Goal: Transaction & Acquisition: Purchase product/service

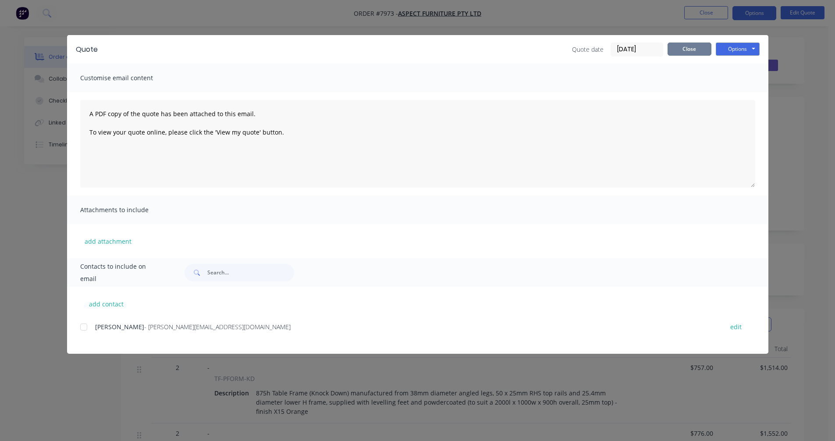
scroll to position [271, 0]
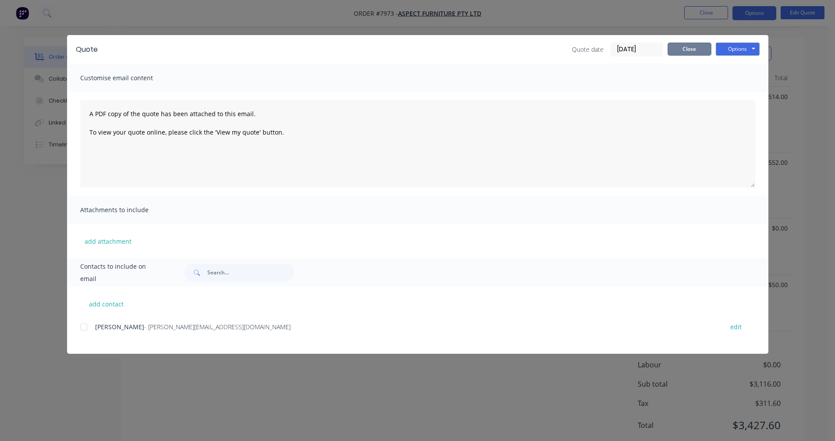
click at [686, 51] on button "Close" at bounding box center [689, 49] width 44 height 13
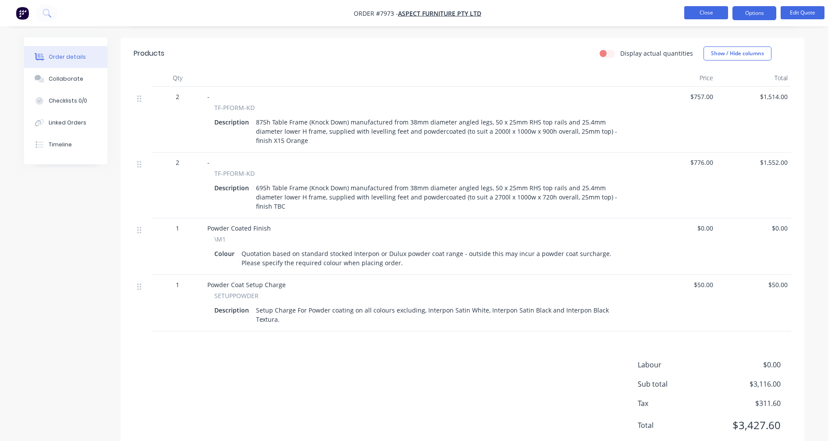
click at [702, 13] on button "Close" at bounding box center [706, 12] width 44 height 13
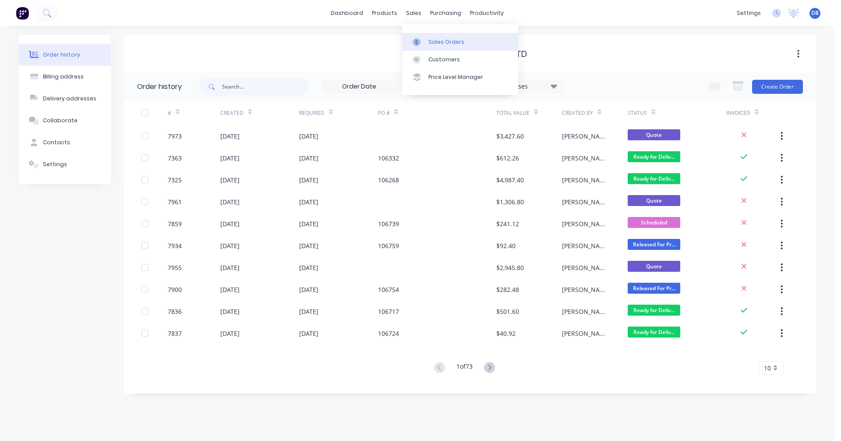
click at [429, 44] on div "Sales Orders" at bounding box center [447, 42] width 36 height 8
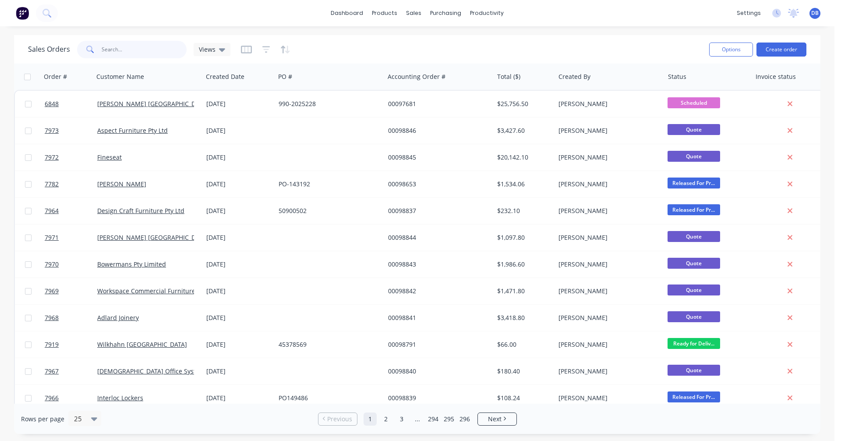
click at [110, 51] on input "text" at bounding box center [144, 50] width 85 height 18
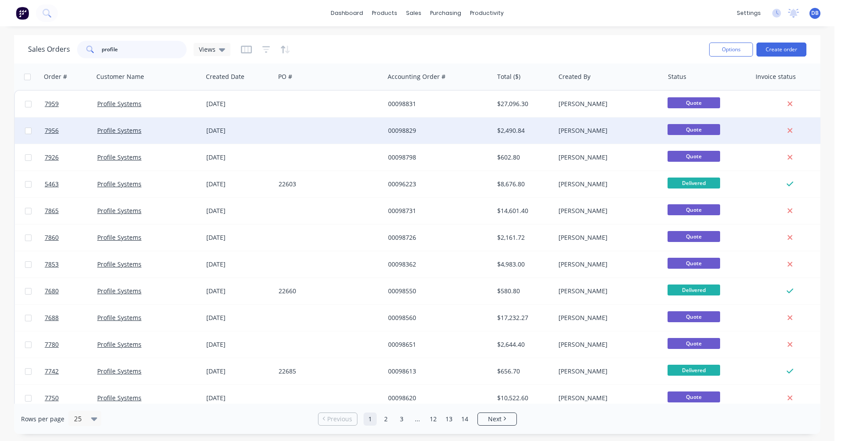
type input "profile"
click at [407, 132] on div "00098829" at bounding box center [436, 130] width 97 height 9
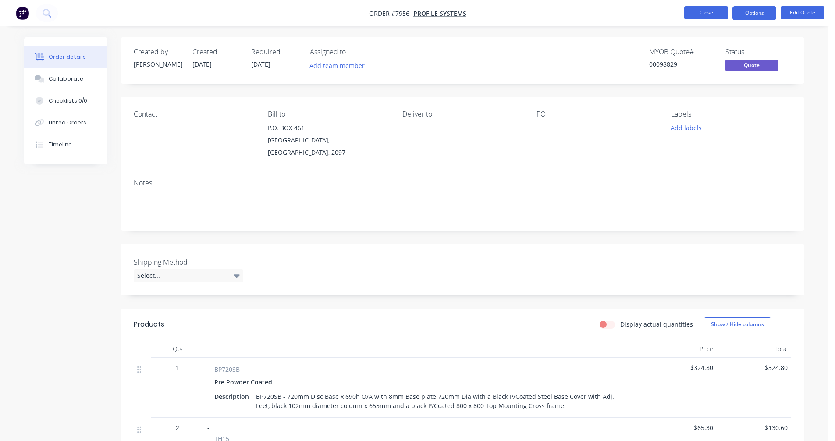
click at [708, 11] on button "Close" at bounding box center [706, 12] width 44 height 13
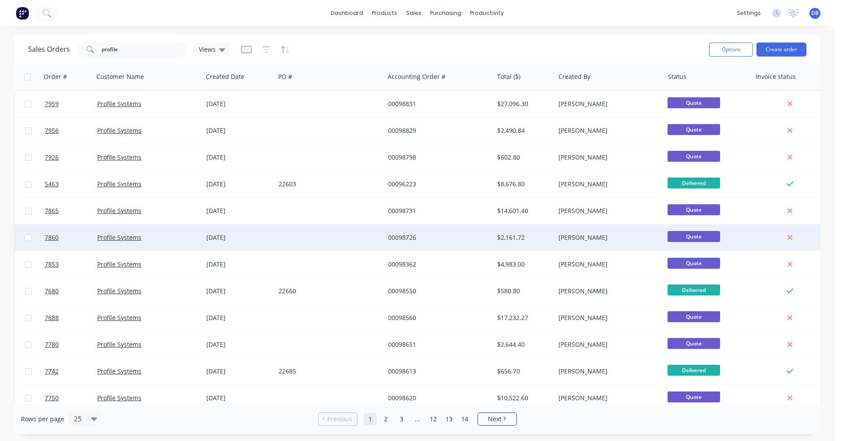
click at [405, 234] on div "00098726" at bounding box center [436, 237] width 97 height 9
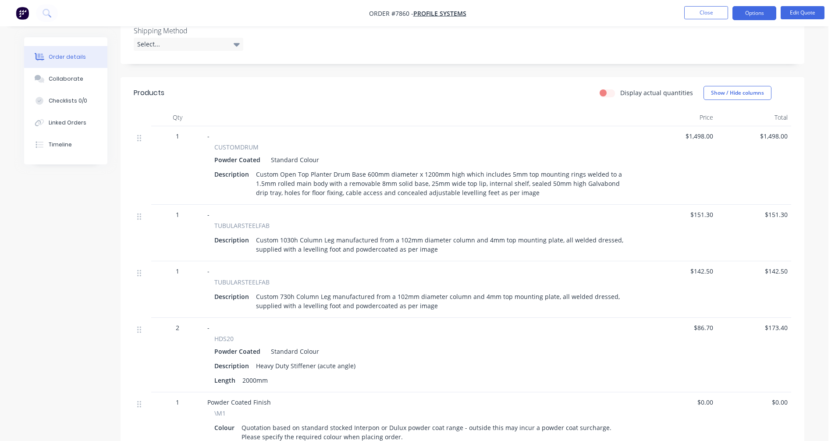
scroll to position [88, 0]
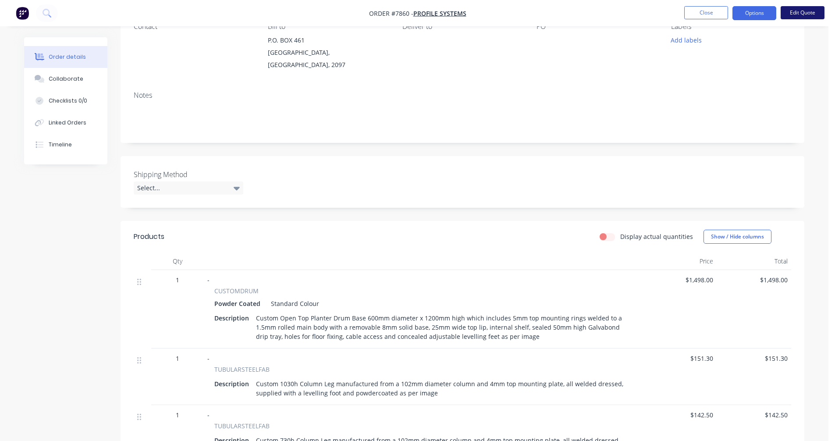
click at [795, 11] on button "Edit Quote" at bounding box center [802, 12] width 44 height 13
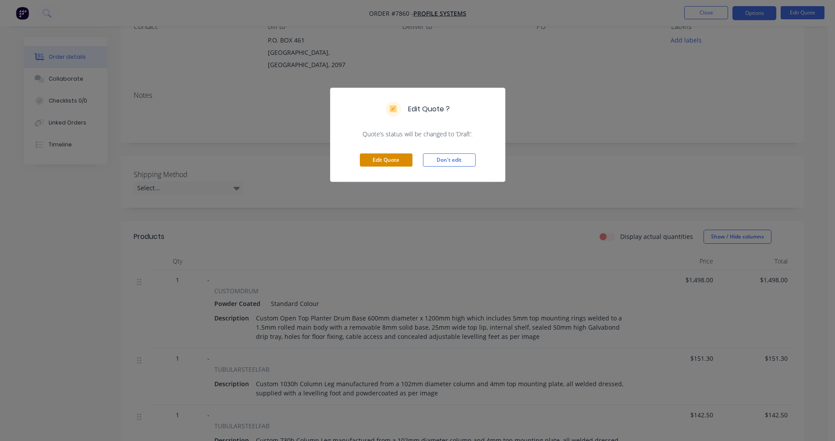
click at [391, 159] on button "Edit Quote" at bounding box center [386, 159] width 53 height 13
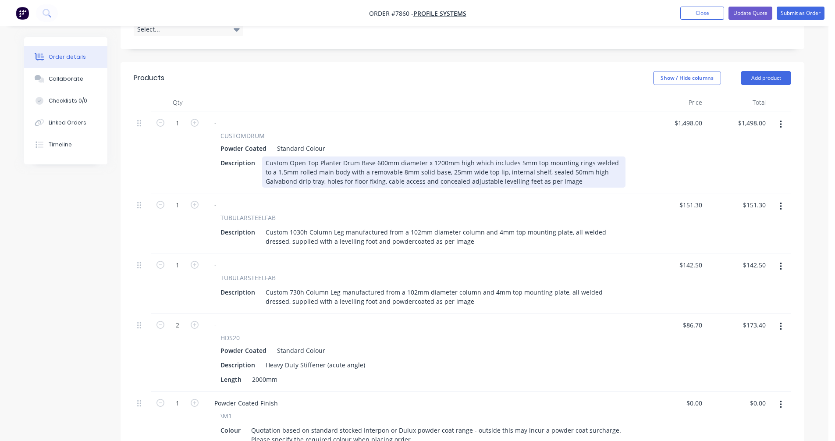
scroll to position [175, 0]
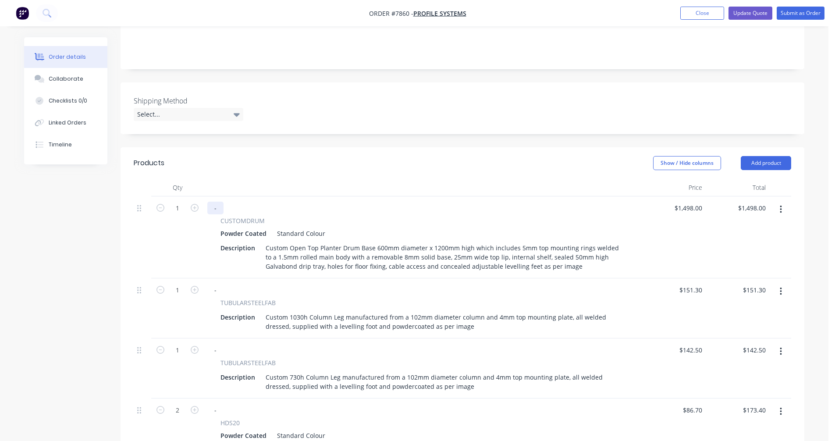
click at [218, 202] on div "-" at bounding box center [215, 208] width 16 height 13
click at [781, 205] on icon "button" at bounding box center [781, 210] width 2 height 10
click at [738, 244] on div "Duplicate" at bounding box center [749, 250] width 67 height 13
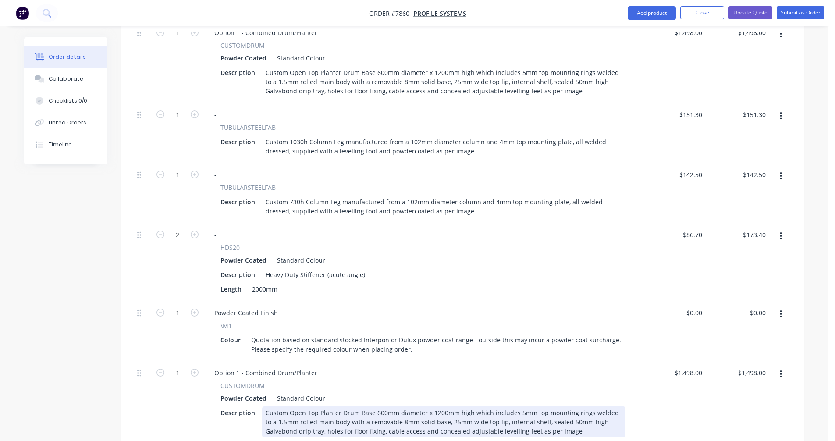
scroll to position [438, 0]
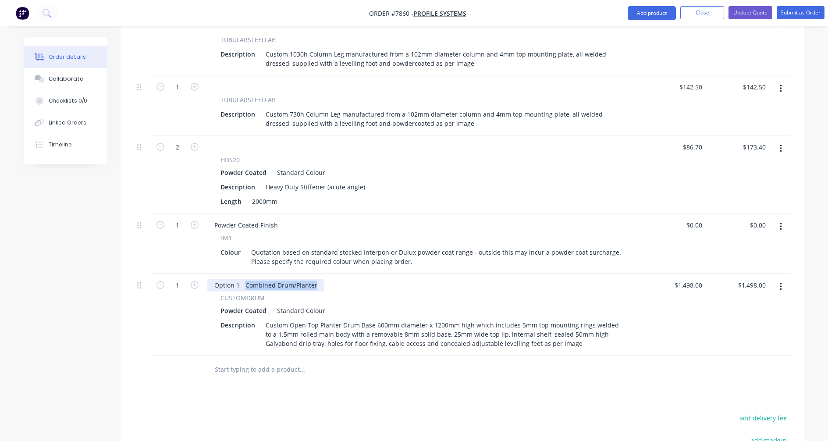
drag, startPoint x: 315, startPoint y: 273, endPoint x: 246, endPoint y: 272, distance: 69.2
click at [246, 279] on div "Option 1 - Combined Drum/Planter" at bounding box center [265, 285] width 117 height 13
click at [238, 279] on div "Option 1 - Standalone Drum Base and Loose Planter" at bounding box center [290, 285] width 167 height 13
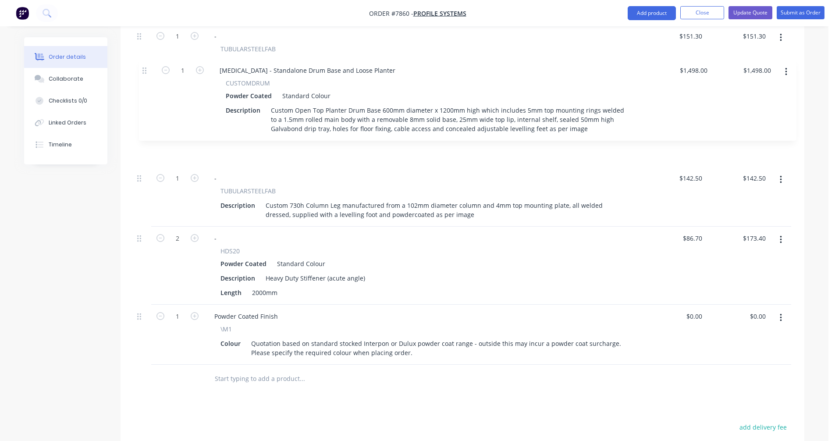
drag, startPoint x: 140, startPoint y: 272, endPoint x: 147, endPoint y: 67, distance: 205.6
click at [147, 67] on div "1 Option 1 - Combined Drum/Planter CUSTOMDRUM Powder Coated Standard Colour Des…" at bounding box center [462, 154] width 657 height 422
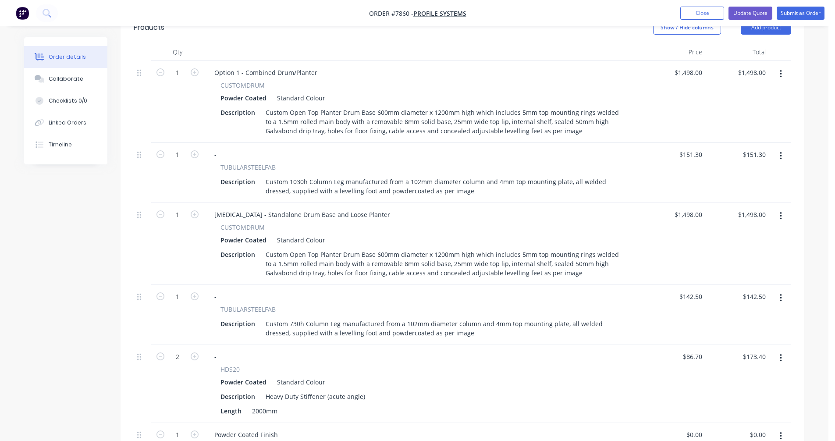
scroll to position [298, 0]
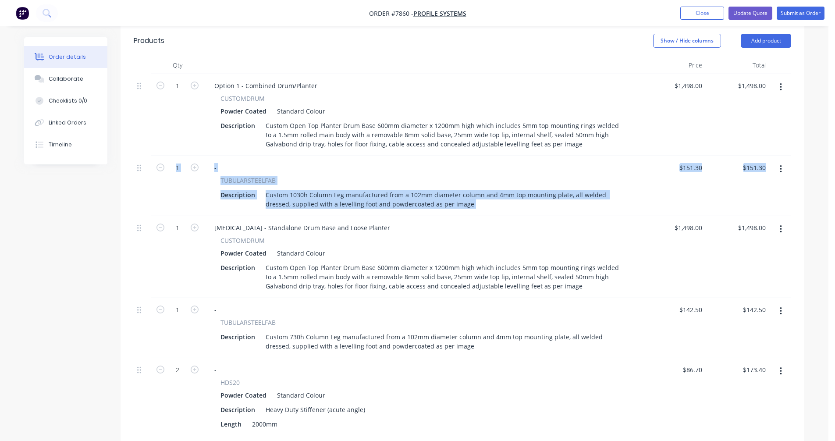
drag, startPoint x: 139, startPoint y: 221, endPoint x: 146, endPoint y: 193, distance: 28.5
click at [146, 193] on div "1 Option 1 - Combined Drum/Planter CUSTOMDRUM Powder Coated Standard Colour Des…" at bounding box center [462, 285] width 657 height 422
drag, startPoint x: 146, startPoint y: 193, endPoint x: 135, endPoint y: 214, distance: 23.1
click at [135, 216] on div at bounding box center [143, 257] width 18 height 82
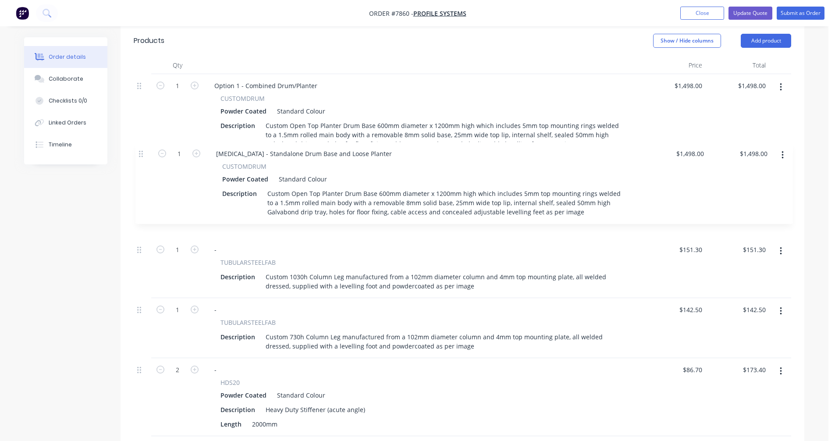
drag, startPoint x: 140, startPoint y: 218, endPoint x: 139, endPoint y: 149, distance: 68.4
click at [139, 149] on div "1 Option 1 - Combined Drum/Planter CUSTOMDRUM Powder Coated Standard Colour Des…" at bounding box center [462, 285] width 657 height 422
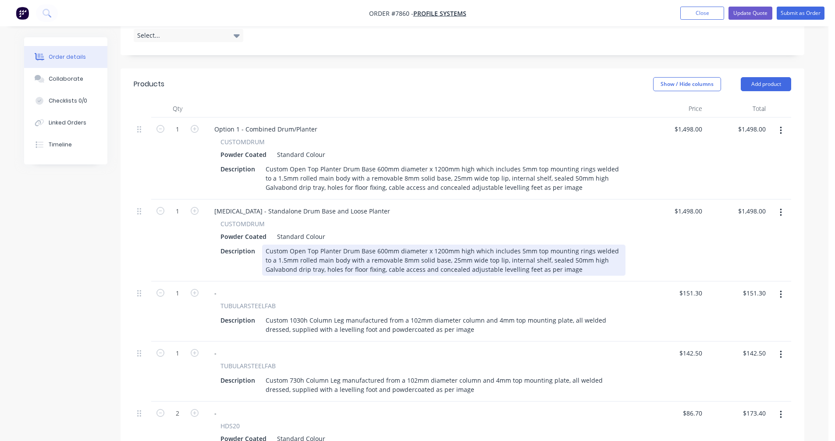
scroll to position [254, 0]
click at [481, 252] on div "Custom Open Top Planter Drum Base 600mm diameter x 1200mm high which includes 5…" at bounding box center [443, 260] width 363 height 31
type input "$996.00"
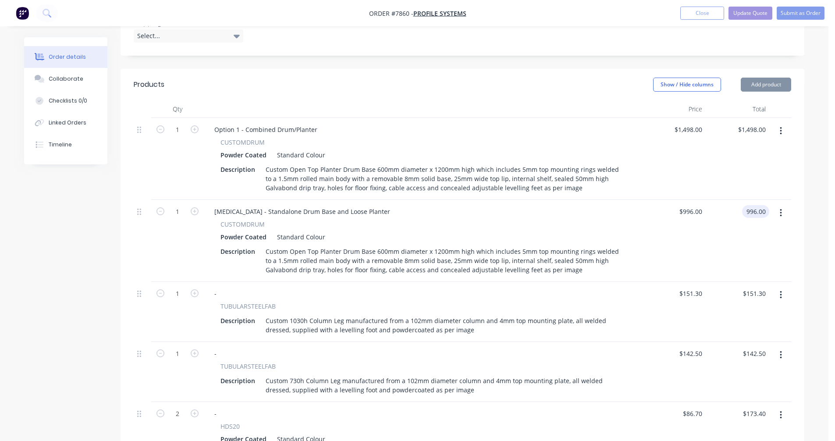
type input "$996.00"
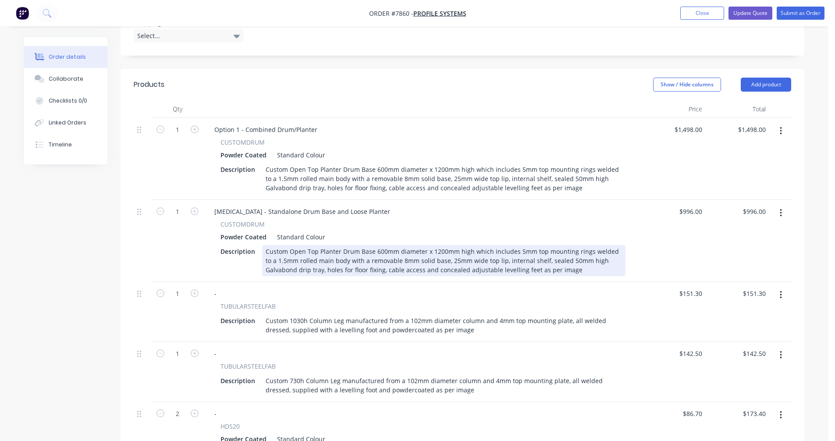
click at [401, 245] on div "Custom Open Top Planter Drum Base 600mm diameter x 1200mm high which includes 5…" at bounding box center [443, 260] width 363 height 31
type input "$972.00"
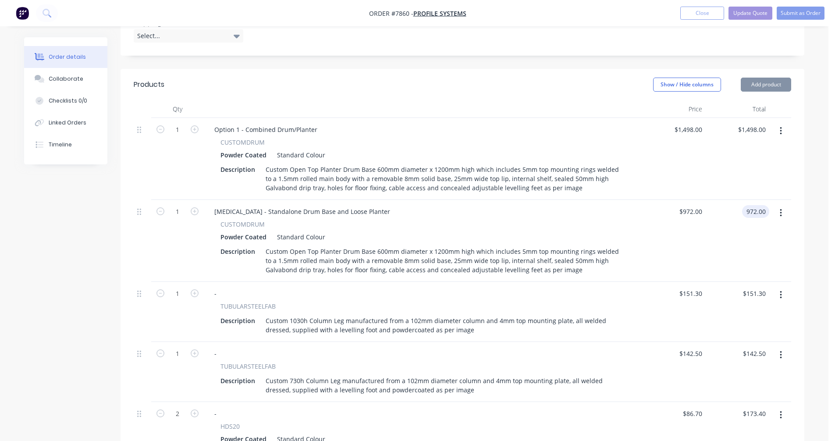
type input "$972.00"
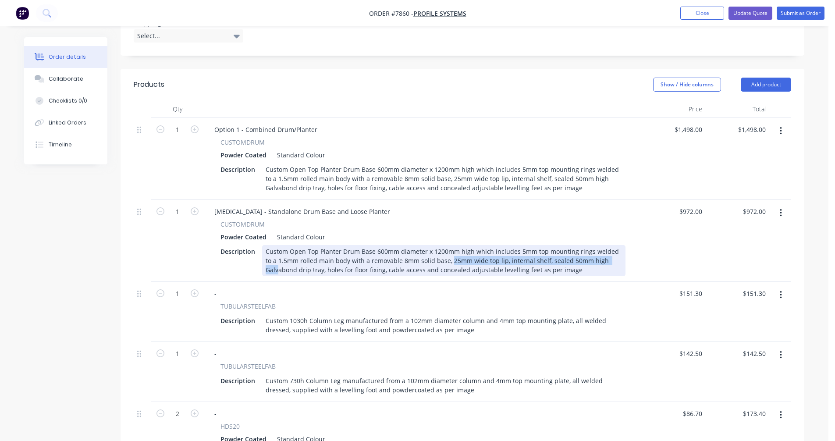
drag, startPoint x: 436, startPoint y: 247, endPoint x: 599, endPoint y: 250, distance: 163.0
click at [599, 250] on div "Custom Open Top Planter Drum Base 600mm diameter x 1200mm high which includes 5…" at bounding box center [443, 260] width 363 height 31
click at [352, 258] on div "Custom Open Top Planter Drum Base 600mm diameter x 1200mm high which includes 5…" at bounding box center [443, 260] width 363 height 31
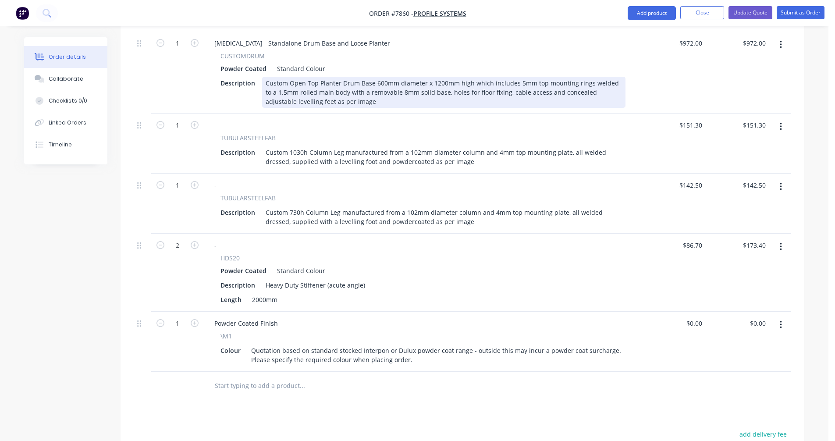
scroll to position [473, 0]
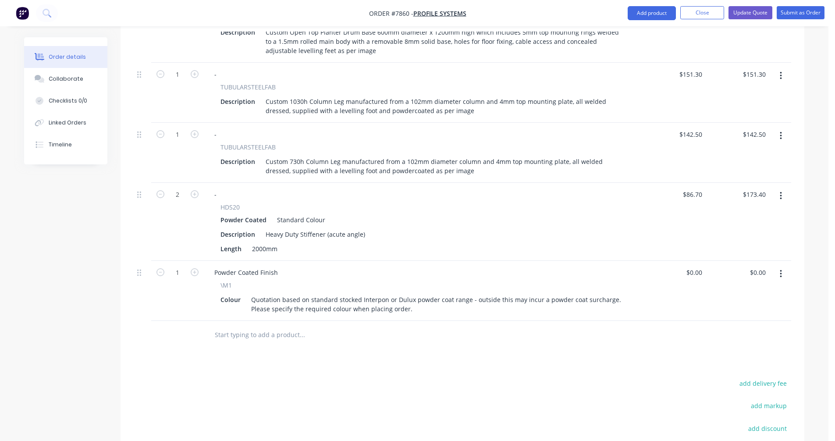
click at [250, 326] on input "text" at bounding box center [301, 335] width 175 height 18
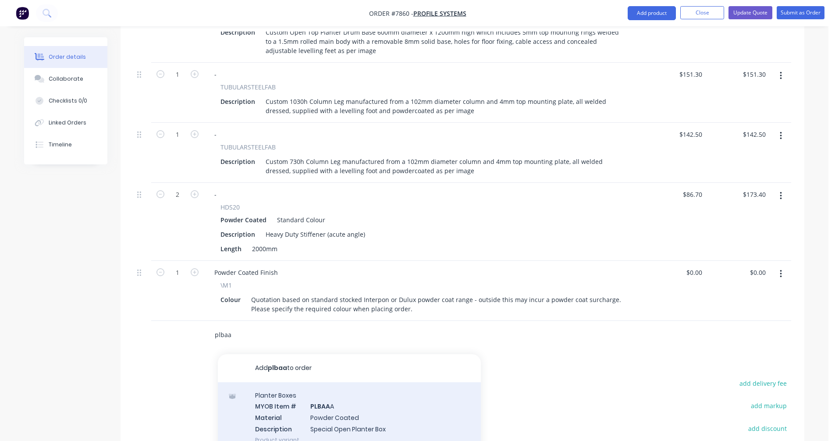
type input "plbaa"
click at [329, 403] on div "Planter Boxes MYOB Item # PLBAA A Material Powder Coated Description Special Op…" at bounding box center [349, 417] width 263 height 71
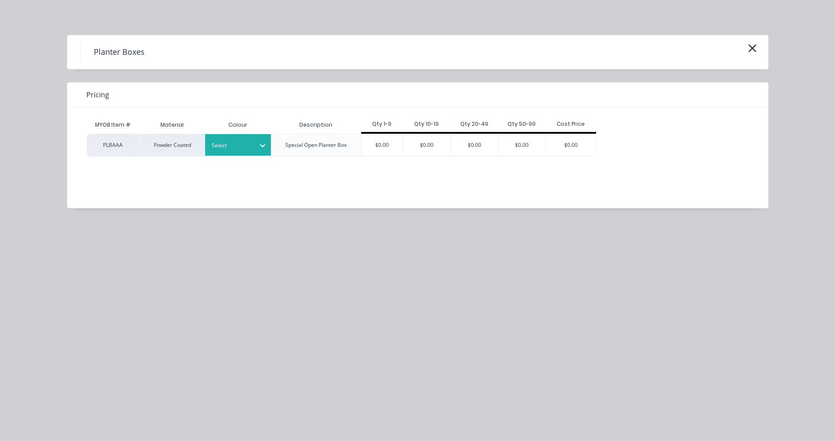
click at [255, 145] on div at bounding box center [263, 145] width 16 height 14
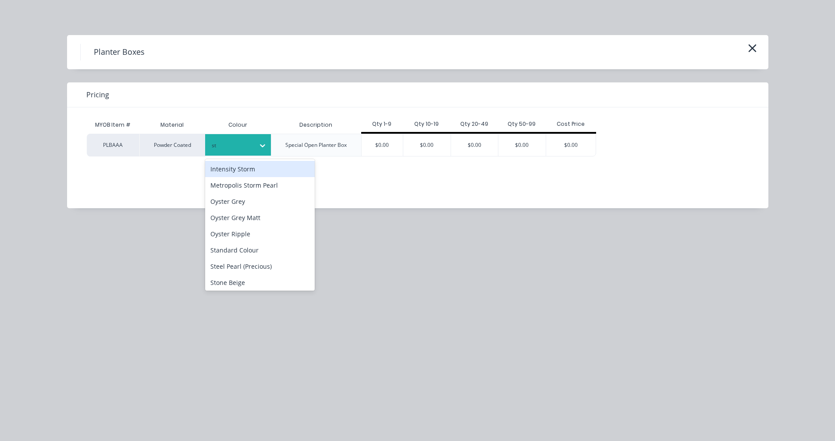
type input "sta"
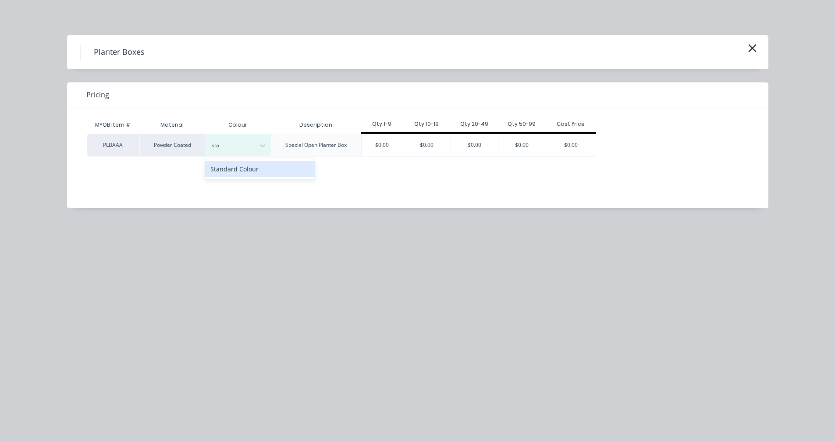
click at [243, 170] on div "Standard Colour" at bounding box center [260, 169] width 110 height 16
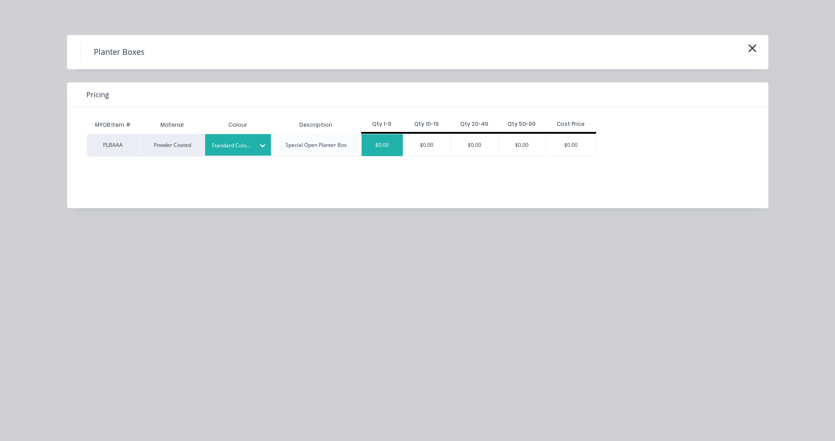
click at [385, 147] on div "$0.00" at bounding box center [383, 145] width 42 height 22
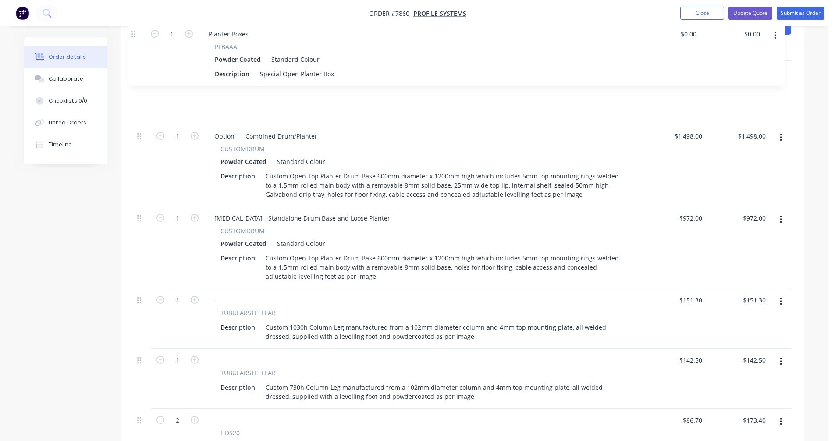
scroll to position [251, 0]
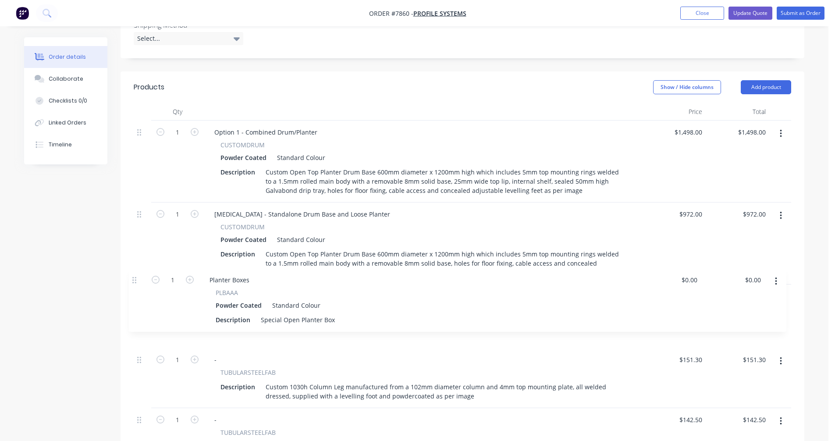
click at [135, 277] on div "1 Option 1 - Combined Drum/Planter CUSTOMDRUM Powder Coated Standard Colour Des…" at bounding box center [462, 364] width 657 height 486
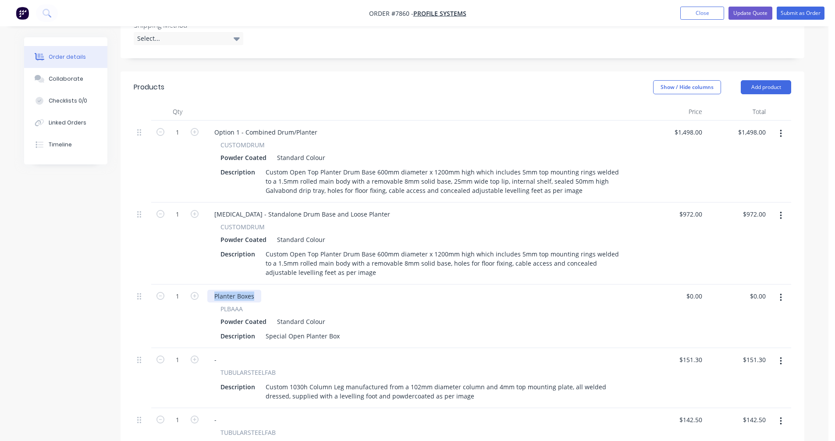
drag, startPoint x: 257, startPoint y: 284, endPoint x: 206, endPoint y: 284, distance: 51.3
click at [206, 284] on div "Planter Boxes PLBAAA Powder Coated Standard Colour Description Special Open Pla…" at bounding box center [423, 316] width 438 height 64
drag, startPoint x: 365, startPoint y: 202, endPoint x: 312, endPoint y: 201, distance: 53.5
click at [312, 208] on div "[MEDICAL_DATA] - Standalone Drum Base and Loose Planter" at bounding box center [302, 214] width 190 height 13
click at [320, 208] on div "[MEDICAL_DATA] - Standalone Drum Base and Loose Planter" at bounding box center [302, 214] width 190 height 13
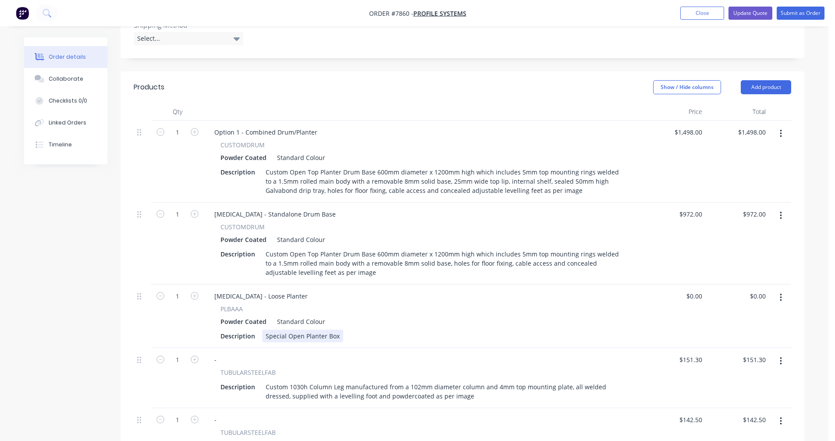
click at [335, 330] on div "Special Open Planter Box" at bounding box center [302, 336] width 81 height 13
drag, startPoint x: 338, startPoint y: 324, endPoint x: 259, endPoint y: 324, distance: 78.9
click at [259, 330] on div "Description Special Open Planter Box" at bounding box center [421, 336] width 408 height 13
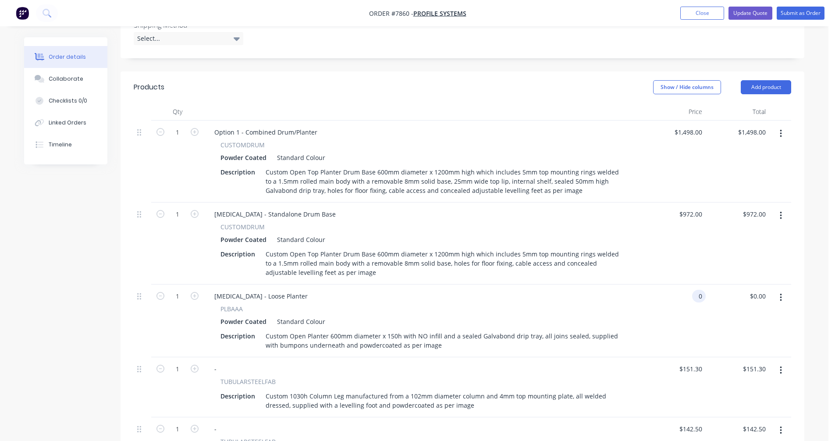
type input "$0.00"
click at [263, 290] on div "[MEDICAL_DATA] - Loose Planter" at bounding box center [260, 296] width 107 height 13
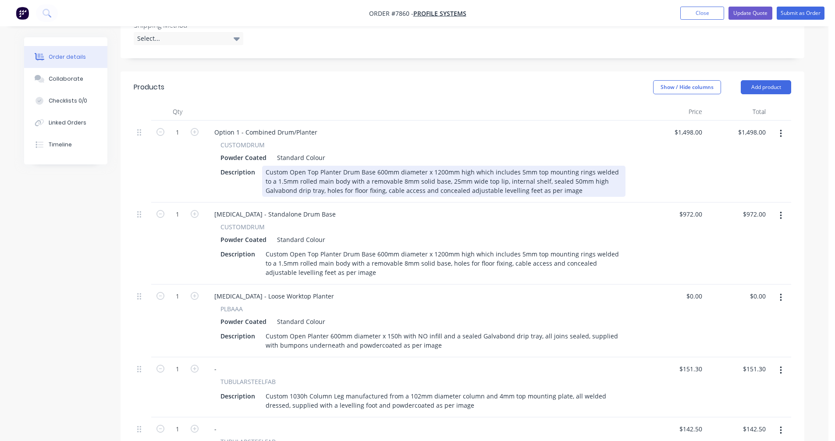
click at [513, 166] on div "Custom Open Top Planter Drum Base 600mm diameter x 1200mm high which includes 5…" at bounding box center [443, 181] width 363 height 31
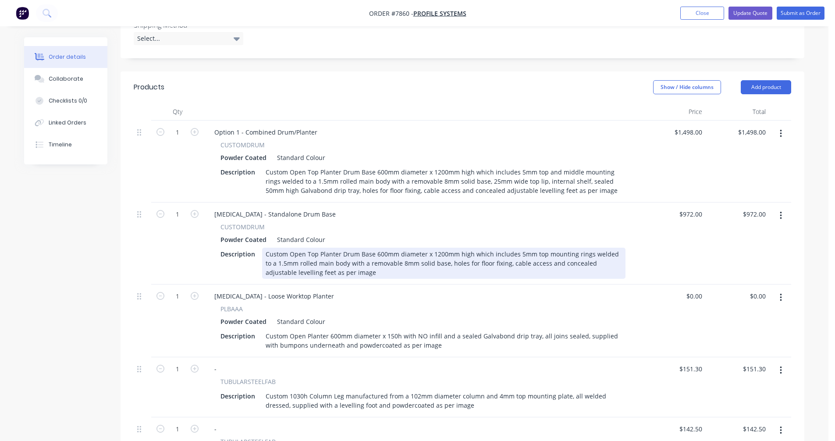
drag, startPoint x: 540, startPoint y: 241, endPoint x: 555, endPoint y: 241, distance: 14.9
click at [540, 248] on div "Custom Open Top Planter Drum Base 600mm diameter x 1200mm high which includes 5…" at bounding box center [443, 263] width 363 height 31
click at [369, 248] on div "Custom Open Top Planter Drum Base 600mm diameter x 1200mm high which includes 5…" at bounding box center [443, 263] width 363 height 31
type input "$1,031.00"
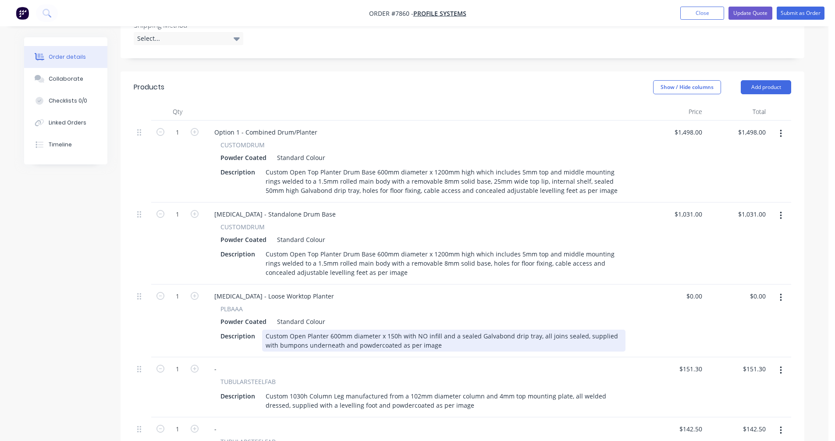
click at [454, 330] on div "Custom Open Planter 600mm diameter x 150h with NO infill and a sealed Galvabond…" at bounding box center [443, 341] width 363 height 22
type input "$436.00"
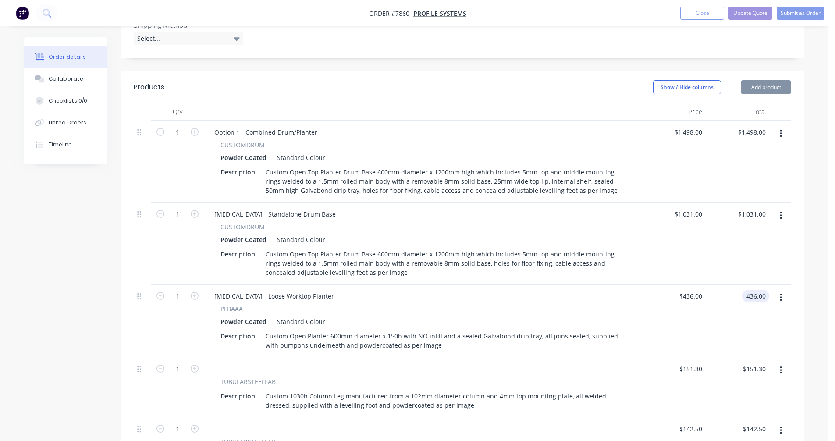
type input "$436.00"
click at [747, 12] on button "Update Quote" at bounding box center [750, 13] width 44 height 13
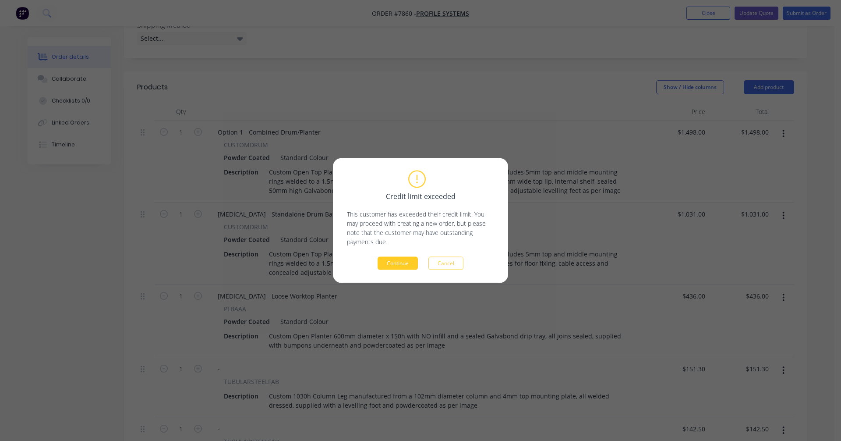
click at [396, 261] on button "Continue" at bounding box center [398, 263] width 40 height 13
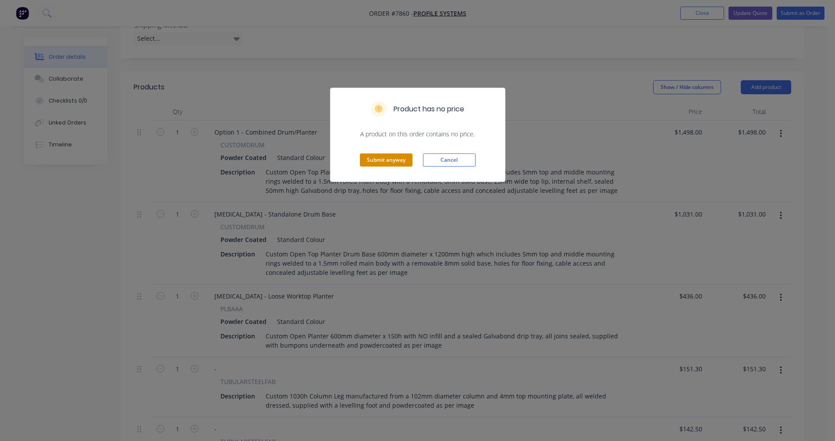
click at [394, 160] on button "Submit anyway" at bounding box center [386, 159] width 53 height 13
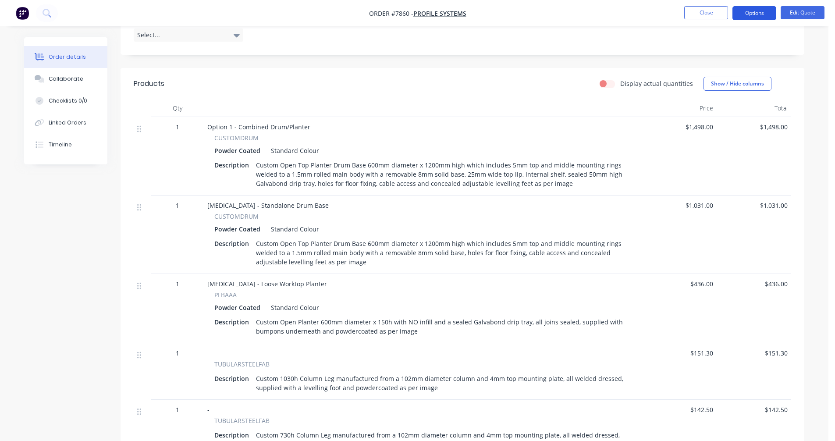
click at [752, 14] on button "Options" at bounding box center [754, 13] width 44 height 14
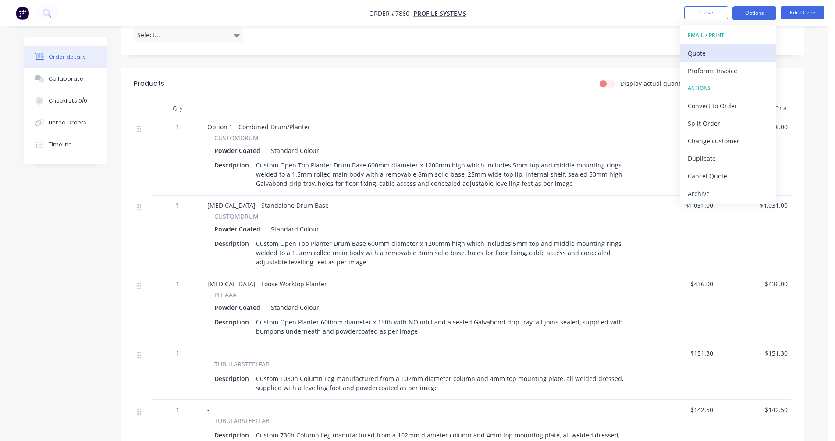
click at [712, 53] on div "Quote" at bounding box center [728, 53] width 81 height 13
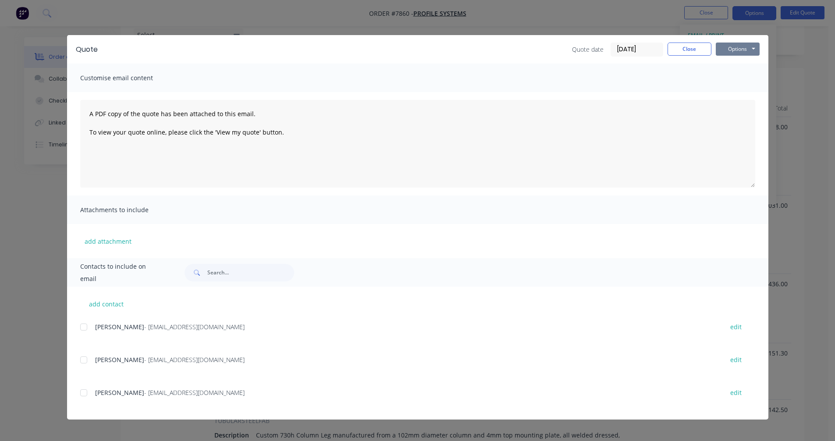
click at [738, 48] on button "Options" at bounding box center [738, 49] width 44 height 13
click at [750, 60] on button "Preview" at bounding box center [744, 64] width 56 height 14
click at [688, 52] on button "Close" at bounding box center [689, 49] width 44 height 13
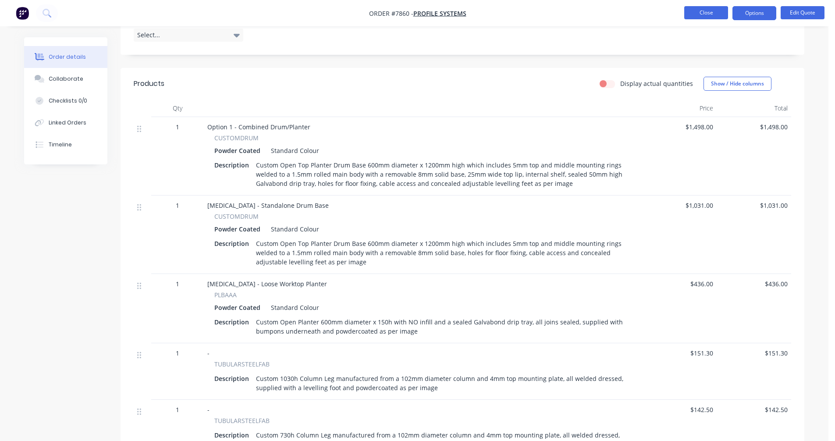
click at [705, 14] on button "Close" at bounding box center [706, 12] width 44 height 13
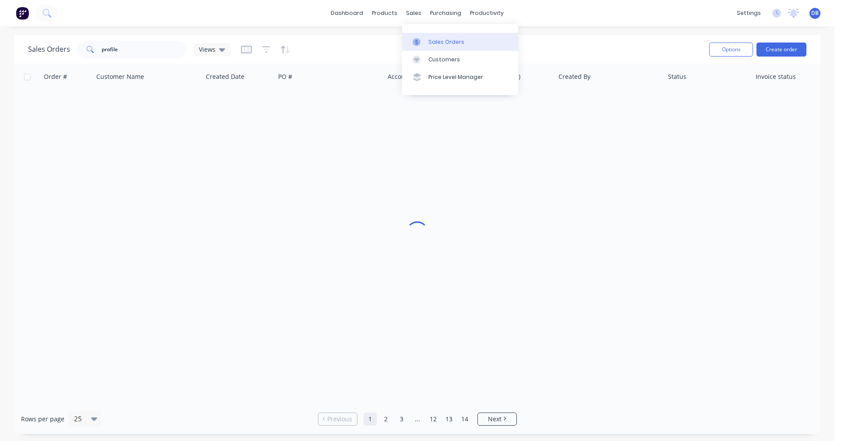
click at [426, 40] on link "Sales Orders" at bounding box center [460, 42] width 116 height 18
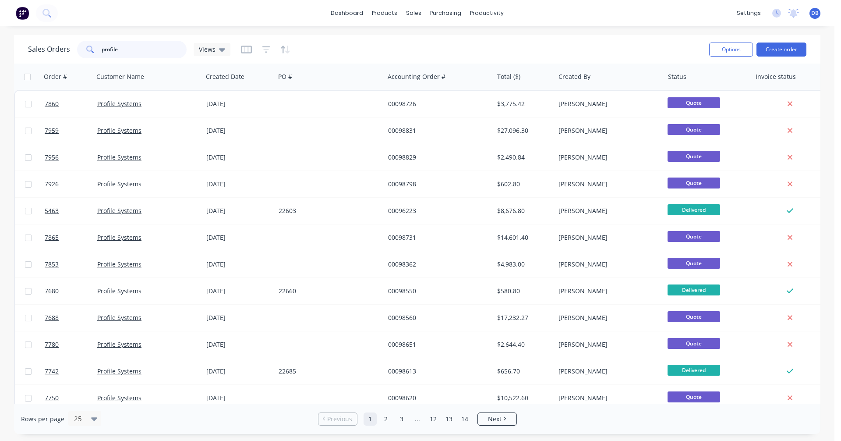
drag, startPoint x: 108, startPoint y: 46, endPoint x: 76, endPoint y: 46, distance: 31.5
click at [77, 46] on div "profile" at bounding box center [132, 50] width 110 height 18
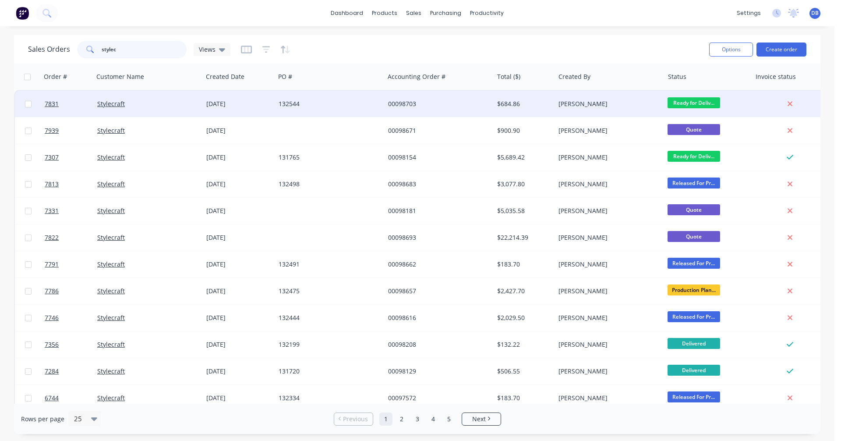
type input "stylec"
click at [399, 101] on div "00098703" at bounding box center [436, 103] width 97 height 9
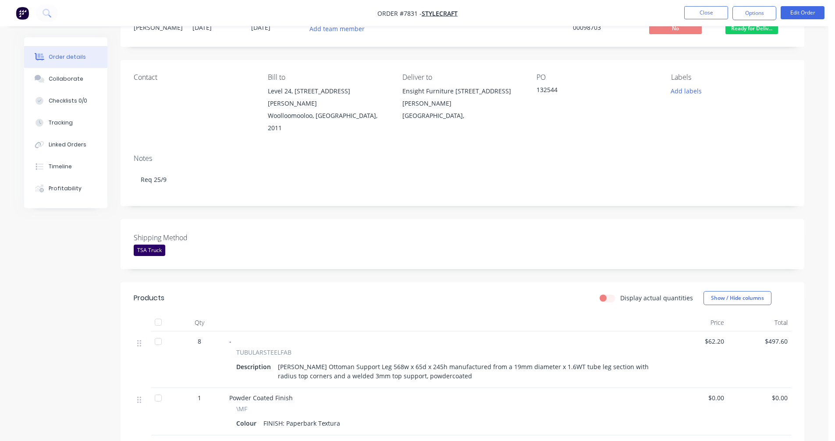
scroll to position [88, 0]
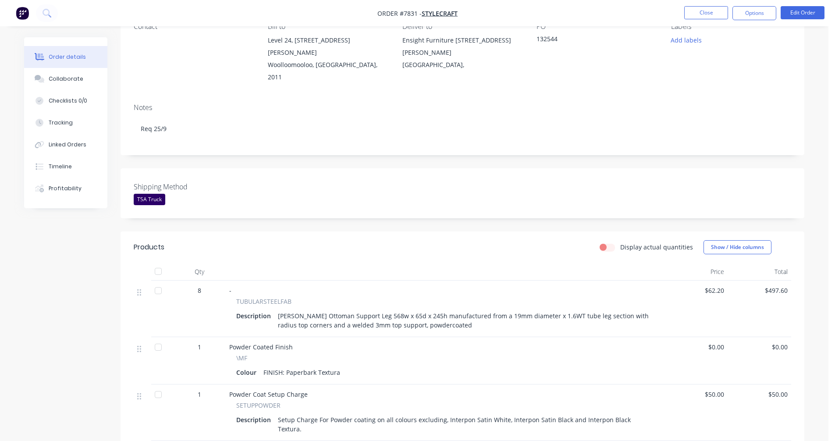
click at [395, 309] on div "[PERSON_NAME] Ottoman Support Leg 568w x 65d x 245h manufactured from a 19mm di…" at bounding box center [463, 320] width 379 height 22
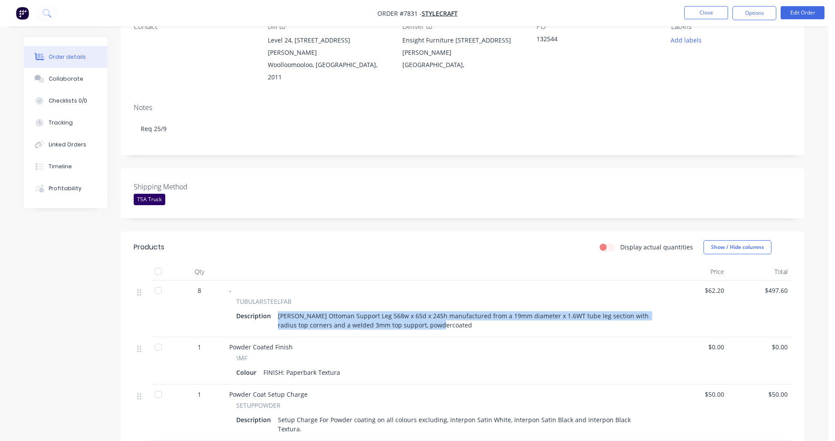
drag, startPoint x: 439, startPoint y: 304, endPoint x: 278, endPoint y: 292, distance: 160.8
click at [278, 309] on div "[PERSON_NAME] Ottoman Support Leg 568w x 65d x 245h manufactured from a 19mm di…" at bounding box center [463, 320] width 379 height 22
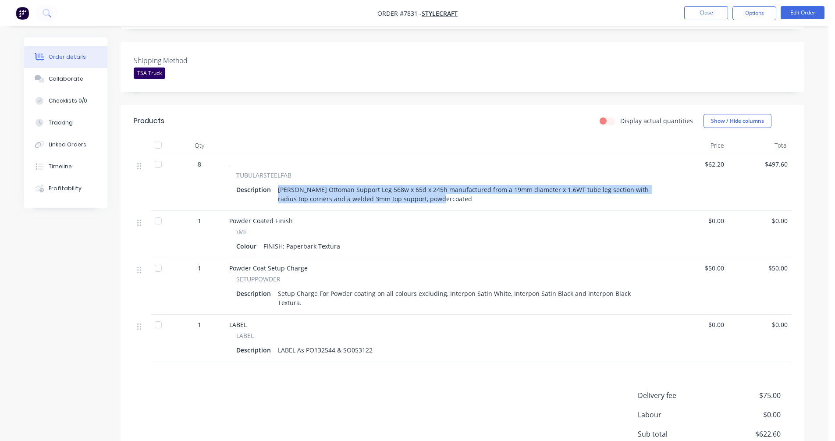
scroll to position [219, 0]
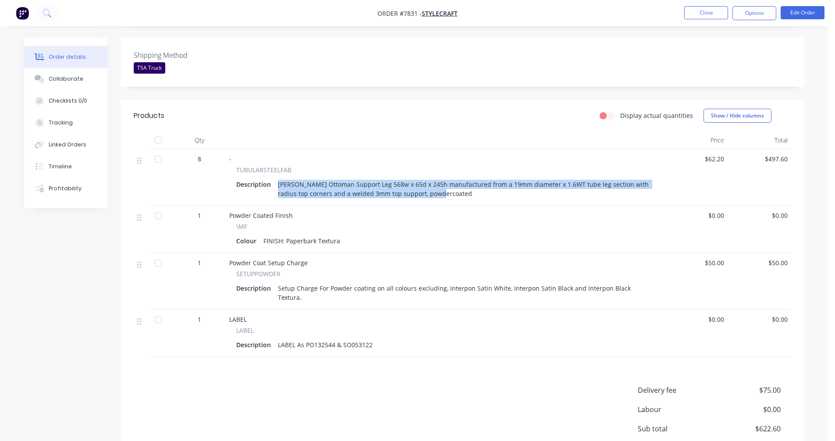
copy div "[PERSON_NAME] Ottoman Support Leg 568w x 65d x 245h manufactured from a 19mm di…"
click at [714, 11] on button "Close" at bounding box center [706, 12] width 44 height 13
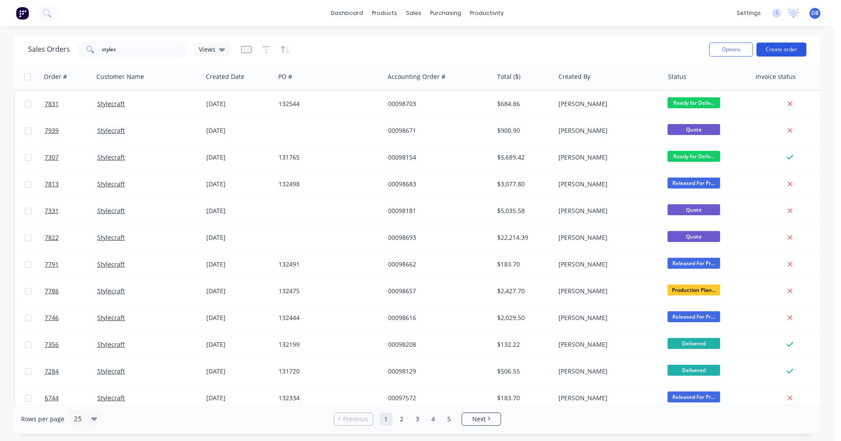
click at [786, 47] on button "Create order" at bounding box center [782, 50] width 50 height 14
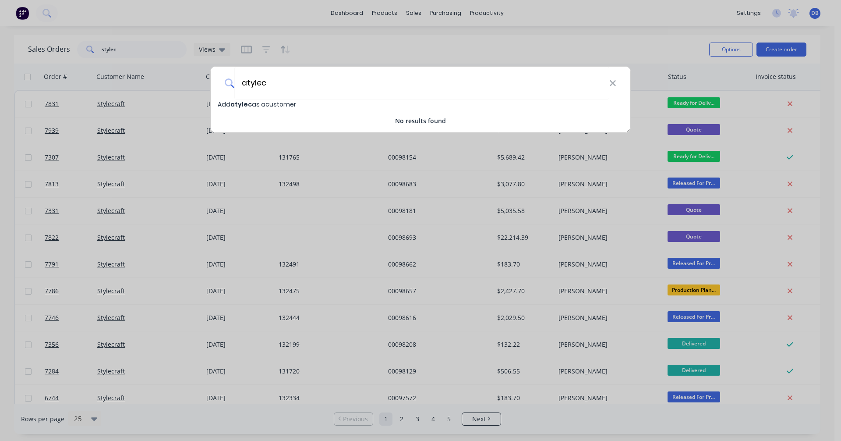
drag, startPoint x: 290, startPoint y: 78, endPoint x: 218, endPoint y: 85, distance: 72.1
click at [218, 85] on div "atylec" at bounding box center [421, 83] width 420 height 33
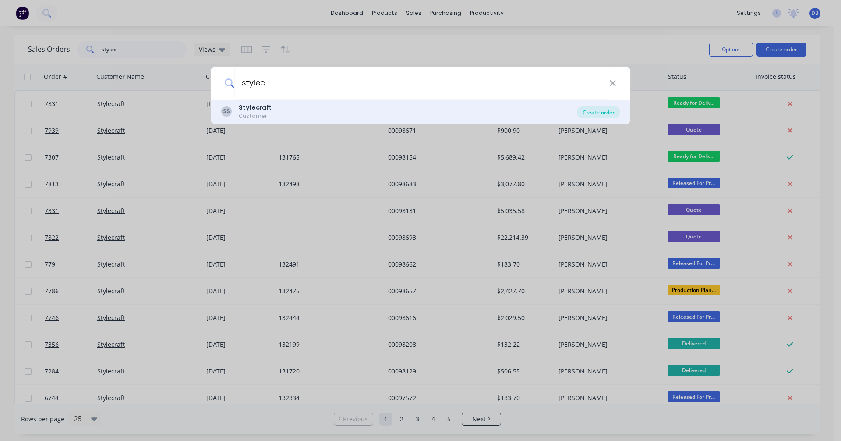
type input "stylec"
click at [604, 109] on div "Create order" at bounding box center [599, 112] width 43 height 12
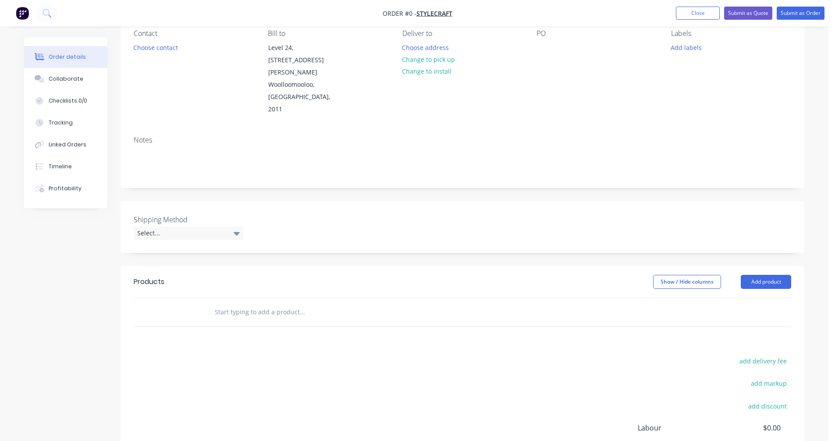
scroll to position [88, 0]
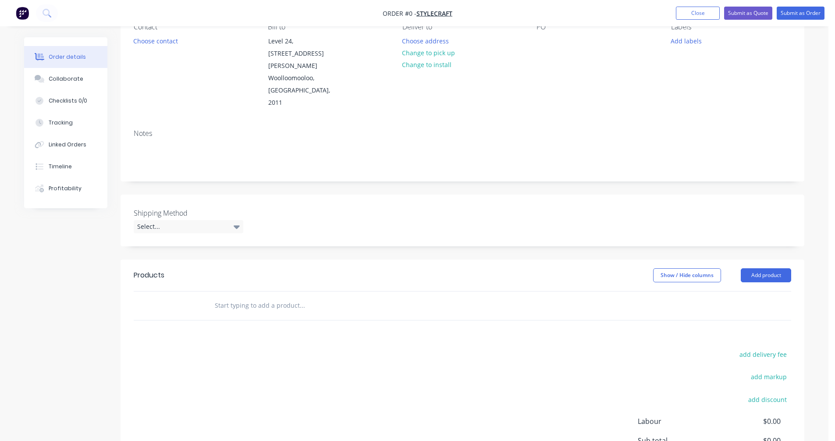
click at [247, 297] on input "text" at bounding box center [301, 306] width 175 height 18
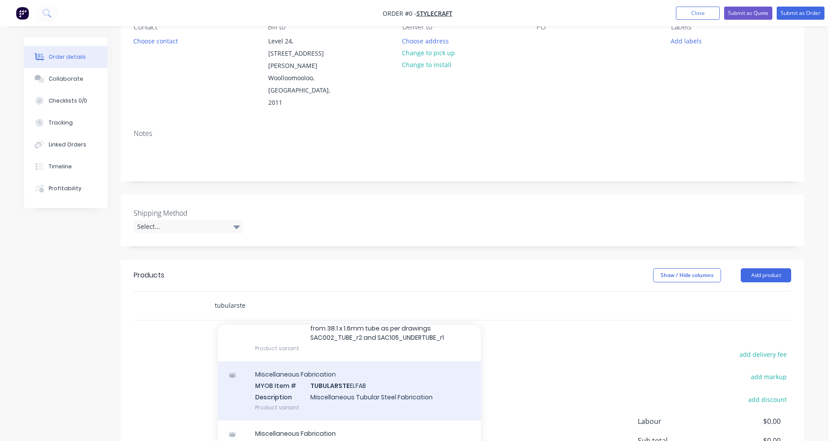
type input "tubularste"
click at [354, 361] on div "Miscellaneous Fabrication MYOB Item # TUBULARSTE ELFAB Description Miscellaneou…" at bounding box center [349, 390] width 263 height 59
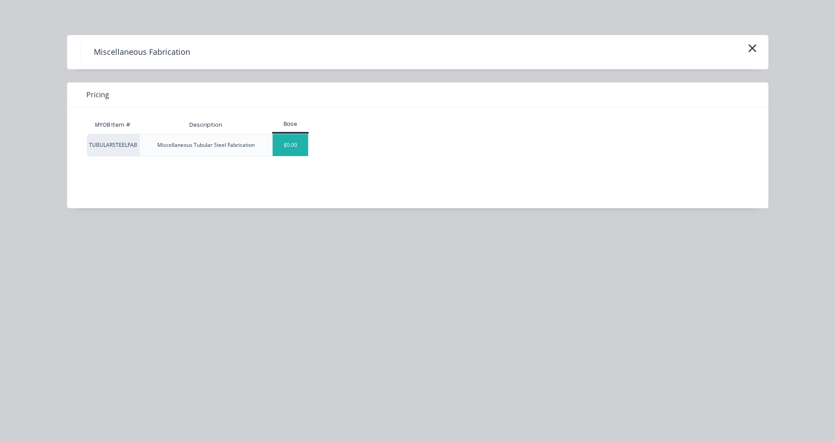
click at [296, 151] on div "$0.00" at bounding box center [290, 145] width 35 height 22
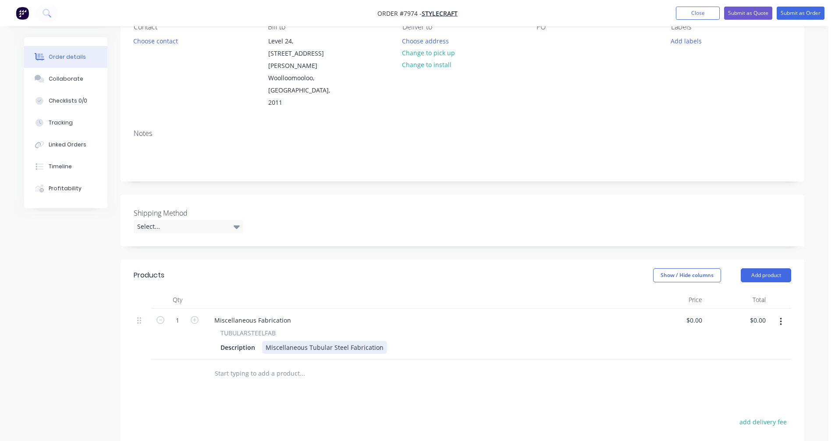
drag, startPoint x: 276, startPoint y: 308, endPoint x: 301, endPoint y: 310, distance: 25.0
click at [276, 341] on div "Miscellaneous Tubular Steel Fabrication" at bounding box center [324, 347] width 125 height 13
drag, startPoint x: 378, startPoint y: 310, endPoint x: 263, endPoint y: 306, distance: 114.5
click at [263, 341] on div "Miscellaneous Tubular Steel Fabrication" at bounding box center [324, 347] width 125 height 13
paste div
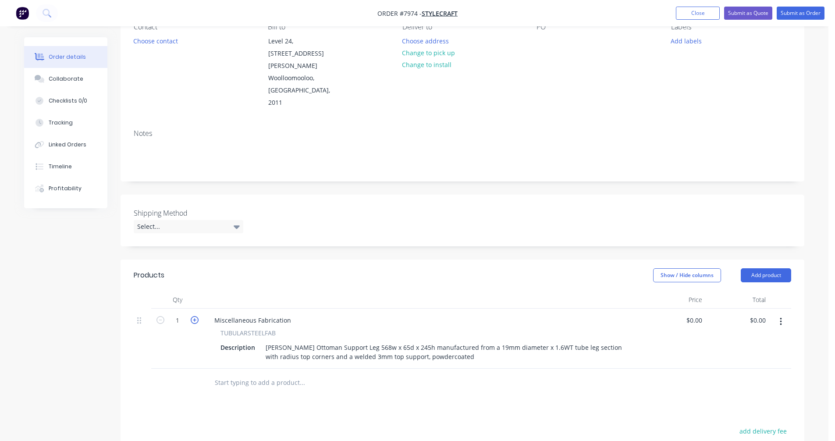
click at [196, 316] on icon "button" at bounding box center [195, 320] width 8 height 8
type input "2"
drag, startPoint x: 290, startPoint y: 284, endPoint x: 209, endPoint y: 283, distance: 80.2
click at [209, 314] on div "Miscellaneous Fabrication" at bounding box center [252, 320] width 91 height 13
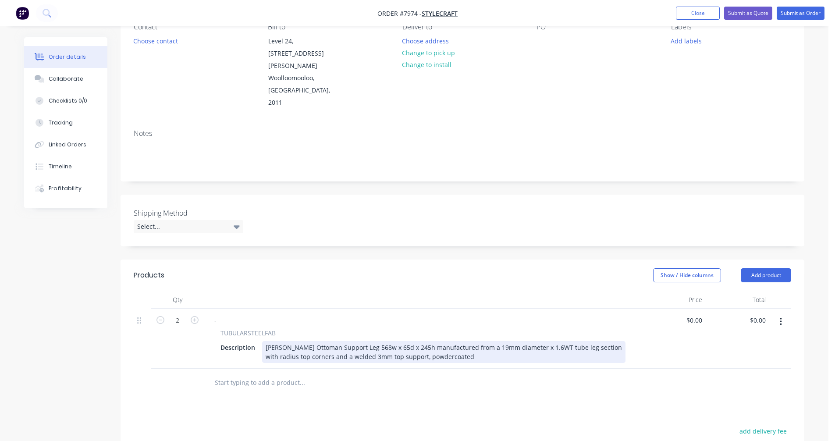
click at [354, 341] on div "[PERSON_NAME] Ottoman Support Leg 568w x 65d x 245h manufactured from a 19mm di…" at bounding box center [443, 352] width 363 height 22
click at [361, 341] on div "[PERSON_NAME] Ottoman Support Leg 568w x 65d x 245h manufactured from a 19mm di…" at bounding box center [443, 352] width 363 height 22
type input "$106.20"
type input "$212.40"
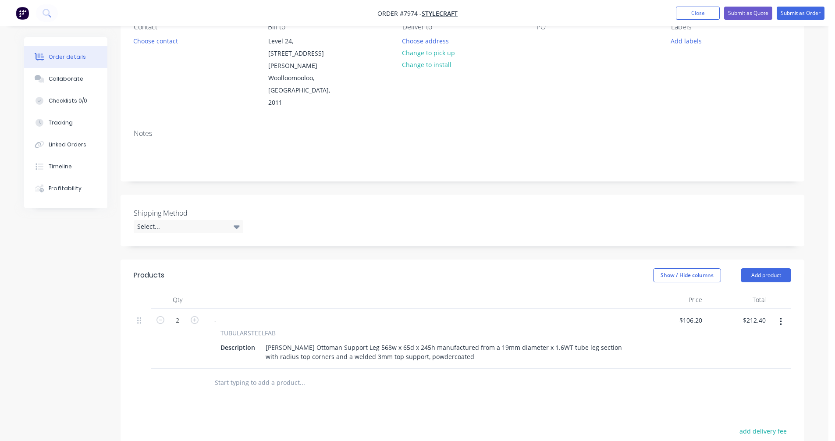
click at [781, 317] on icon "button" at bounding box center [781, 322] width 2 height 10
click at [748, 356] on div "Duplicate" at bounding box center [749, 362] width 67 height 13
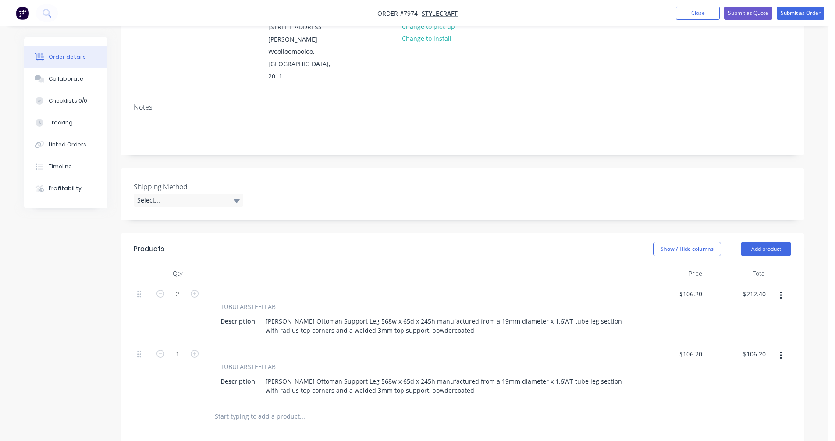
scroll to position [263, 0]
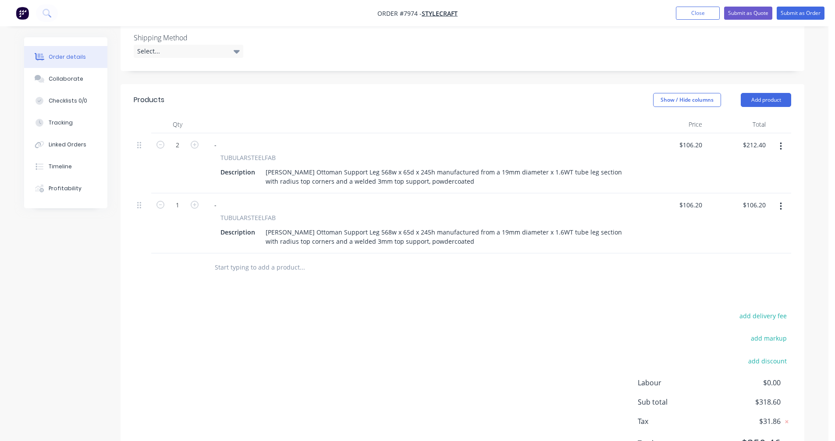
drag, startPoint x: 783, startPoint y: 170, endPoint x: 781, endPoint y: 177, distance: 7.8
click at [783, 199] on button "button" at bounding box center [780, 207] width 21 height 16
click at [748, 238] on button "Duplicate" at bounding box center [749, 247] width 83 height 18
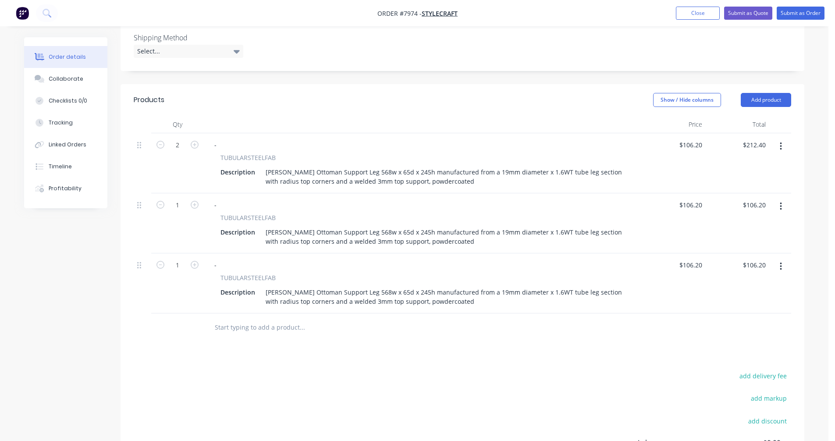
click at [780, 262] on icon "button" at bounding box center [781, 267] width 2 height 10
click at [758, 301] on div "Duplicate" at bounding box center [749, 307] width 67 height 13
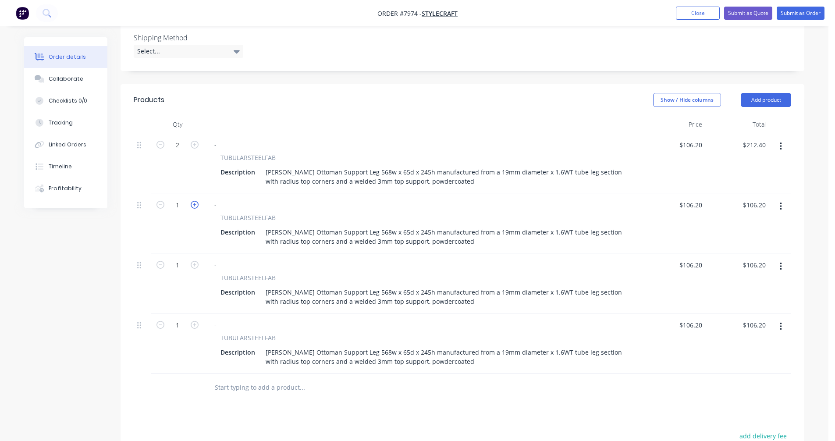
click at [193, 201] on icon "button" at bounding box center [195, 205] width 8 height 8
type input "2"
type input "$212.40"
click at [193, 201] on icon "button" at bounding box center [195, 205] width 8 height 8
type input "3"
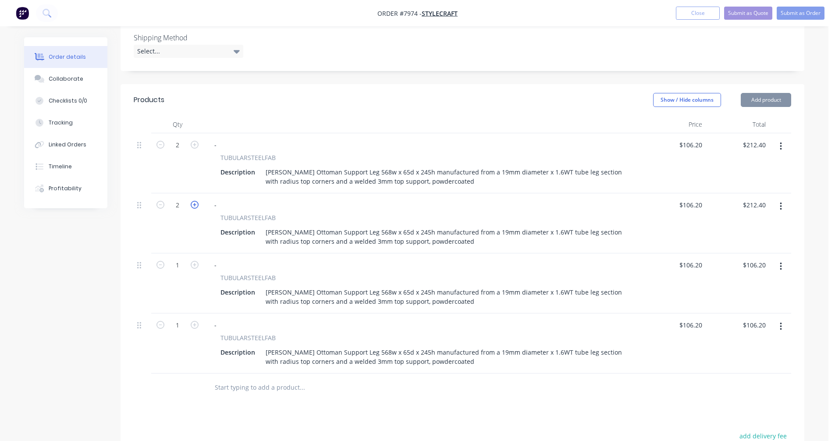
type input "$318.60"
click at [193, 201] on icon "button" at bounding box center [195, 205] width 8 height 8
type input "4"
type input "$424.80"
click at [193, 261] on icon "button" at bounding box center [195, 265] width 8 height 8
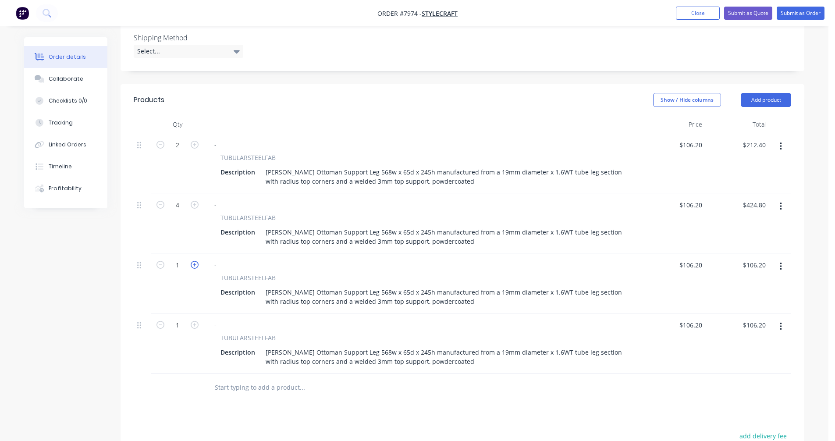
type input "2"
type input "$212.40"
click at [193, 261] on icon "button" at bounding box center [195, 265] width 8 height 8
type input "3"
type input "$318.60"
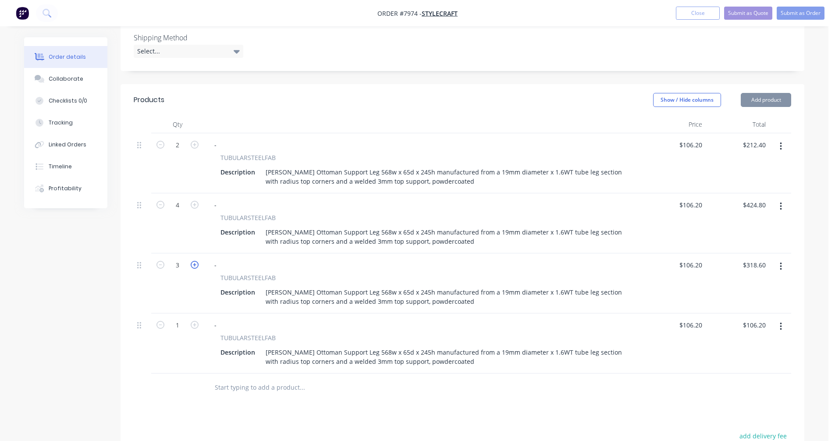
click at [193, 261] on icon "button" at bounding box center [195, 265] width 8 height 8
type input "4"
type input "$424.80"
click at [193, 261] on icon "button" at bounding box center [195, 265] width 8 height 8
type input "5"
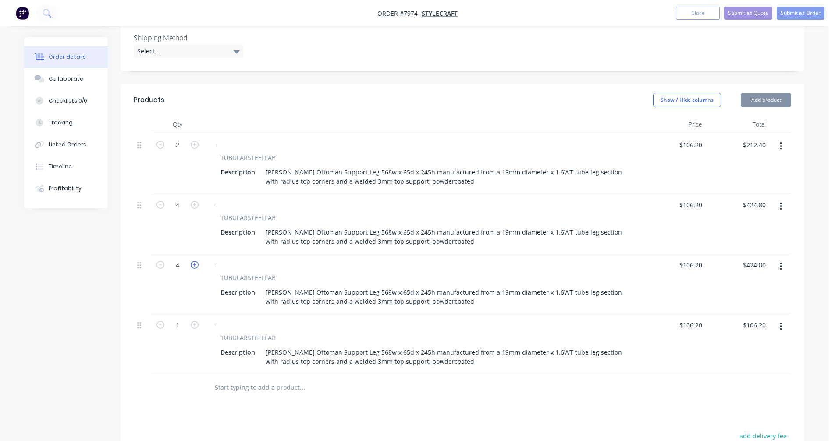
type input "$531.00"
click at [193, 261] on icon "button" at bounding box center [195, 265] width 8 height 8
type input "6"
type input "$637.20"
click at [193, 261] on icon "button" at bounding box center [195, 265] width 8 height 8
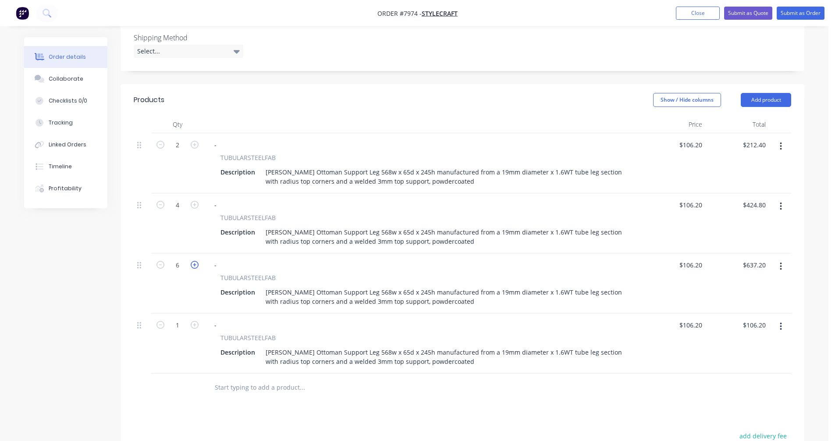
type input "7"
type input "$743.40"
click at [193, 261] on icon "button" at bounding box center [195, 265] width 8 height 8
type input "8"
type input "$849.60"
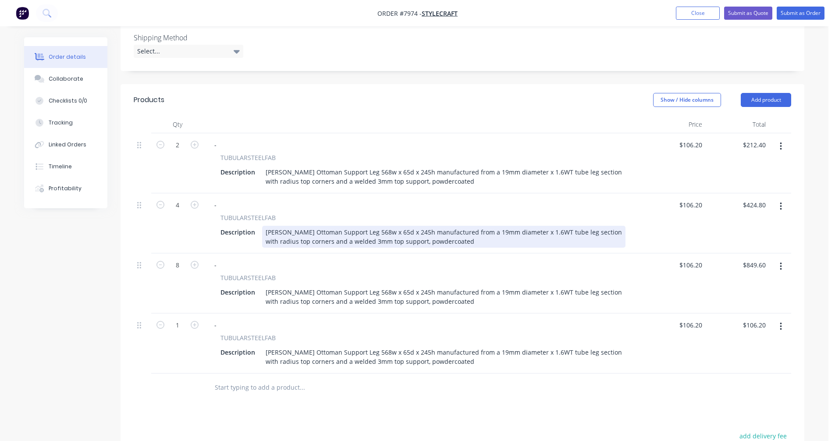
click at [294, 226] on div "[PERSON_NAME] Ottoman Support Leg 568w x 65d x 245h manufactured from a 19mm di…" at bounding box center [443, 237] width 363 height 22
type input "$78.70"
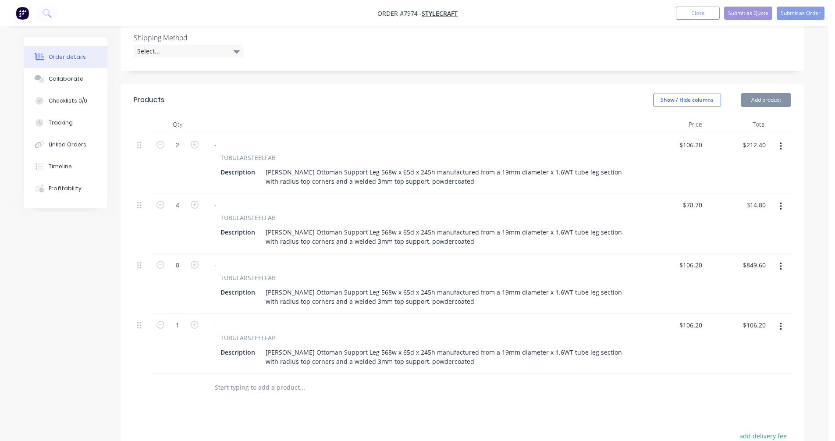
type input "$314.80"
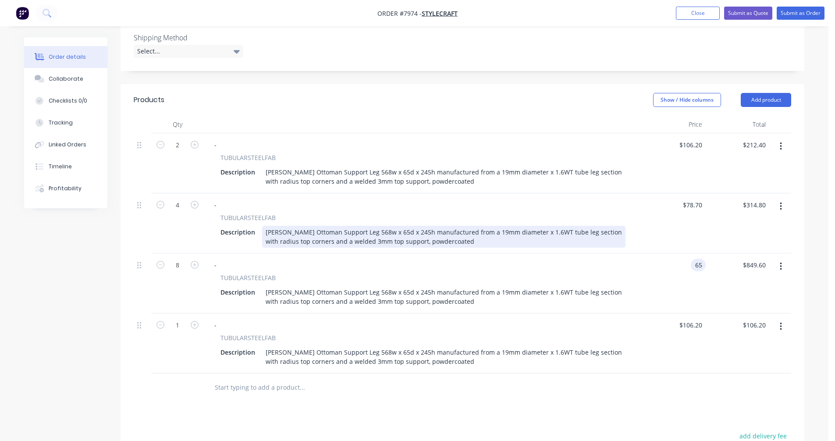
type input "$65.00"
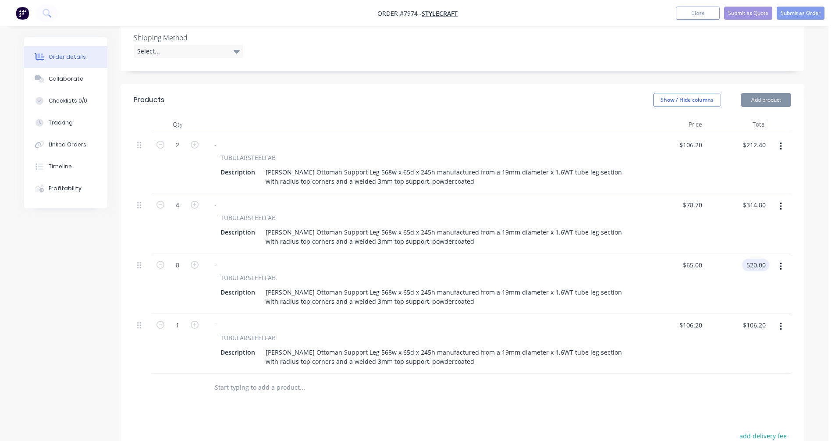
type input "$520.00"
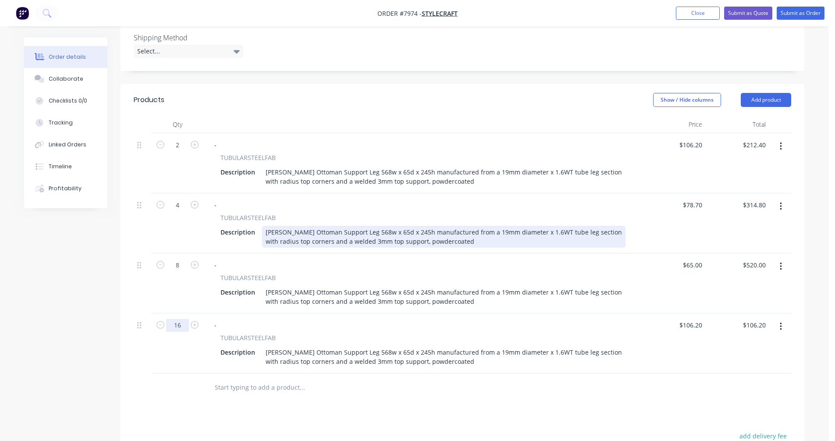
type input "16"
type input "$1,699.20"
type input "$58.10"
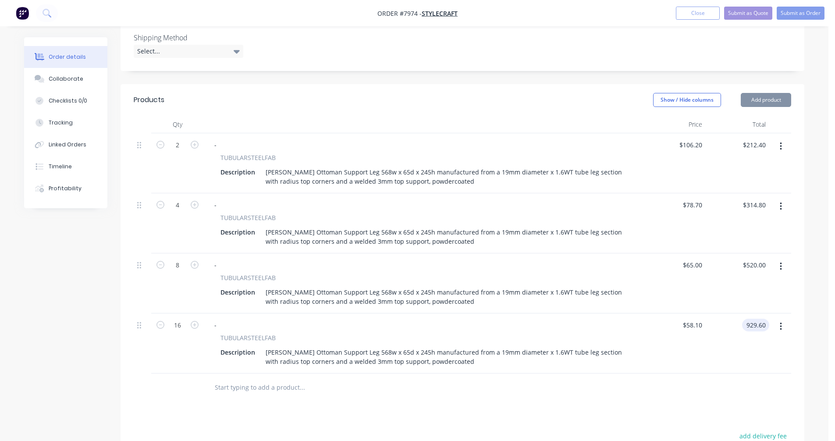
type input "$929.60"
click at [780, 322] on icon "button" at bounding box center [781, 327] width 2 height 10
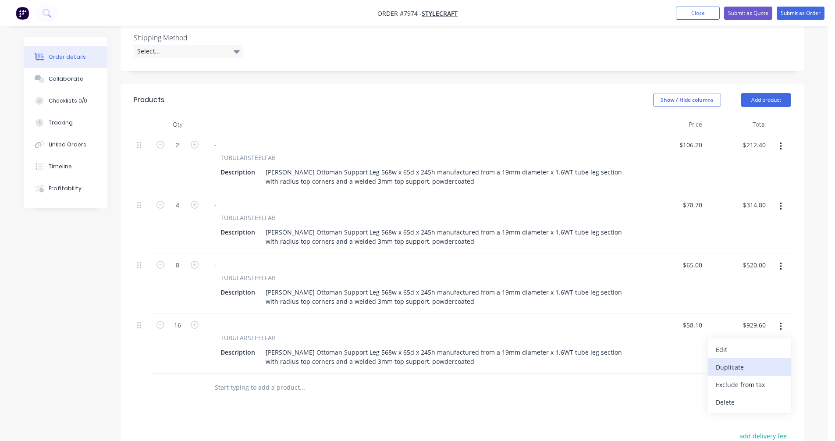
click at [754, 361] on div "Duplicate" at bounding box center [749, 367] width 67 height 13
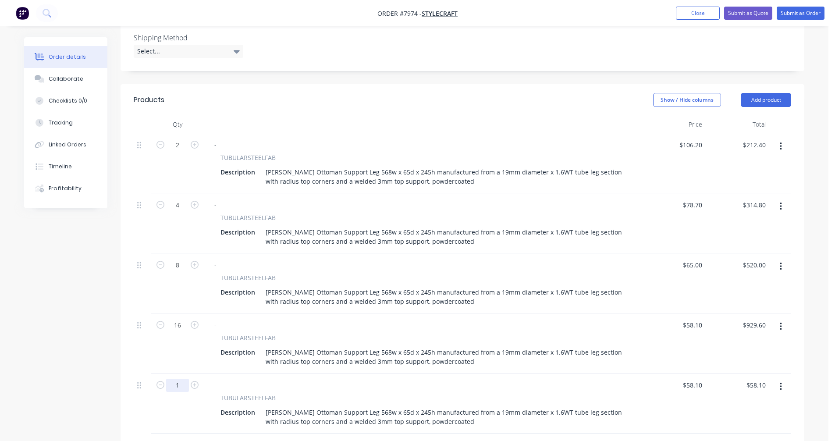
click at [182, 379] on input "1" at bounding box center [177, 385] width 23 height 13
type input "40"
type input "$2,324.00"
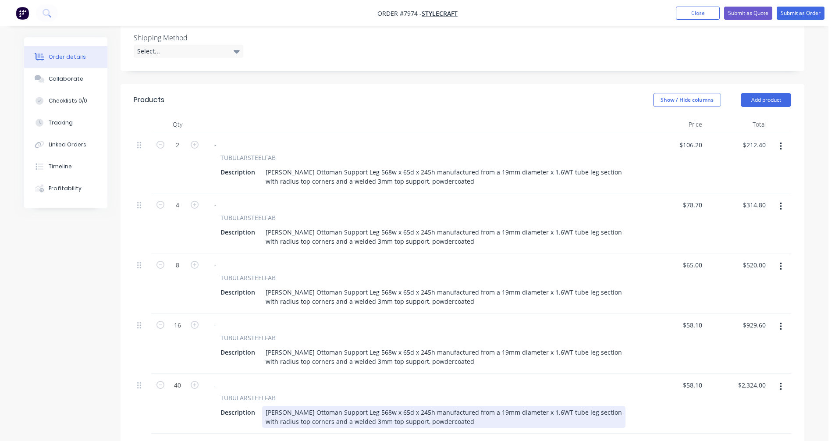
click at [337, 406] on div "[PERSON_NAME] Ottoman Support Leg 568w x 65d x 245h manufactured from a 19mm di…" at bounding box center [443, 417] width 363 height 22
type input "$54.00"
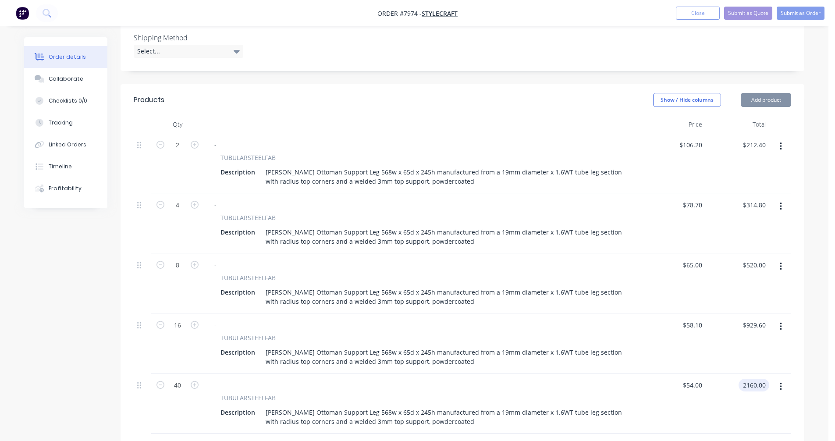
type input "$2,160.00"
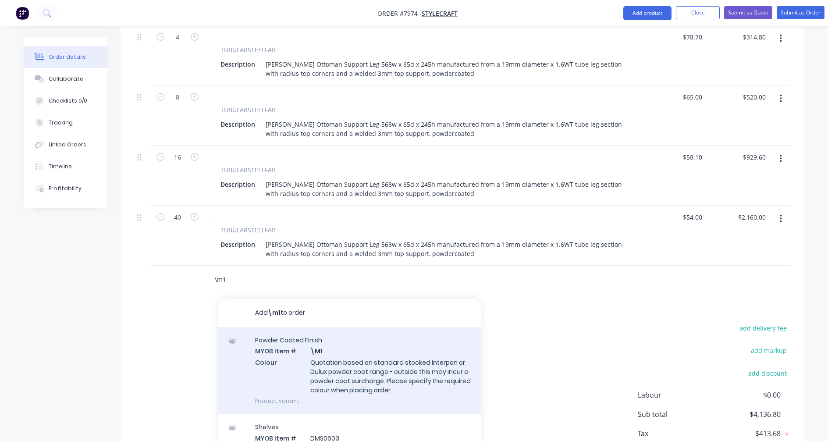
scroll to position [438, 0]
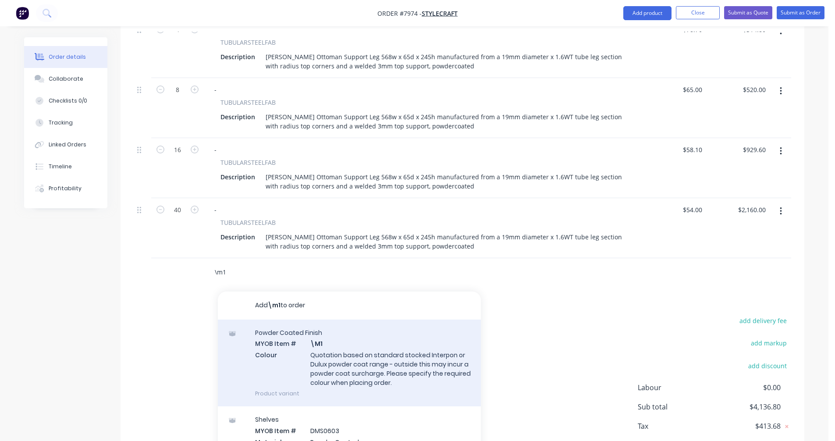
type input "\m1"
click at [365, 325] on div "Powder Coated Finish MYOB Item # \M1 Colour Quotation based on standard stocked…" at bounding box center [349, 362] width 263 height 87
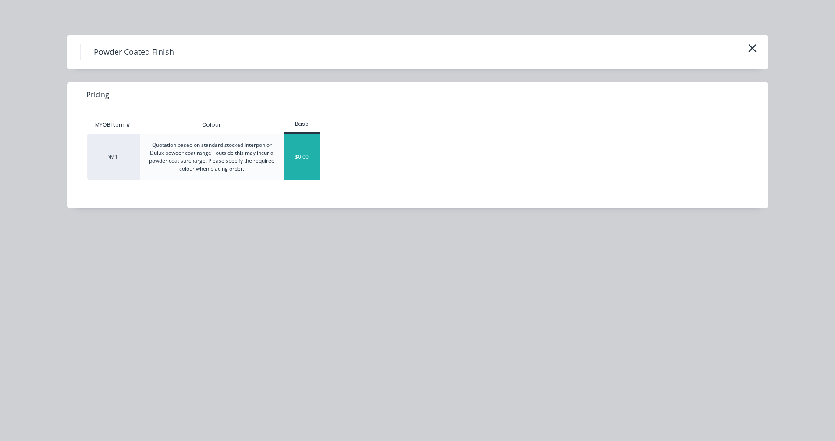
click at [303, 151] on div "$0.00" at bounding box center [301, 157] width 35 height 46
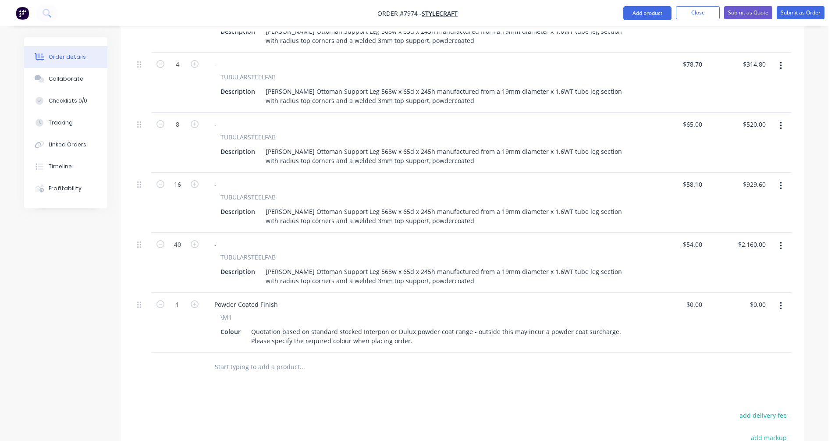
scroll to position [351, 0]
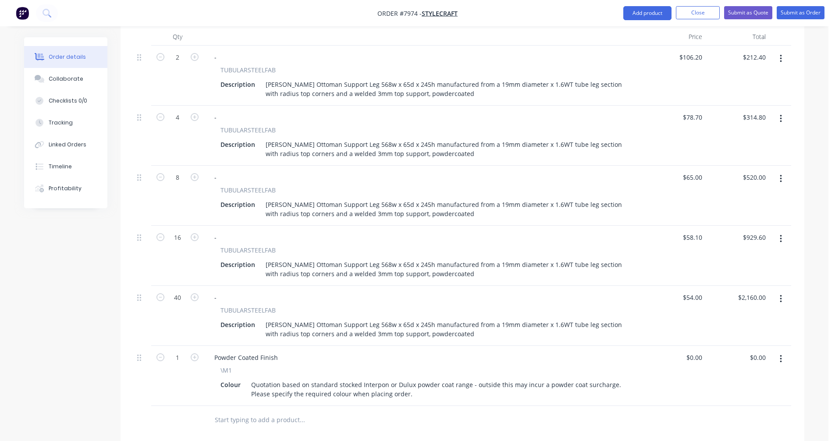
click at [780, 294] on icon "button" at bounding box center [781, 299] width 2 height 10
click at [739, 333] on div "Duplicate" at bounding box center [749, 339] width 67 height 13
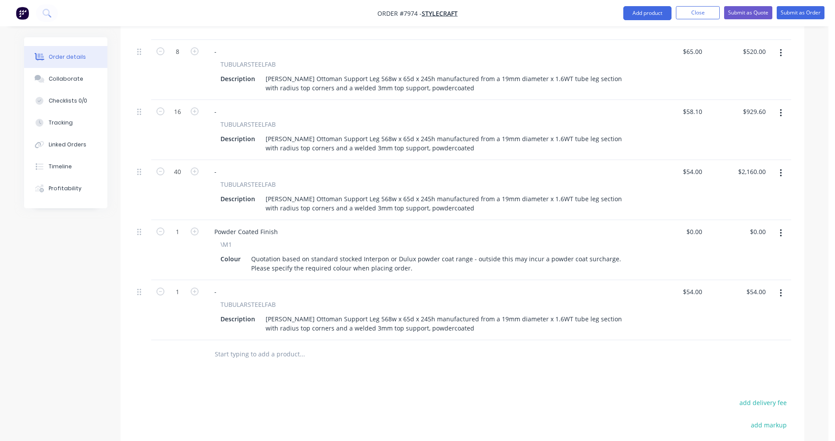
scroll to position [482, 0]
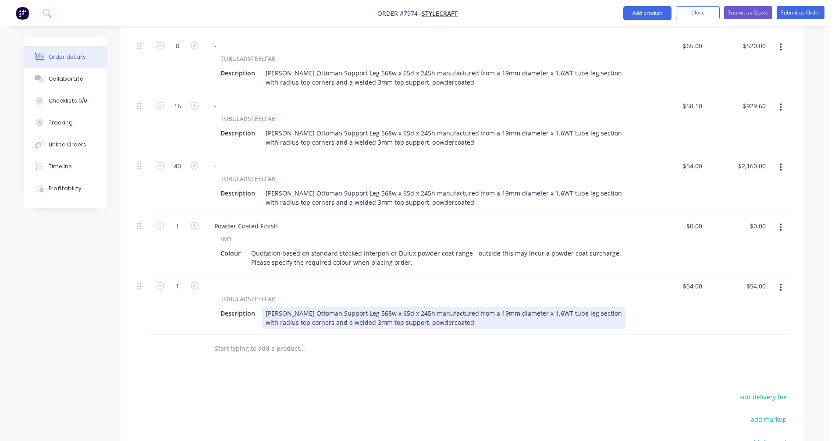
click at [311, 307] on div "[PERSON_NAME] Ottoman Support Leg 568w x 65d x 245h manufactured from a 19mm di…" at bounding box center [443, 318] width 363 height 22
type input "$54.00"
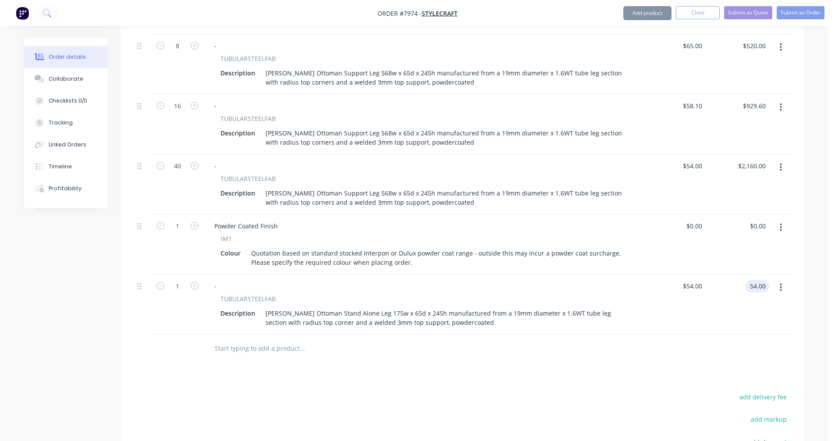
type input "$54.00"
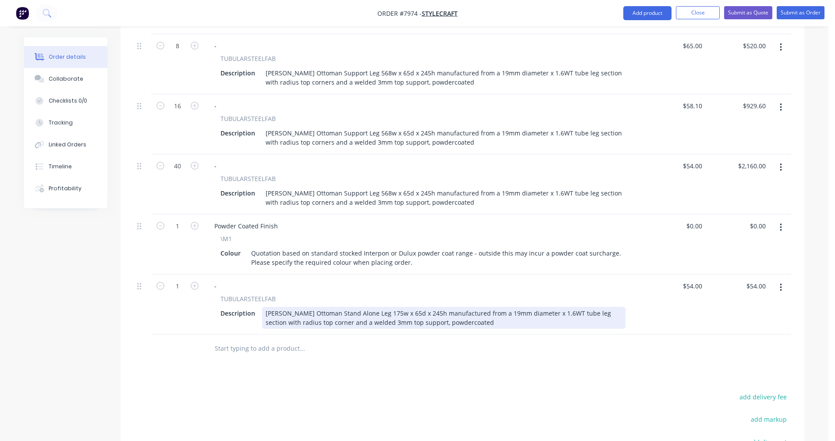
click at [315, 307] on div "[PERSON_NAME] Ottoman Stand Alone Leg 175w x 65d x 245h manufactured from a 19m…" at bounding box center [443, 318] width 363 height 22
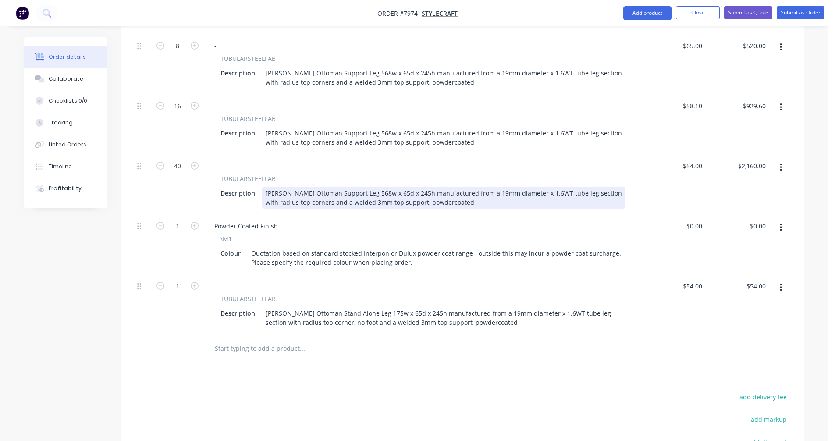
click at [298, 187] on div "[PERSON_NAME] Ottoman Support Leg 568w x 65d x 245h manufactured from a 19mm di…" at bounding box center [443, 198] width 363 height 22
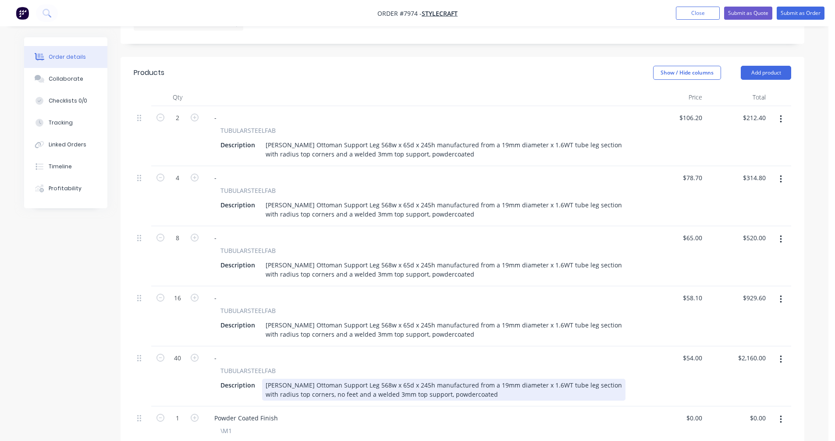
scroll to position [263, 0]
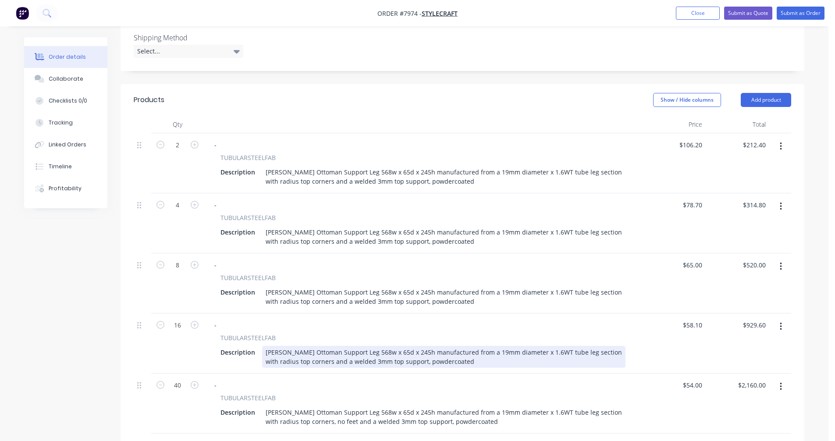
click at [298, 346] on div "[PERSON_NAME] Ottoman Support Leg 568w x 65d x 245h manufactured from a 19mm di…" at bounding box center [443, 357] width 363 height 22
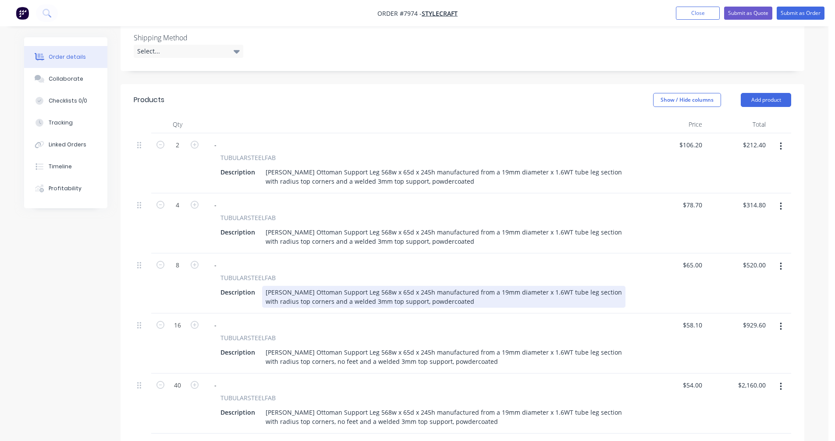
click at [298, 286] on div "[PERSON_NAME] Ottoman Support Leg 568w x 65d x 245h manufactured from a 19mm di…" at bounding box center [443, 297] width 363 height 22
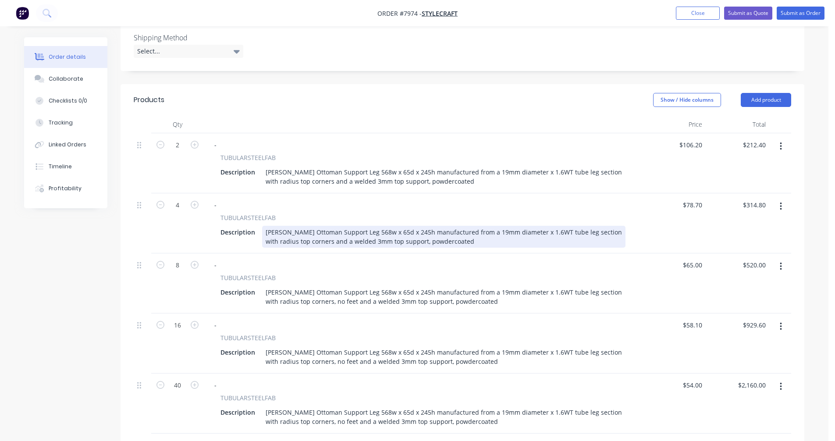
click at [298, 226] on div "[PERSON_NAME] Ottoman Support Leg 568w x 65d x 245h manufactured from a 19mm di…" at bounding box center [443, 237] width 363 height 22
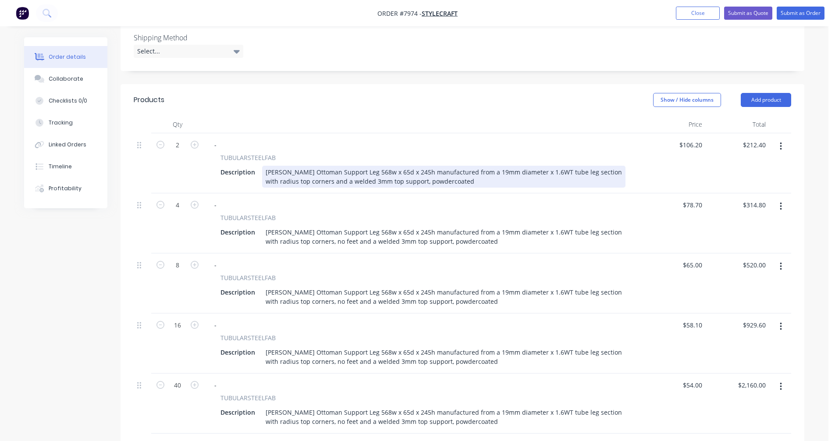
click at [297, 166] on div "[PERSON_NAME] Ottoman Support Leg 568w x 65d x 245h manufactured from a 19mm di…" at bounding box center [443, 177] width 363 height 22
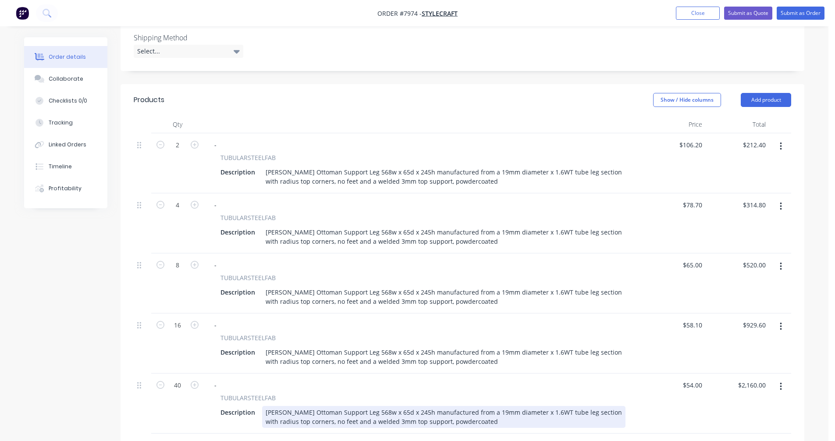
click at [437, 406] on div "[PERSON_NAME] Ottoman Support Leg 568w x 65d x 245h manufactured from a 19mm di…" at bounding box center [443, 417] width 363 height 22
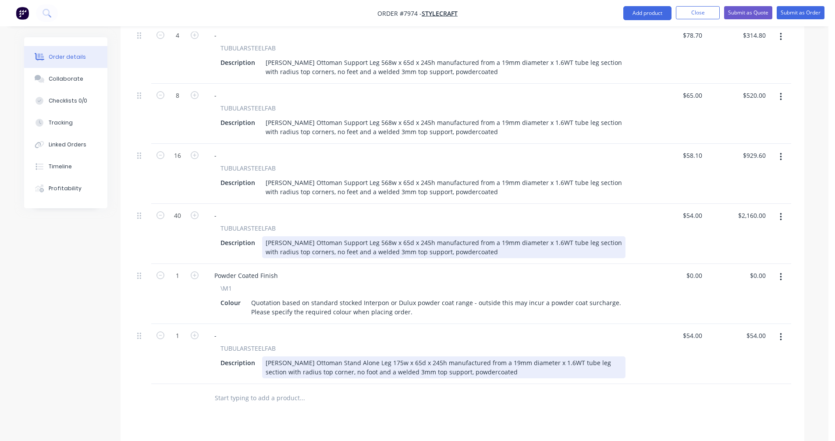
scroll to position [526, 0]
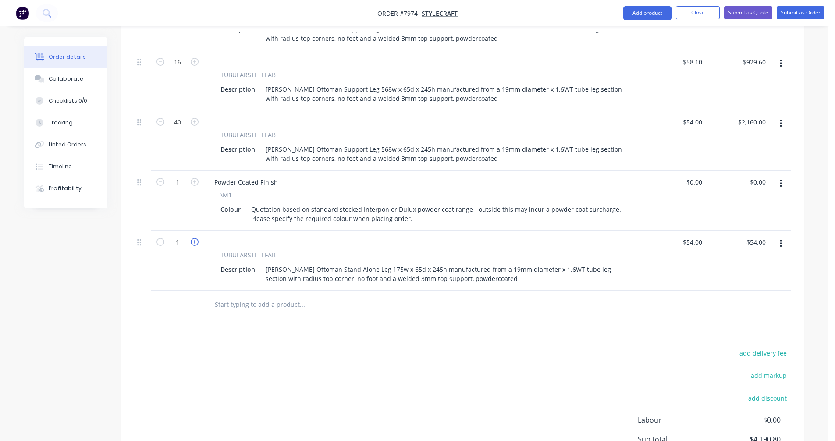
click at [196, 238] on icon "button" at bounding box center [195, 242] width 8 height 8
type input "2"
type input "$108.00"
click at [196, 238] on icon "button" at bounding box center [195, 242] width 8 height 8
type input "3"
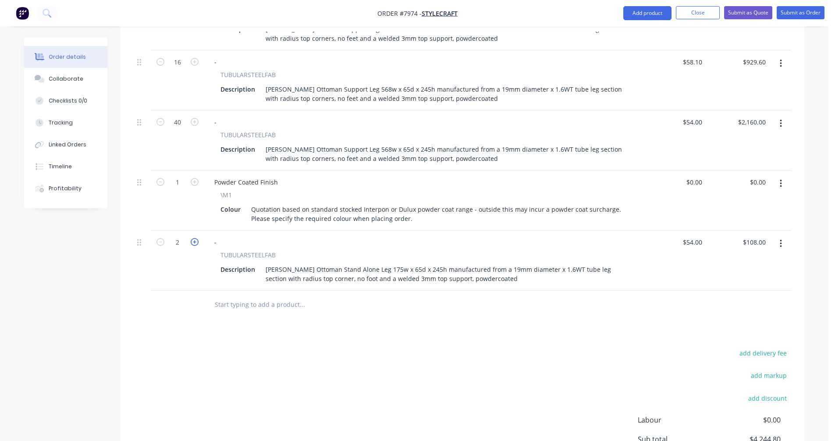
type input "$162.00"
click at [196, 238] on icon "button" at bounding box center [195, 242] width 8 height 8
type input "4"
type input "$216.00"
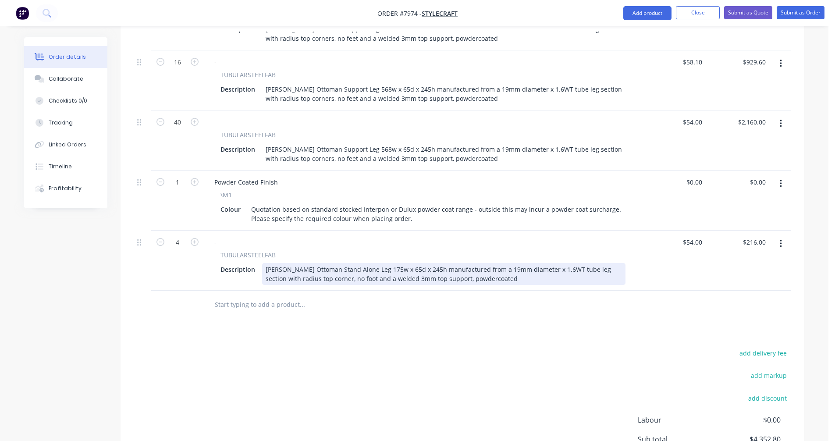
click at [309, 263] on div "[PERSON_NAME] Ottoman Stand Alone Leg 175w x 65d x 245h manufactured from a 19m…" at bounding box center [443, 274] width 363 height 22
type input "$70.90"
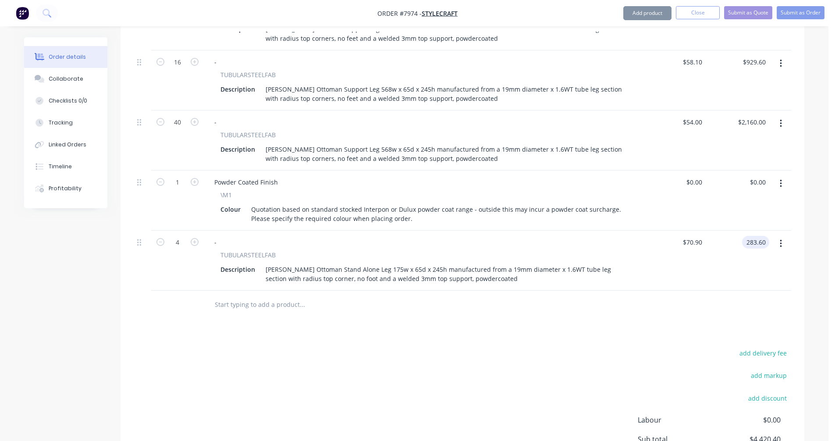
type input "$283.60"
click at [779, 236] on button "button" at bounding box center [780, 244] width 21 height 16
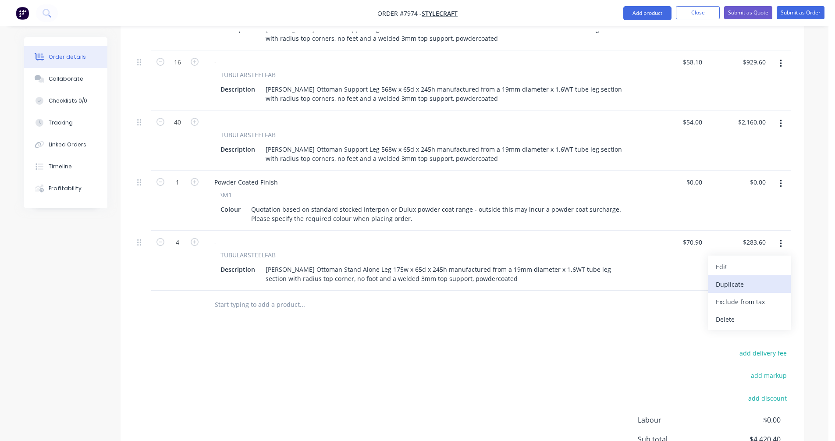
click at [757, 278] on div "Duplicate" at bounding box center [749, 284] width 67 height 13
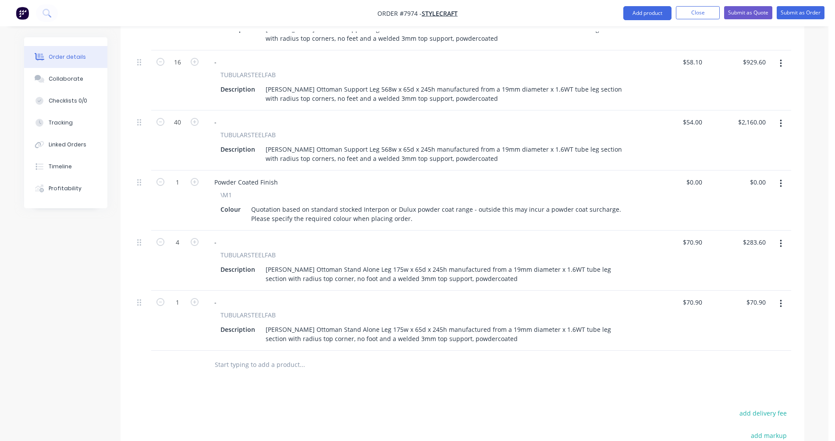
drag, startPoint x: 783, startPoint y: 265, endPoint x: 780, endPoint y: 277, distance: 12.5
click at [783, 296] on button "button" at bounding box center [780, 304] width 21 height 16
click at [766, 338] on div "Duplicate" at bounding box center [749, 344] width 67 height 13
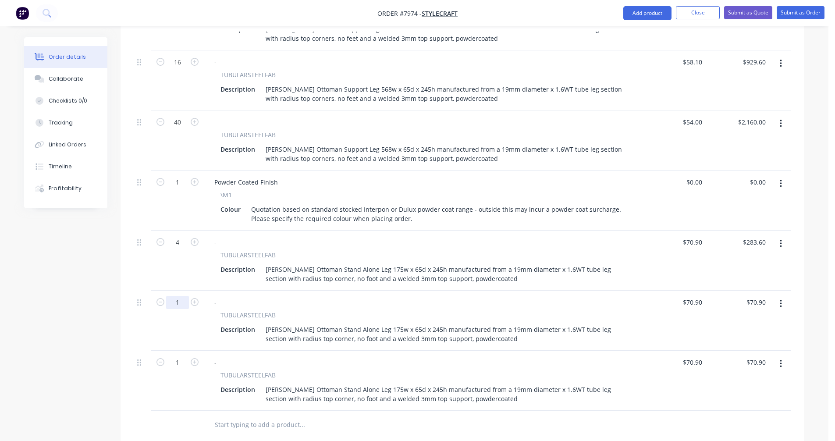
click at [177, 296] on input "1" at bounding box center [177, 302] width 23 height 13
type input "8"
type input "$567.20"
type input "$70.90"
type input "$567.20"
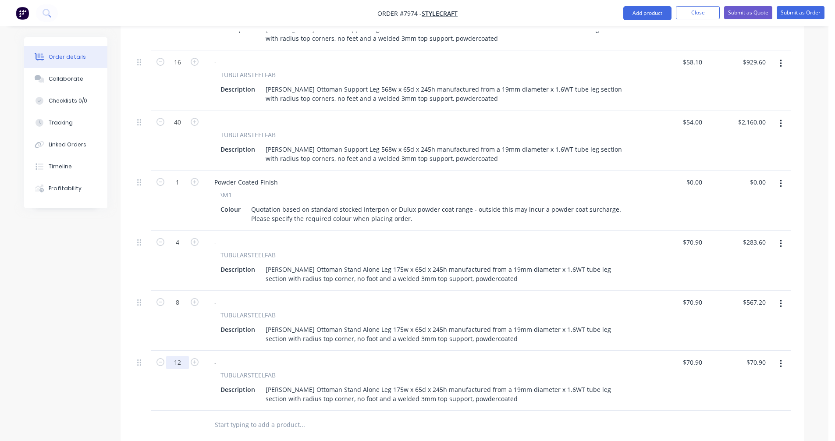
type input "12"
type input "$850.80"
type input "$52.60"
type input "$631.20"
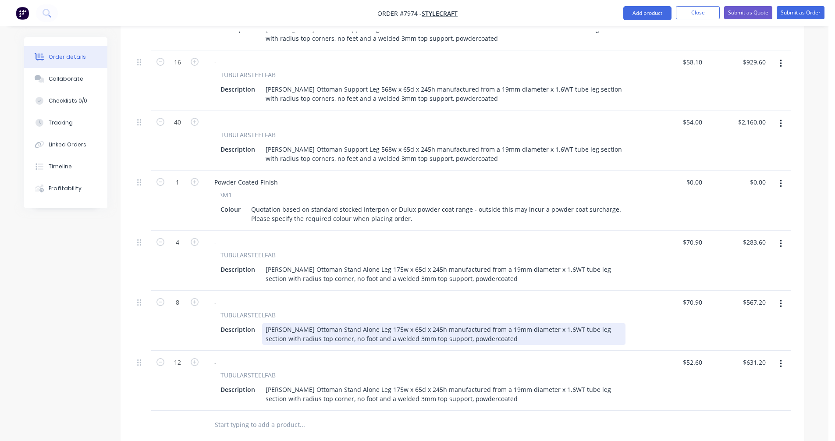
click at [373, 323] on div "[PERSON_NAME] Ottoman Stand Alone Leg 175w x 65d x 245h manufactured from a 19m…" at bounding box center [443, 334] width 363 height 22
type input "$57.20"
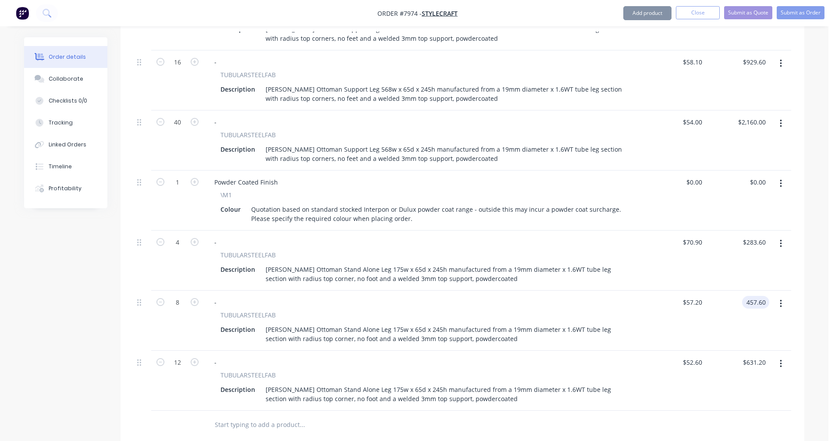
type input "$457.60"
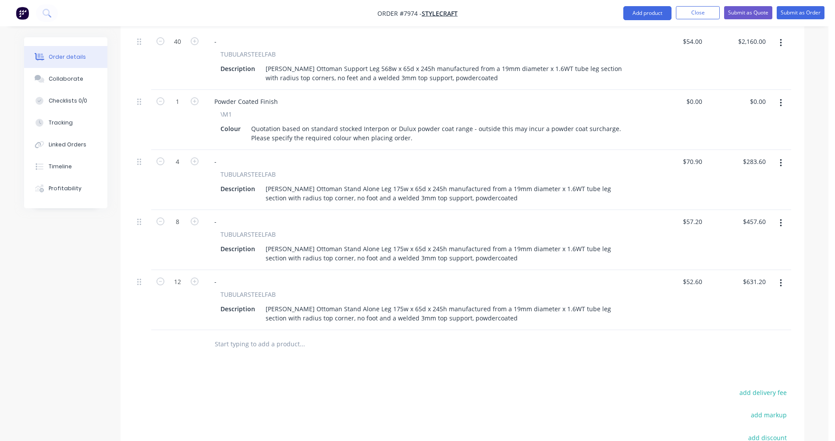
scroll to position [613, 0]
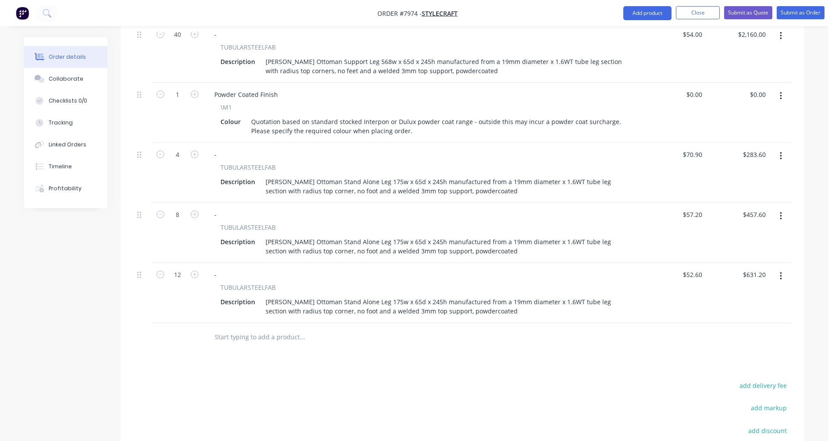
click at [783, 268] on button "button" at bounding box center [780, 276] width 21 height 16
click at [748, 310] on div "Duplicate" at bounding box center [749, 316] width 67 height 13
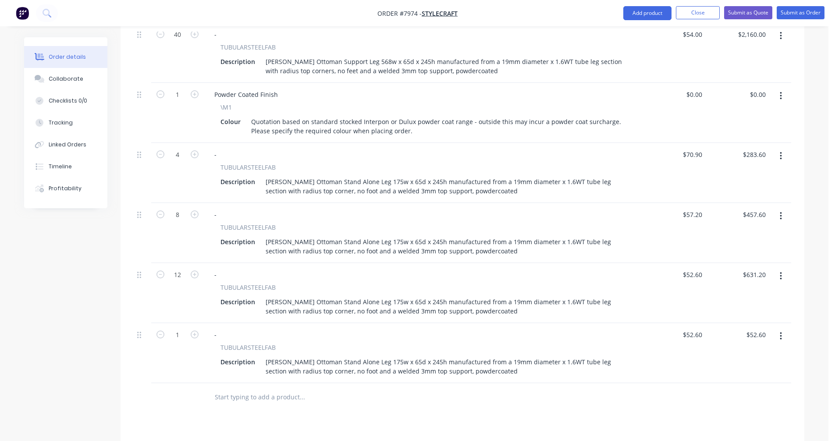
drag, startPoint x: 780, startPoint y: 300, endPoint x: 779, endPoint y: 307, distance: 6.8
click at [780, 331] on icon "button" at bounding box center [781, 336] width 2 height 10
click at [766, 370] on div "Duplicate" at bounding box center [749, 376] width 67 height 13
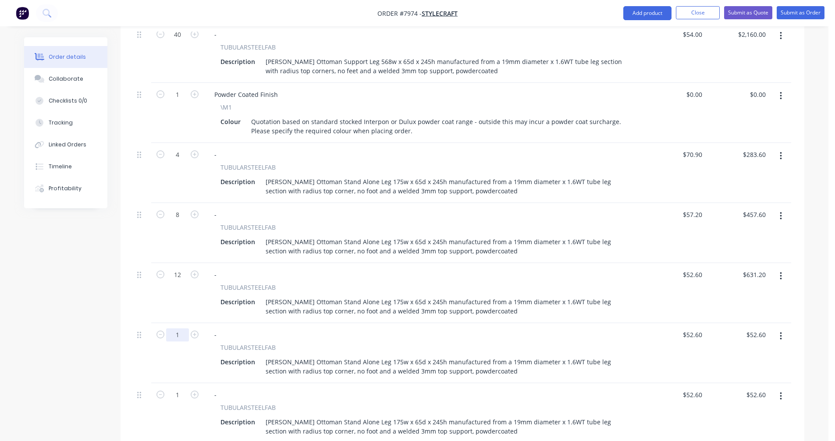
click at [185, 328] on input "1" at bounding box center [177, 334] width 23 height 13
type input "20"
type input "$1,052.00"
type input "$48.90"
type input "$978.00"
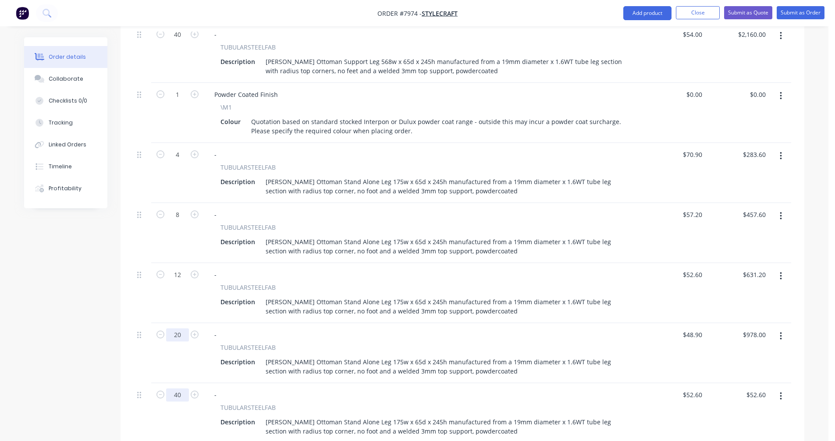
type input "40"
type input "$2,104.00"
type input "$46.20"
type input "$1,848.00"
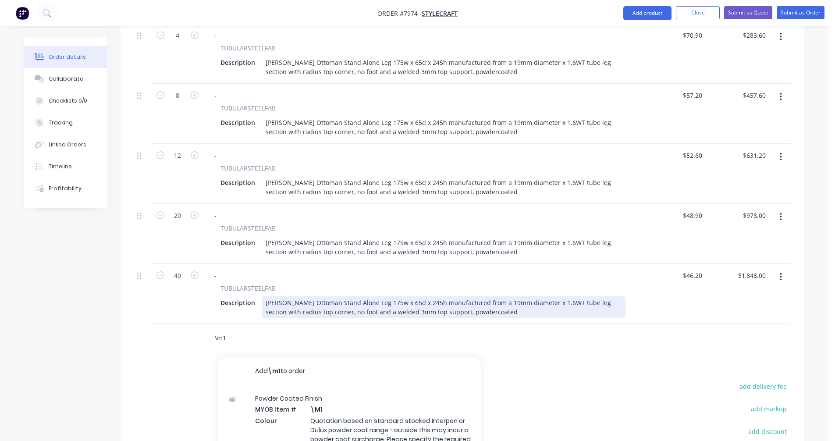
scroll to position [745, 0]
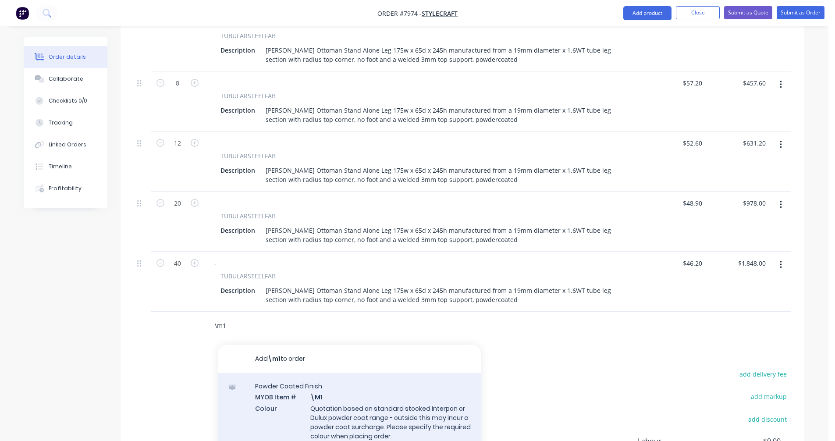
type input "\m1"
click at [386, 379] on div "Powder Coated Finish MYOB Item # \M1 Colour Quotation based on standard stocked…" at bounding box center [349, 416] width 263 height 87
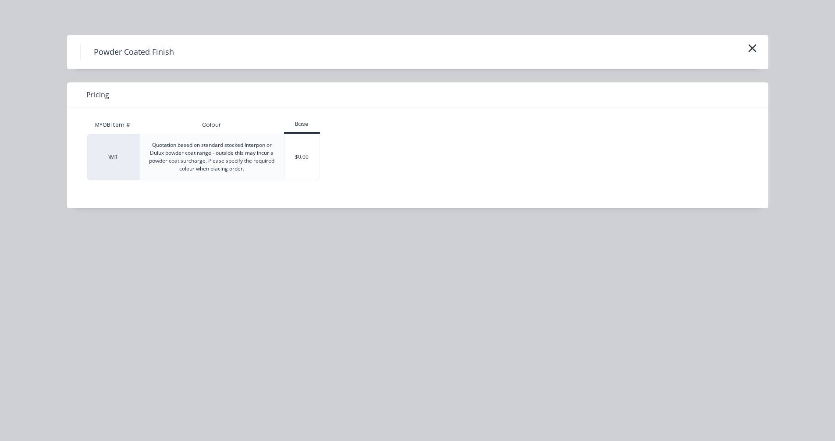
drag, startPoint x: 305, startPoint y: 156, endPoint x: 329, endPoint y: 155, distance: 23.7
click at [305, 156] on div "$0.00" at bounding box center [301, 157] width 35 height 46
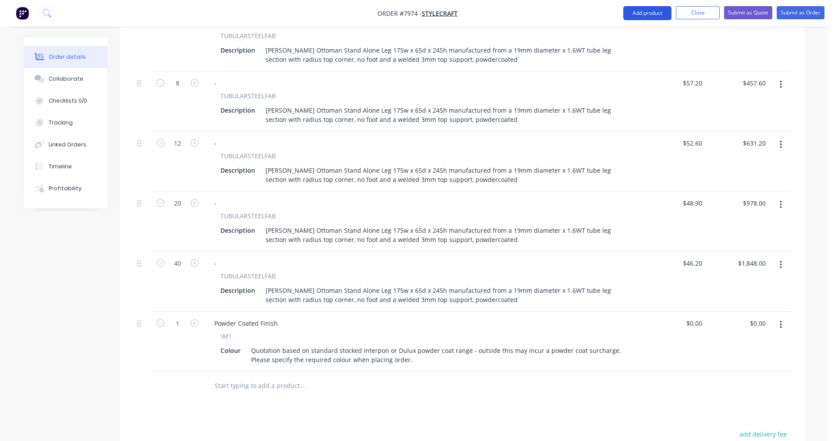
click at [650, 13] on button "Add product" at bounding box center [647, 13] width 48 height 14
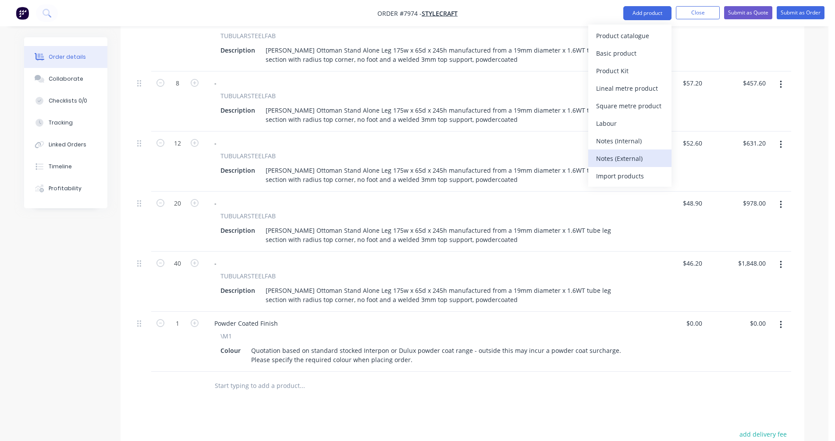
click at [624, 160] on div "Notes (External)" at bounding box center [629, 158] width 67 height 13
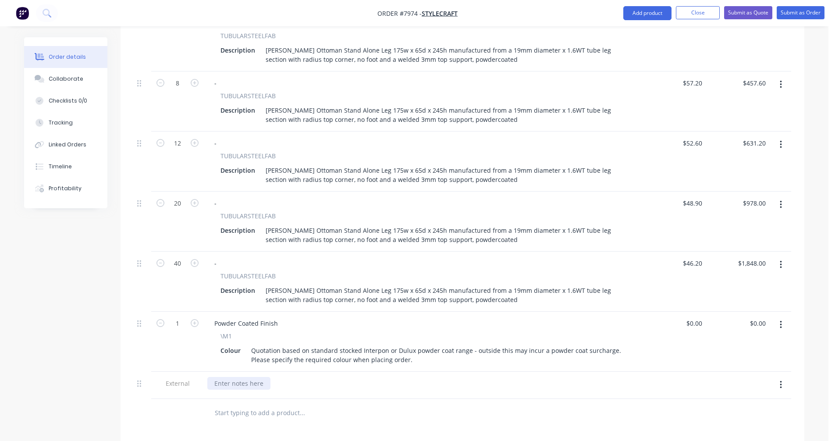
click at [227, 377] on div at bounding box center [238, 383] width 63 height 13
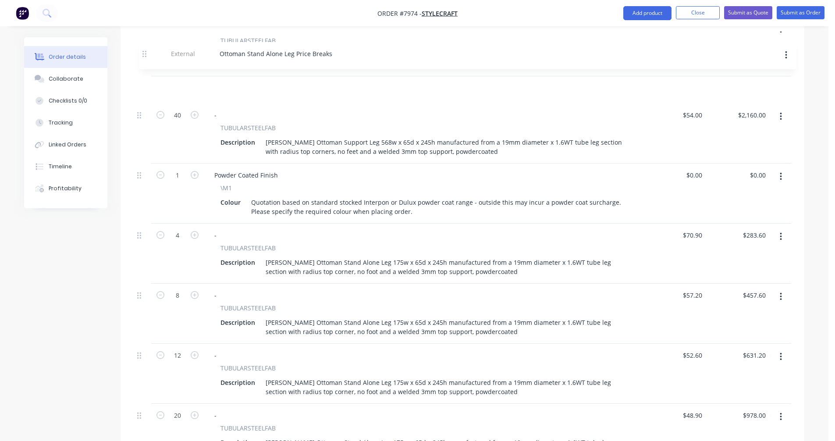
scroll to position [554, 0]
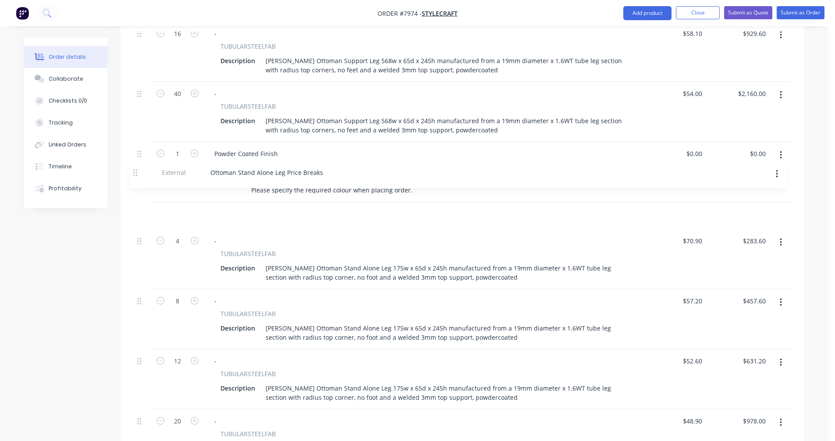
drag, startPoint x: 139, startPoint y: 348, endPoint x: 134, endPoint y: 170, distance: 177.5
click at [134, 170] on div "2 - TUBULARSTEELFAB Description [PERSON_NAME] Ottoman Support Leg 568w x 65d x …" at bounding box center [462, 216] width 657 height 748
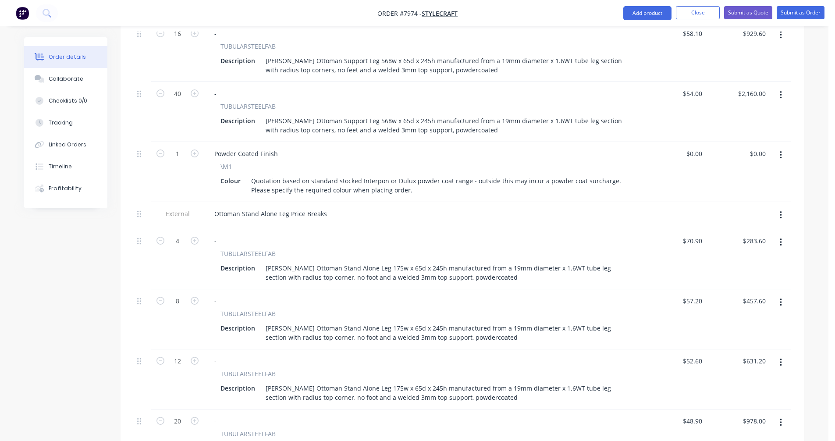
click at [777, 207] on button "button" at bounding box center [780, 215] width 21 height 16
click at [740, 232] on div "Duplicate" at bounding box center [749, 238] width 67 height 13
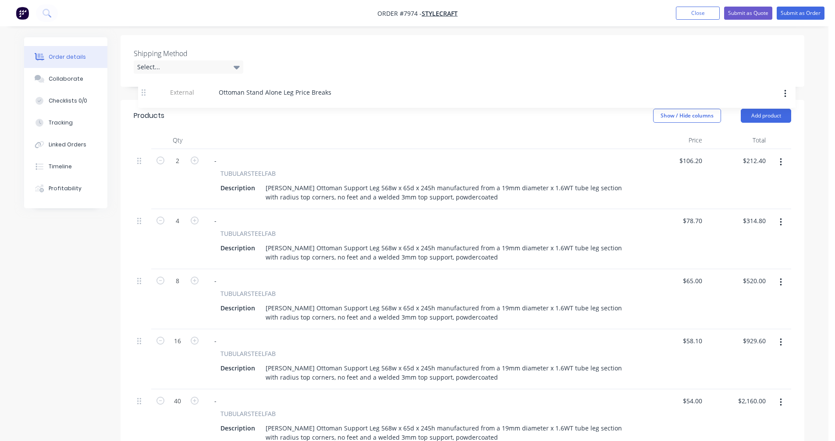
scroll to position [246, 0]
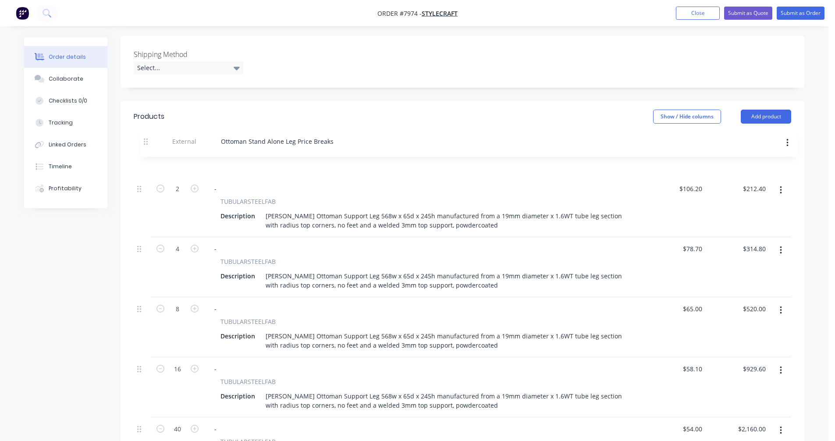
drag, startPoint x: 140, startPoint y: 259, endPoint x: 147, endPoint y: 141, distance: 118.5
click at [271, 155] on div "Ottoman Stand Alone Leg Price Breaks" at bounding box center [270, 161] width 127 height 13
drag, startPoint x: 277, startPoint y: 124, endPoint x: 243, endPoint y: 124, distance: 33.7
click at [243, 155] on div "Ottoman Stand Alone Leg Price Breaks" at bounding box center [270, 161] width 127 height 13
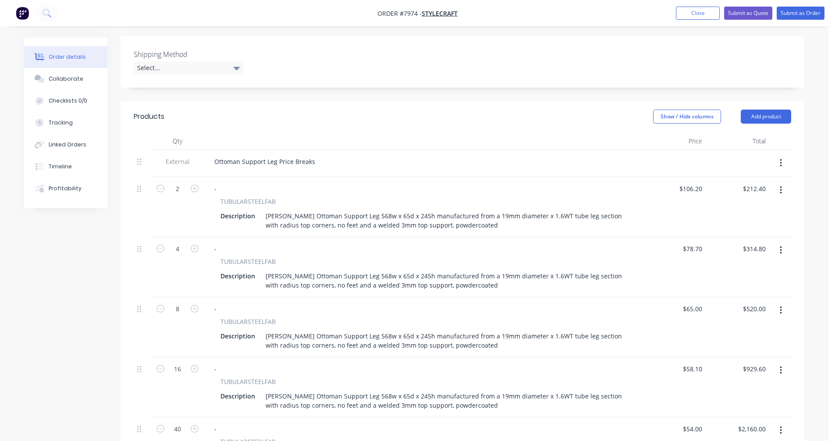
click at [781, 185] on icon "button" at bounding box center [781, 190] width 2 height 10
click at [740, 224] on div "Duplicate" at bounding box center [749, 230] width 67 height 13
click at [780, 158] on icon "button" at bounding box center [781, 163] width 2 height 10
click at [761, 180] on div "Duplicate" at bounding box center [749, 186] width 67 height 13
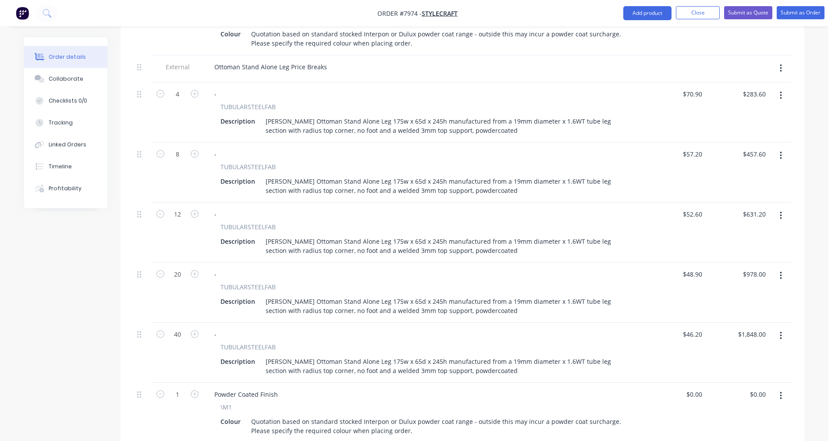
scroll to position [904, 0]
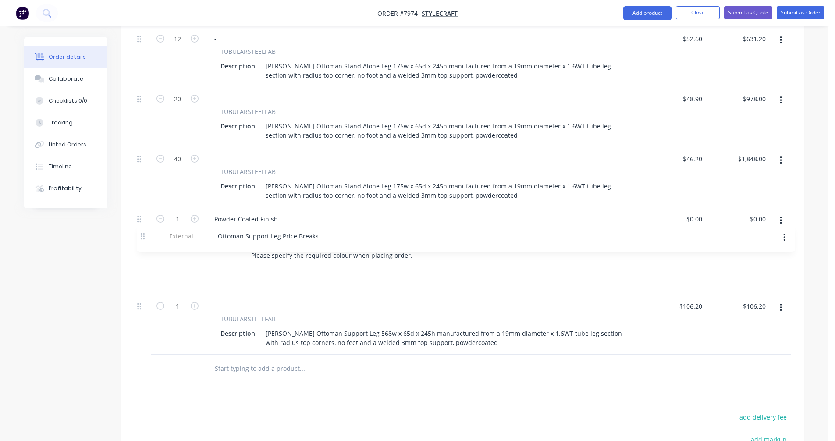
drag, startPoint x: 141, startPoint y: 303, endPoint x: 145, endPoint y: 233, distance: 70.7
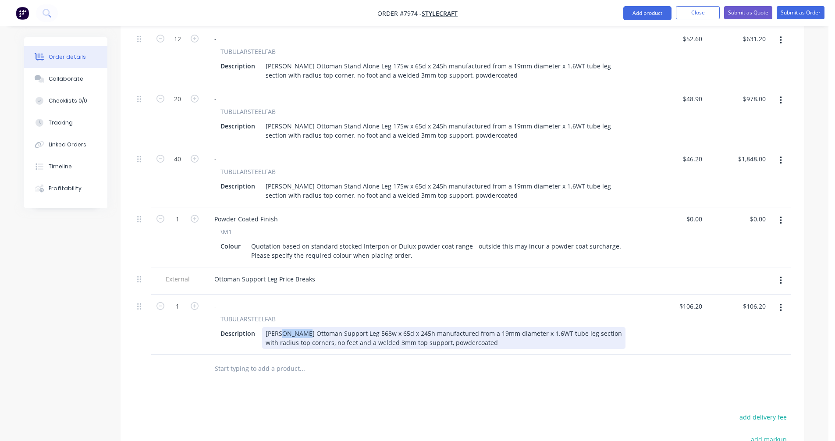
drag, startPoint x: 307, startPoint y: 297, endPoint x: 282, endPoint y: 295, distance: 25.0
click at [282, 327] on div "[PERSON_NAME] Ottoman Support Leg 568w x 65d x 245h manufactured from a 19mm di…" at bounding box center [443, 338] width 363 height 22
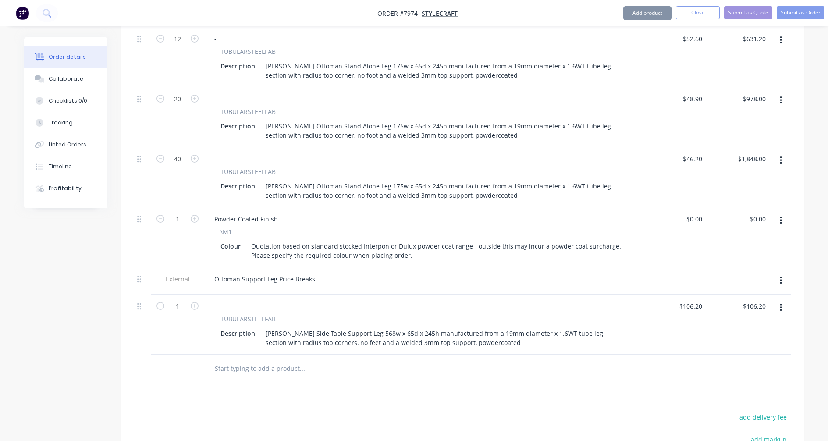
click at [397, 327] on div "[PERSON_NAME] Side Table Support Leg 568w x 65d x 245h manufactured from a 19mm…" at bounding box center [443, 338] width 363 height 22
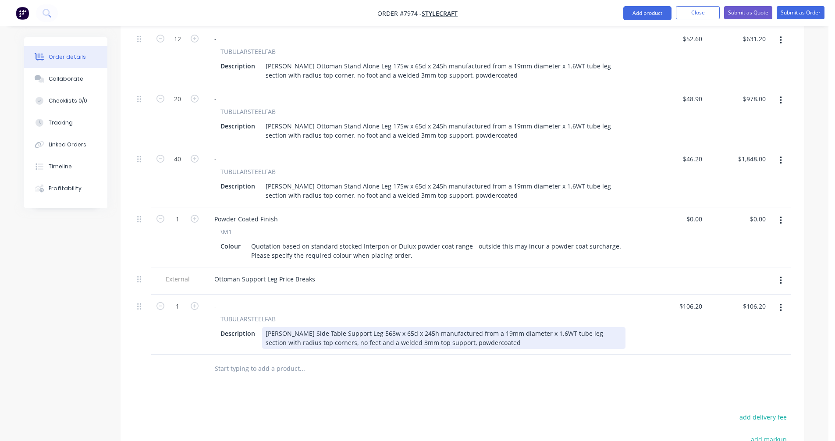
click at [395, 327] on div "[PERSON_NAME] Side Table Support Leg 568w x 65d x 245h manufactured from a 19mm…" at bounding box center [443, 338] width 363 height 22
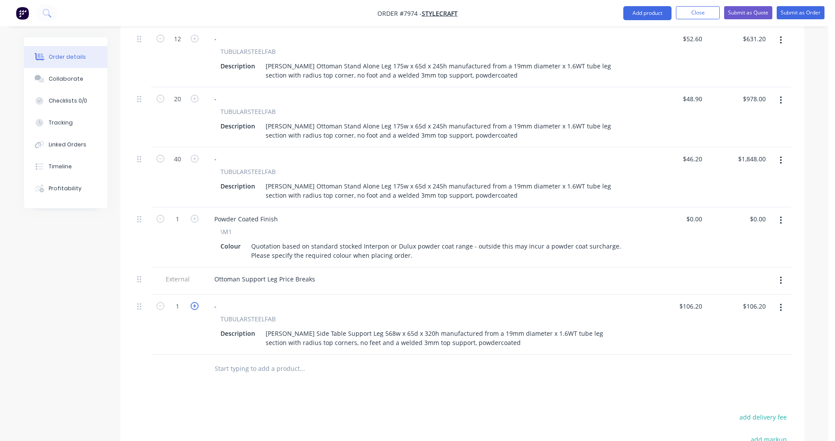
type input "106.2"
click at [193, 302] on icon "button" at bounding box center [195, 306] width 8 height 8
type input "2"
type input "$212.40"
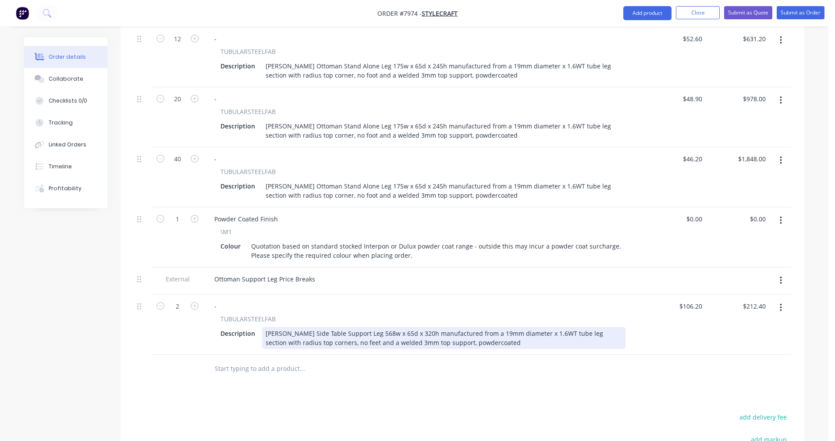
click at [331, 327] on div "[PERSON_NAME] Side Table Support Leg 568w x 65d x 320h manufactured from a 19mm…" at bounding box center [443, 338] width 363 height 22
click at [369, 327] on div "[PERSON_NAME] Side Table Support Leg 568w x 65d x 320h manufactured from a 19mm…" at bounding box center [443, 338] width 363 height 22
type input "$107.30"
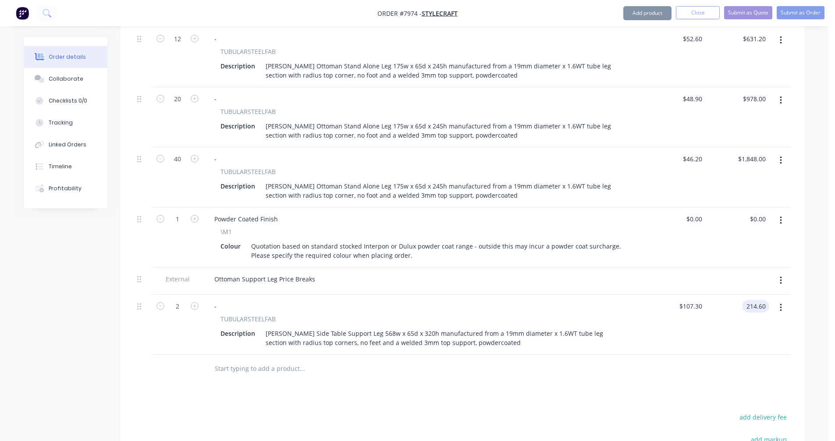
type input "$214.60"
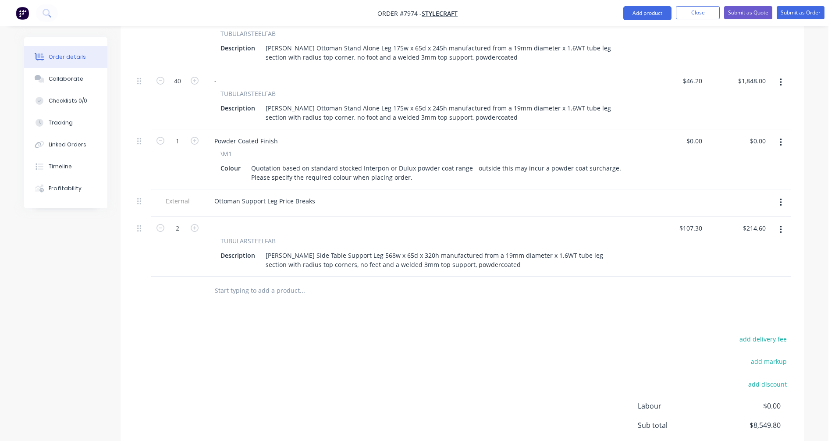
scroll to position [991, 0]
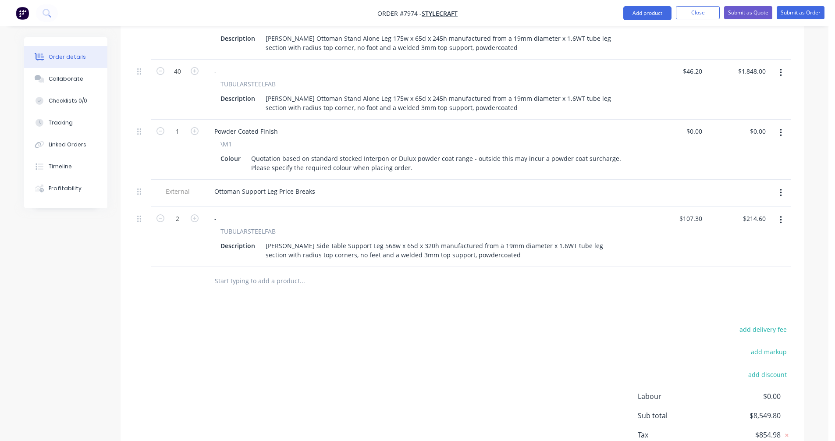
click at [784, 212] on button "button" at bounding box center [780, 220] width 21 height 16
click at [756, 254] on div "Duplicate" at bounding box center [749, 260] width 67 height 13
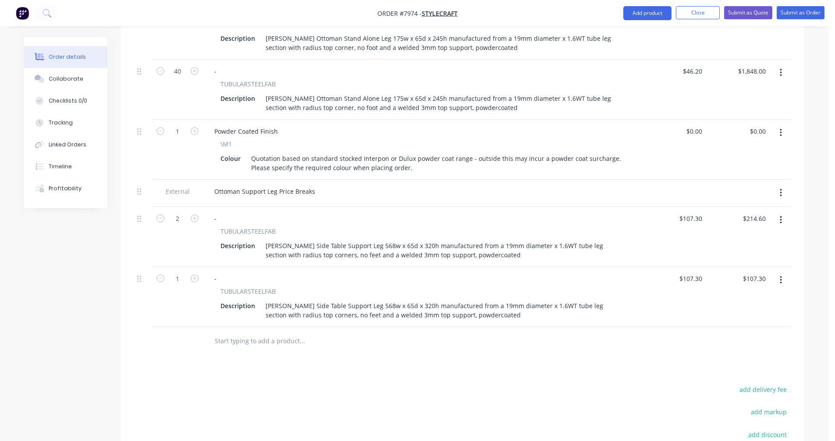
click at [782, 272] on button "button" at bounding box center [780, 280] width 21 height 16
click at [755, 314] on div "Duplicate" at bounding box center [749, 320] width 67 height 13
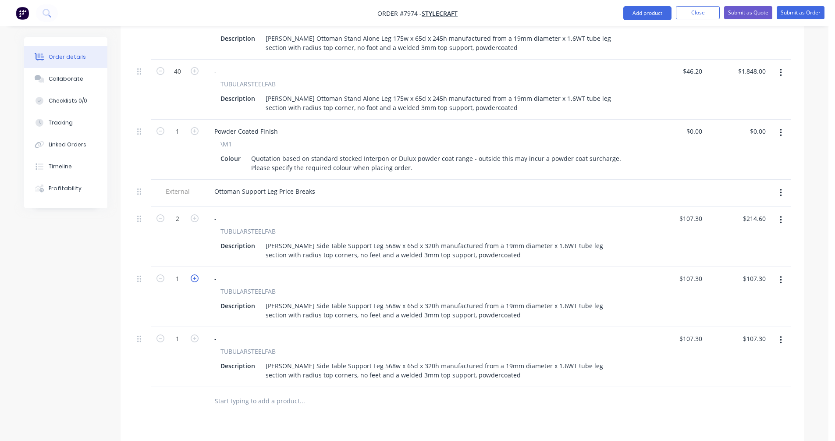
click at [192, 274] on icon "button" at bounding box center [195, 278] width 8 height 8
type input "2"
type input "$214.60"
click at [192, 274] on icon "button" at bounding box center [195, 278] width 8 height 8
type input "3"
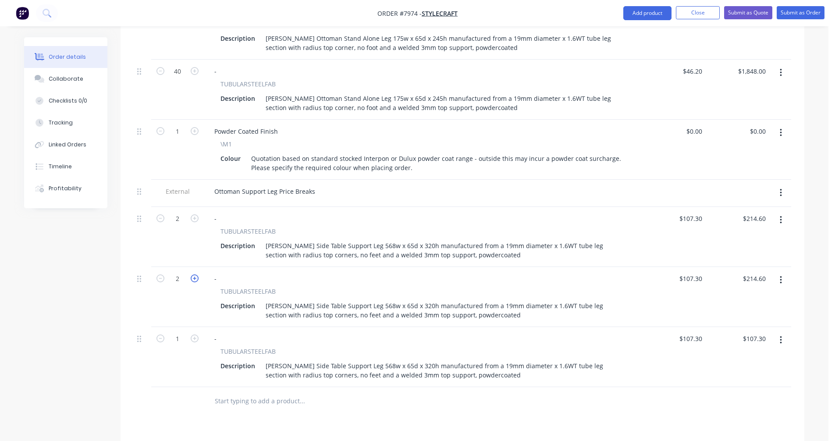
type input "$321.90"
click at [192, 274] on icon "button" at bounding box center [195, 278] width 8 height 8
type input "4"
type input "$429.20"
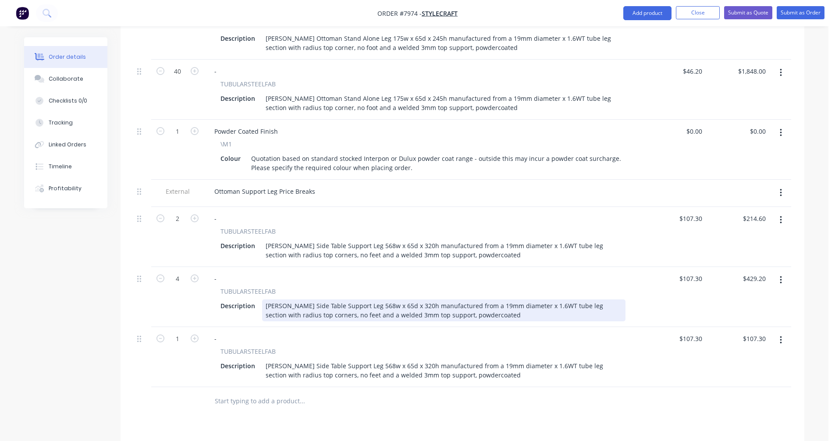
click at [298, 299] on div "[PERSON_NAME] Side Table Support Leg 568w x 65d x 320h manufactured from a 19mm…" at bounding box center [443, 310] width 363 height 22
type input "$79.80"
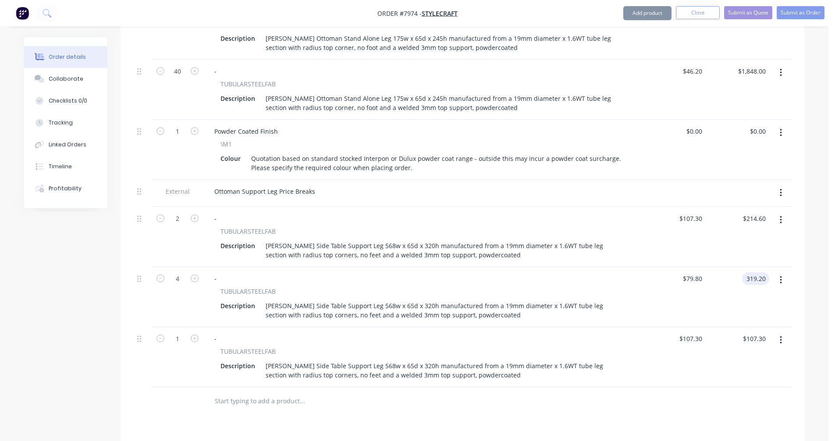
type input "$319.20"
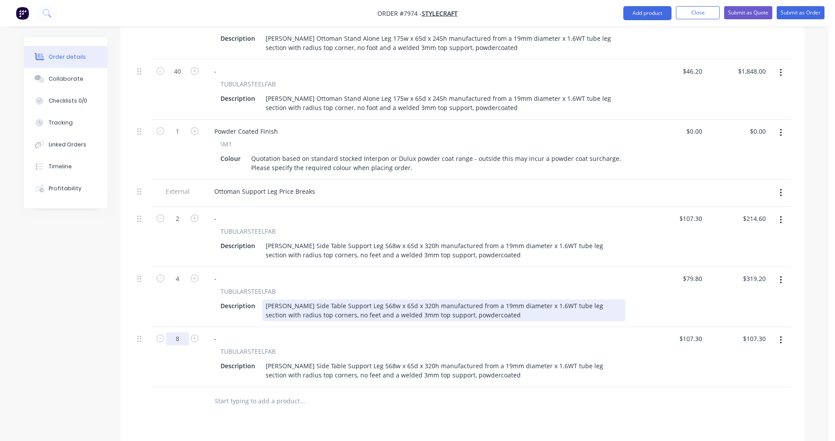
type input "8"
type input "$858.40"
type input "$107.30"
type input "$858.40"
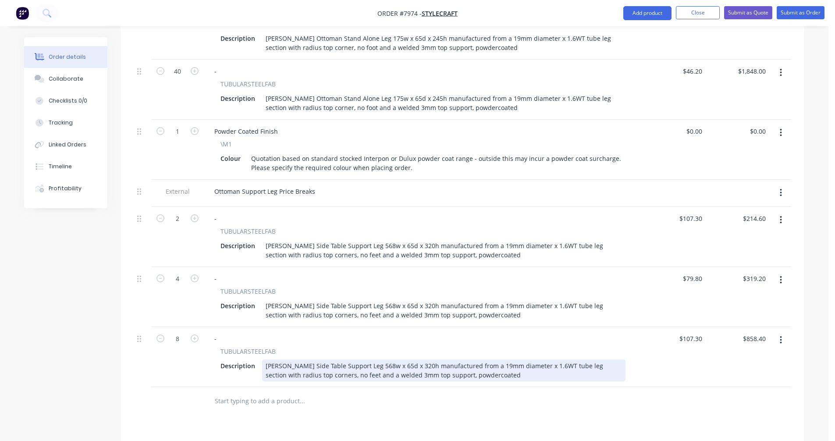
click at [393, 359] on div "[PERSON_NAME] Side Table Support Leg 568w x 65d x 320h manufactured from a 19mm…" at bounding box center [443, 370] width 363 height 22
type input "$66.00"
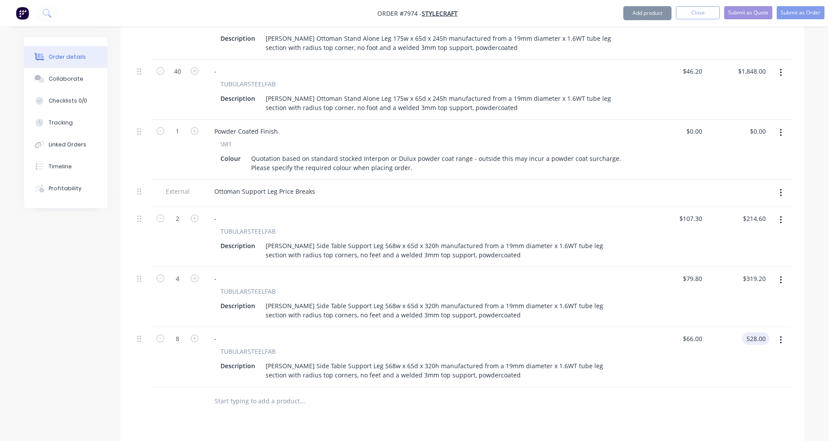
type input "$528.00"
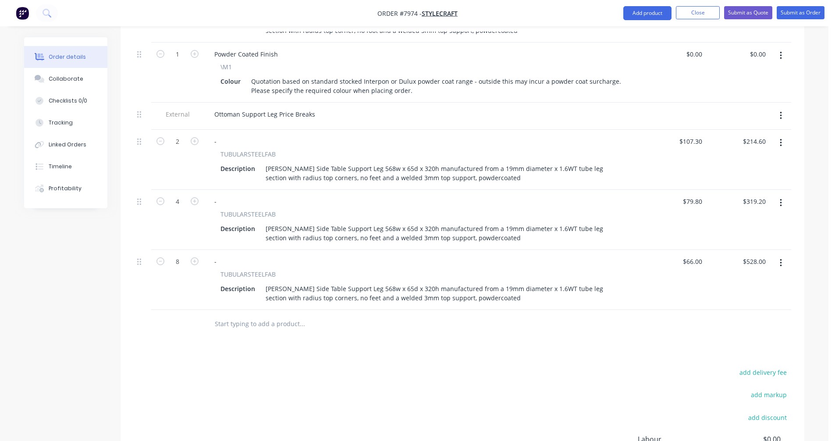
scroll to position [1079, 0]
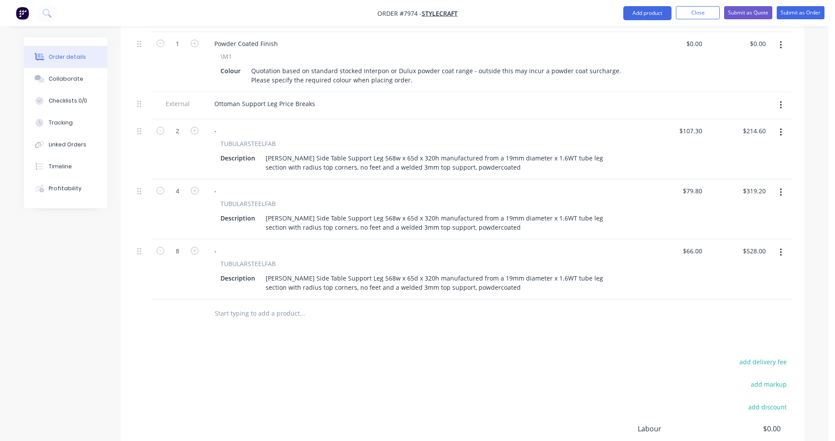
click at [780, 248] on icon "button" at bounding box center [781, 252] width 2 height 8
click at [741, 287] on div "Duplicate" at bounding box center [749, 293] width 67 height 13
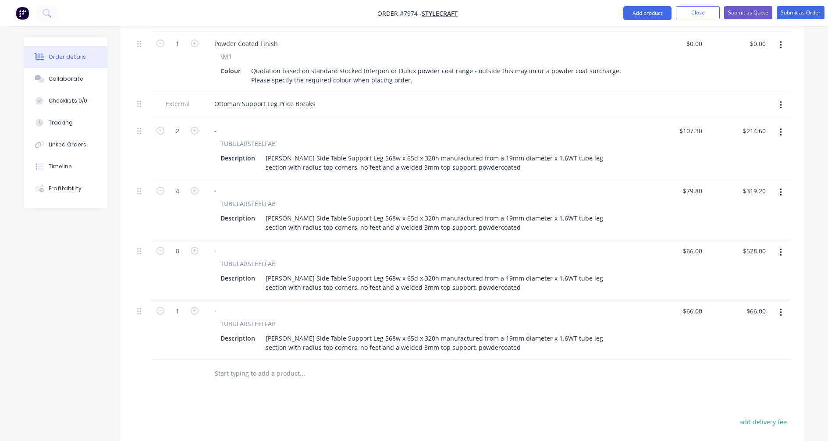
click at [781, 308] on icon "button" at bounding box center [781, 313] width 2 height 10
click at [754, 347] on div "Duplicate" at bounding box center [749, 353] width 67 height 13
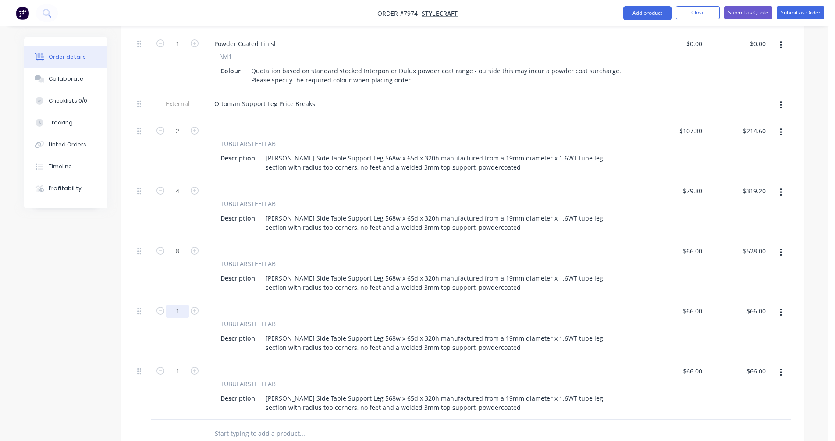
click at [185, 305] on input "1" at bounding box center [177, 311] width 23 height 13
type input "16"
type input "$1,056.00"
click at [180, 365] on input "1" at bounding box center [177, 371] width 23 height 13
type input "40"
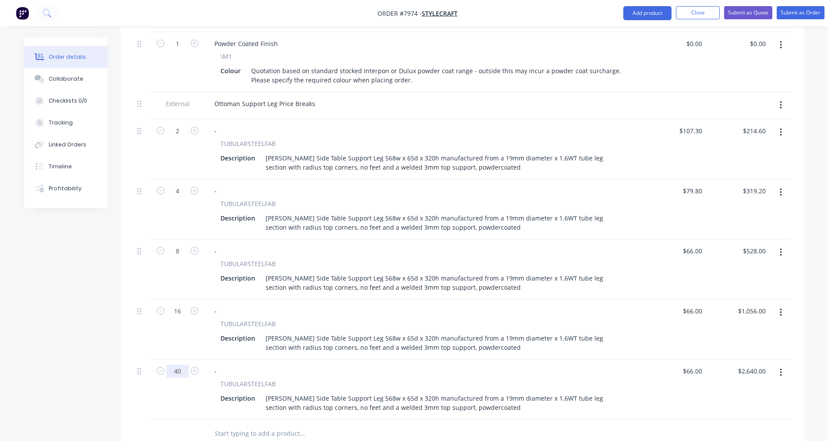
type input "$2,640.00"
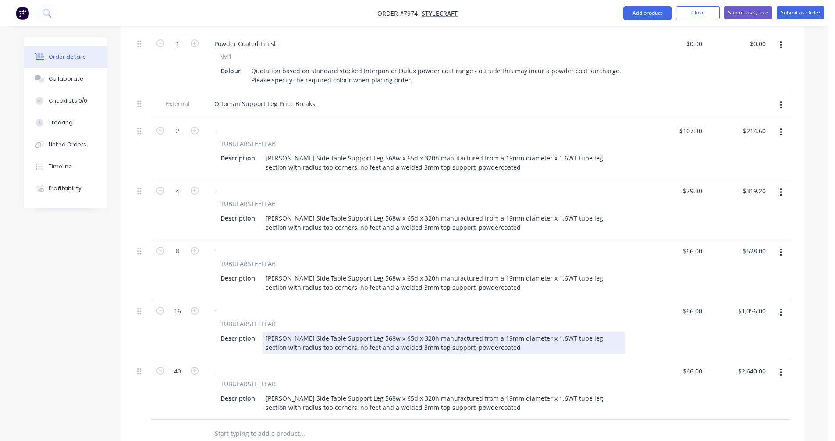
click at [326, 332] on div "[PERSON_NAME] Side Table Support Leg 568w x 65d x 320h manufactured from a 19mm…" at bounding box center [443, 343] width 363 height 22
type input "$59.20"
type input "$947.20"
type input "$55.00"
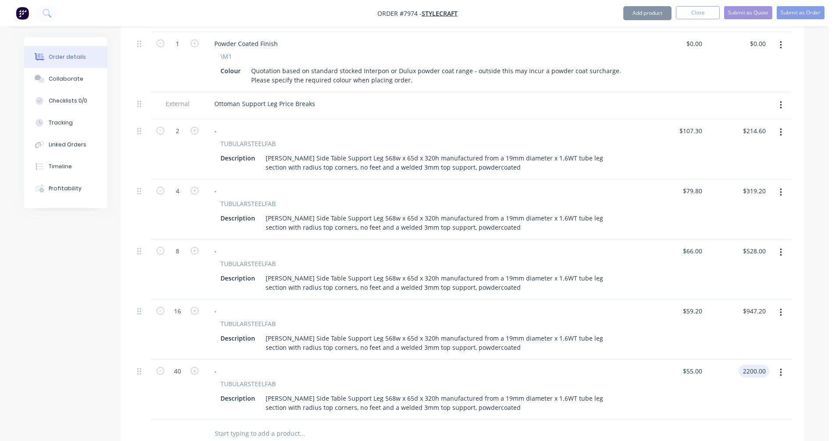
type input "$2,200.00"
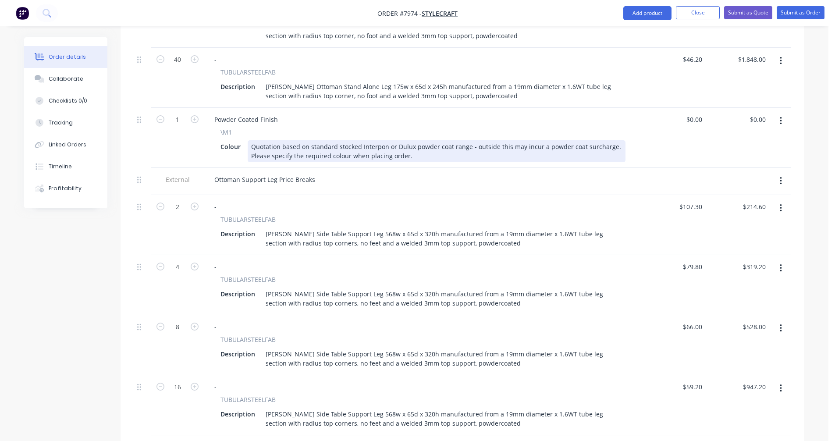
scroll to position [1001, 0]
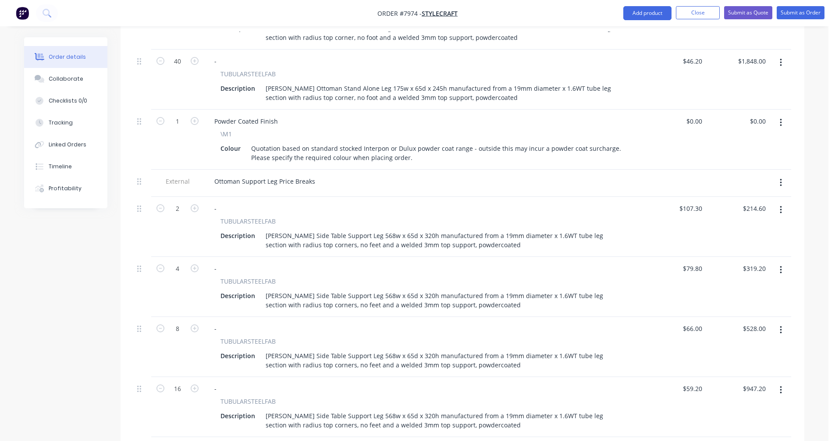
click at [781, 118] on icon "button" at bounding box center [781, 123] width 2 height 10
click at [744, 157] on div "Duplicate" at bounding box center [749, 163] width 67 height 13
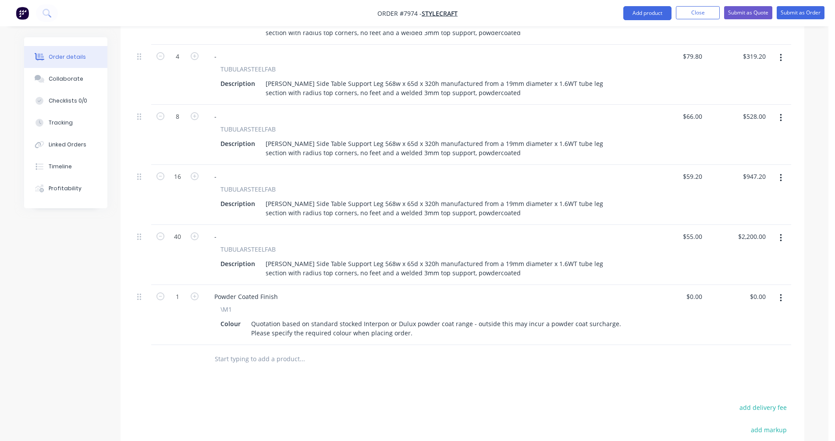
scroll to position [1264, 0]
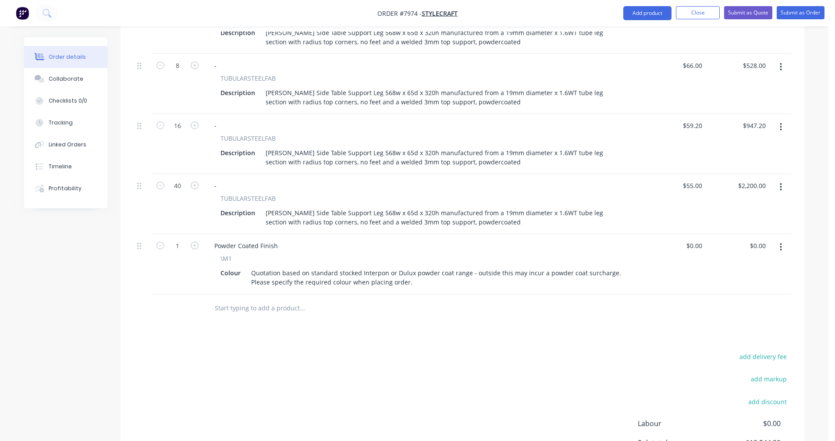
click at [232, 299] on input "text" at bounding box center [301, 308] width 175 height 18
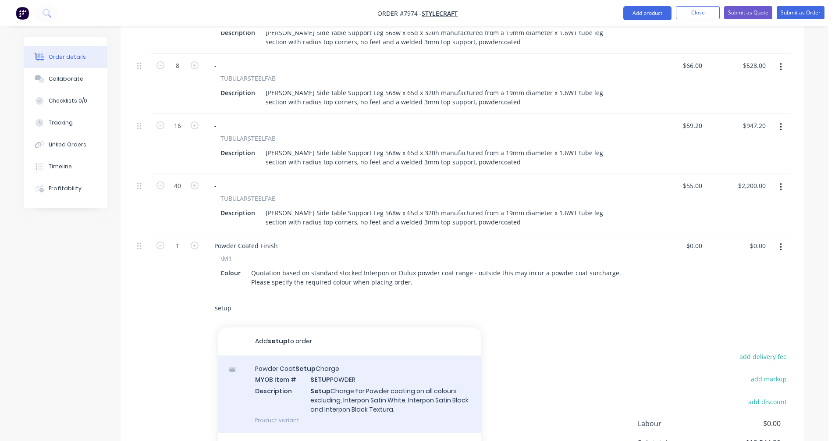
type input "setup"
click at [344, 355] on div "Powder Coat Setup Charge MYOB Item # SETUP POWDER Description Setup Charge For …" at bounding box center [349, 394] width 263 height 78
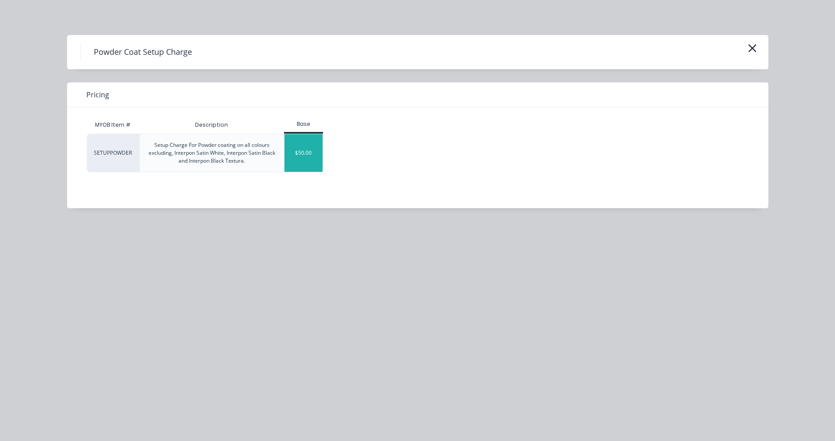
click at [313, 150] on div "$50.00" at bounding box center [303, 153] width 38 height 38
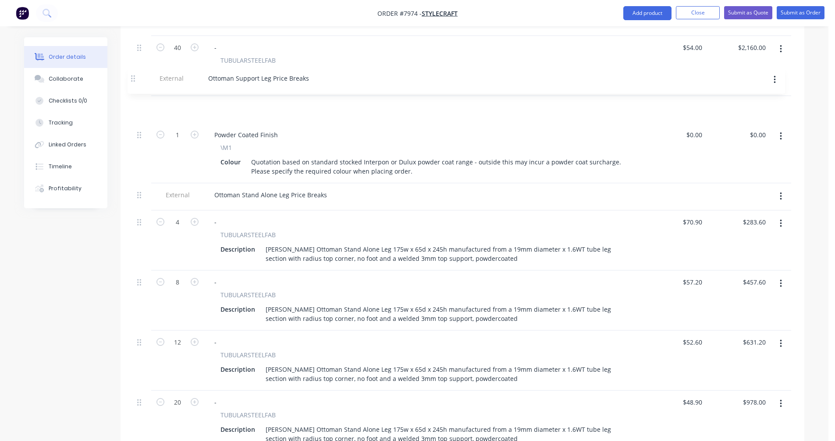
scroll to position [626, 0]
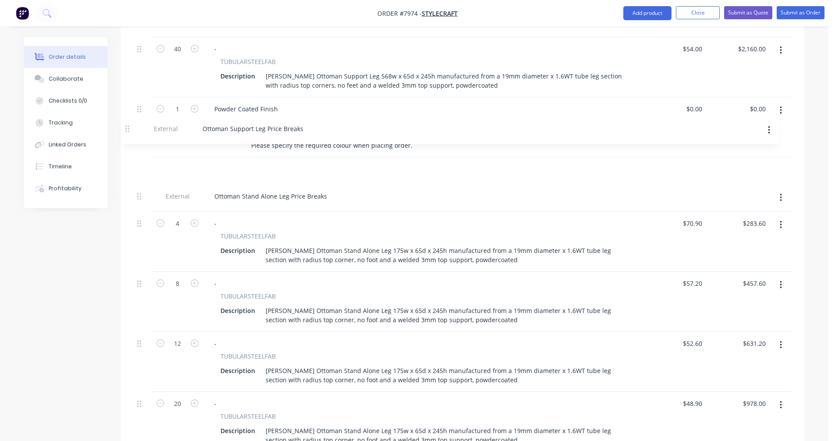
drag, startPoint x: 139, startPoint y: 233, endPoint x: 128, endPoint y: 124, distance: 108.8
click at [128, 124] on div "Qty Price Total External Ottoman Support Leg Price Breaks 2 - TUBULARSTEELFAB D…" at bounding box center [463, 386] width 684 height 1268
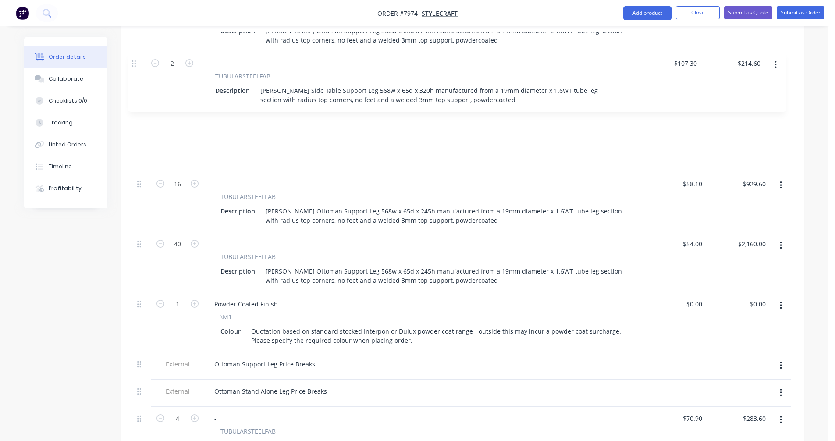
scroll to position [486, 0]
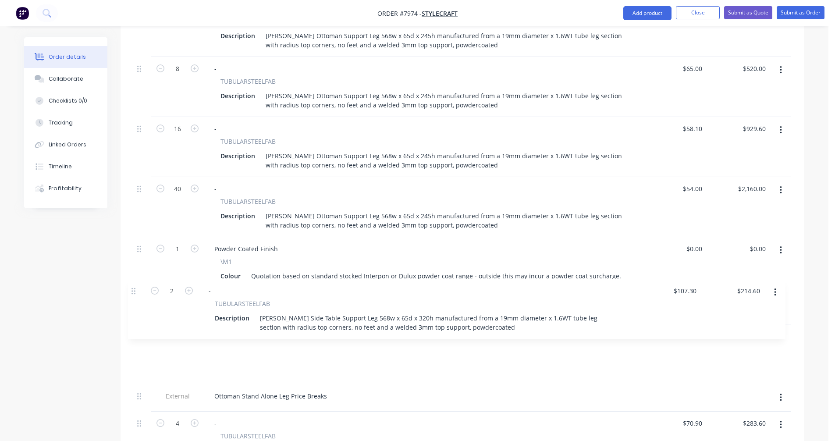
drag, startPoint x: 139, startPoint y: 241, endPoint x: 135, endPoint y: 289, distance: 48.4
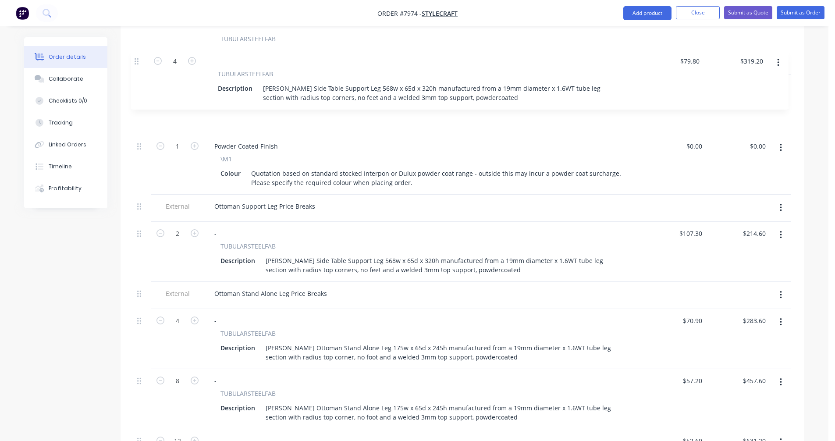
scroll to position [648, 0]
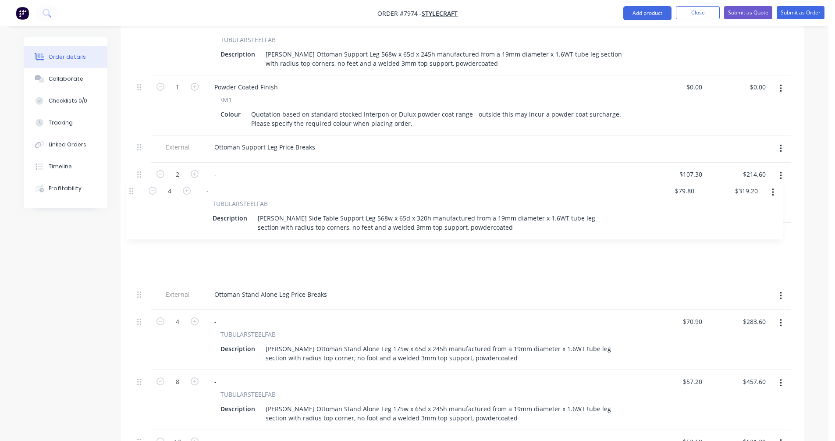
drag, startPoint x: 141, startPoint y: 312, endPoint x: 133, endPoint y: 192, distance: 119.9
click at [133, 192] on div "Qty Price Total External Ottoman Support Leg Price Breaks 2 - TUBULARSTEELFAB D…" at bounding box center [463, 365] width 684 height 1268
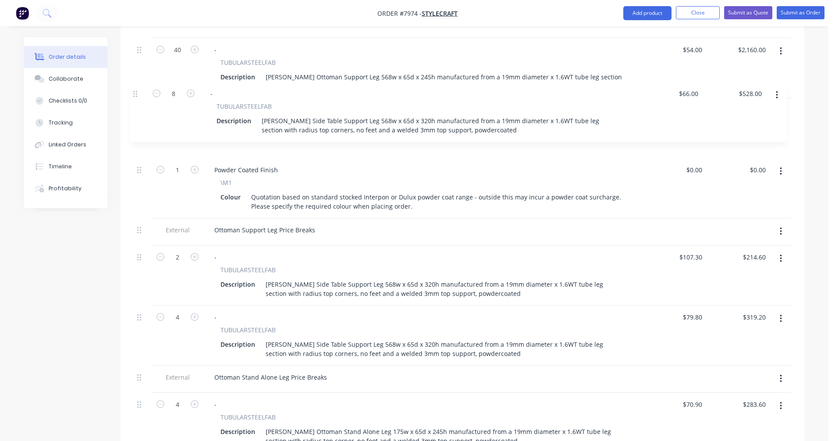
scroll to position [624, 0]
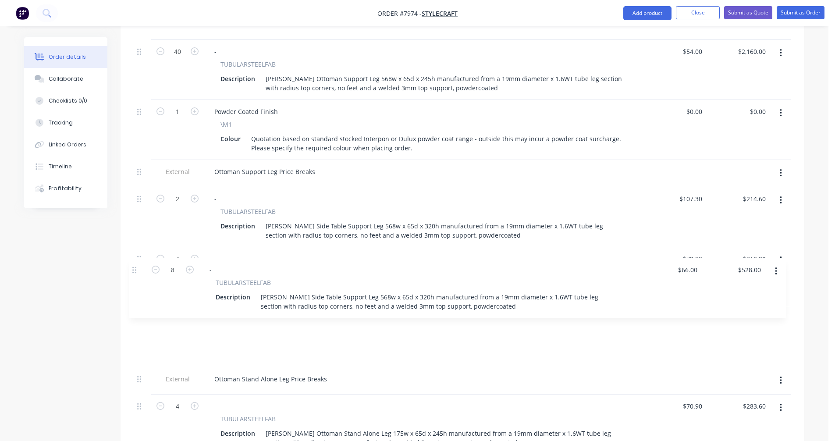
drag, startPoint x: 139, startPoint y: 251, endPoint x: 136, endPoint y: 265, distance: 14.0
click at [136, 265] on div "External Ottoman Support Leg Price Breaks 2 - TUBULARSTEELFAB Description [PERS…" at bounding box center [462, 384] width 657 height 1222
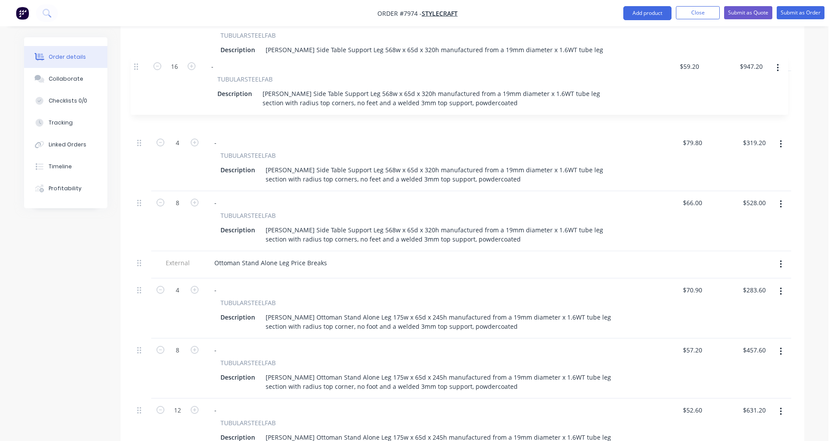
scroll to position [795, 0]
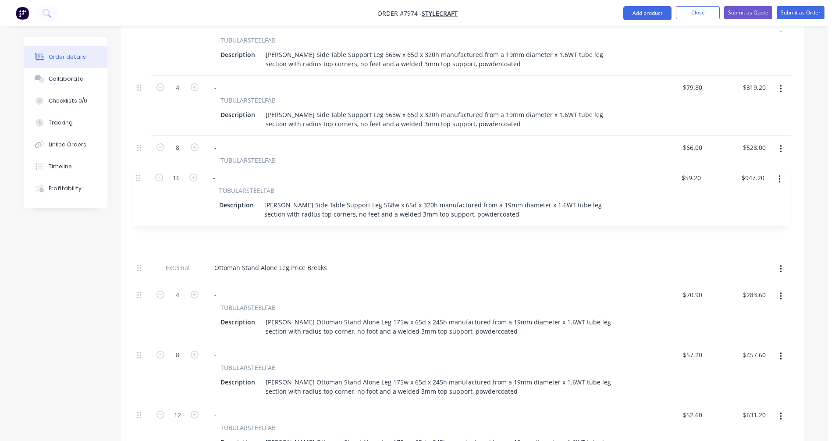
drag, startPoint x: 141, startPoint y: 204, endPoint x: 139, endPoint y: 176, distance: 28.5
click at [139, 176] on div "External Ottoman Support Leg Price Breaks 2 - TUBULARSTEELFAB Description [PERS…" at bounding box center [462, 212] width 657 height 1222
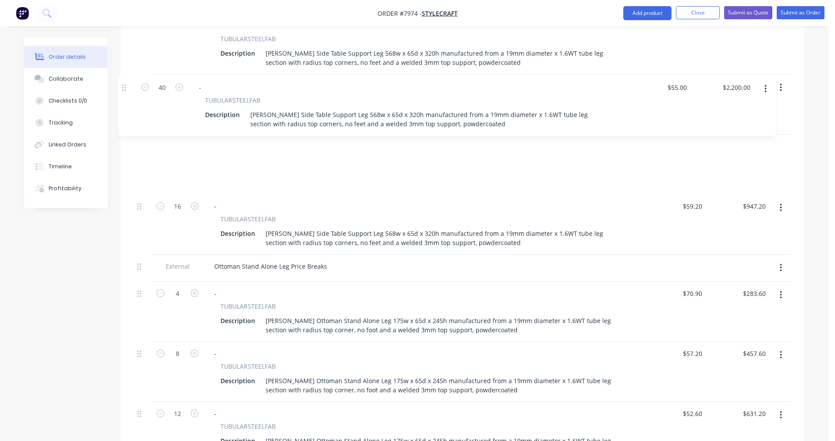
scroll to position [854, 0]
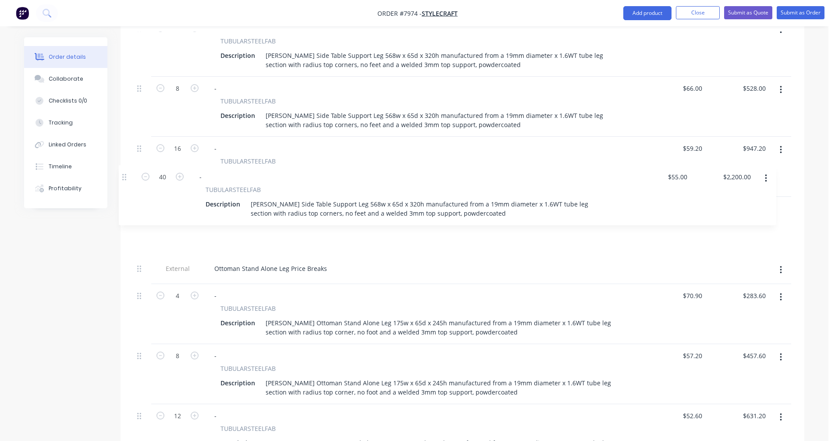
drag, startPoint x: 140, startPoint y: 184, endPoint x: 124, endPoint y: 177, distance: 17.7
click at [124, 177] on div "Qty Price Total External Ottoman Support Leg Price Breaks 2 - TUBULARSTEELFAB D…" at bounding box center [463, 159] width 684 height 1268
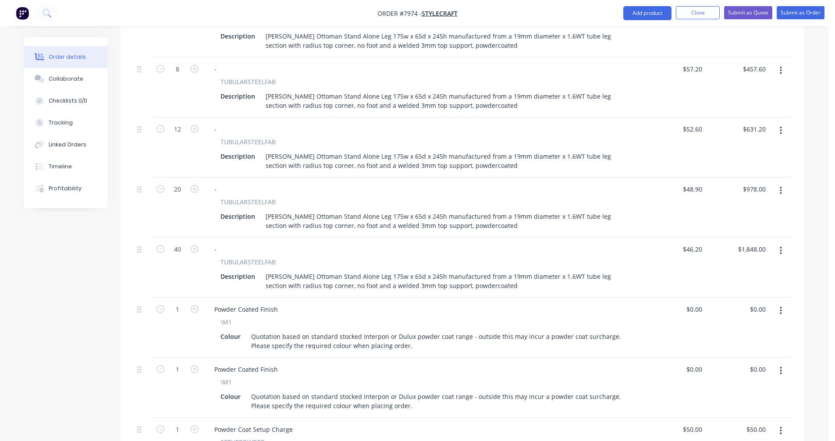
scroll to position [1205, 0]
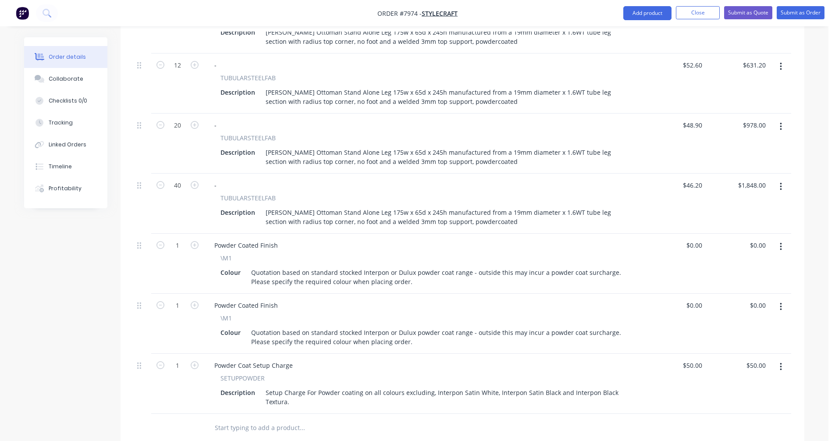
click at [779, 239] on button "button" at bounding box center [780, 247] width 21 height 16
click at [740, 316] on div "Delete" at bounding box center [749, 322] width 67 height 13
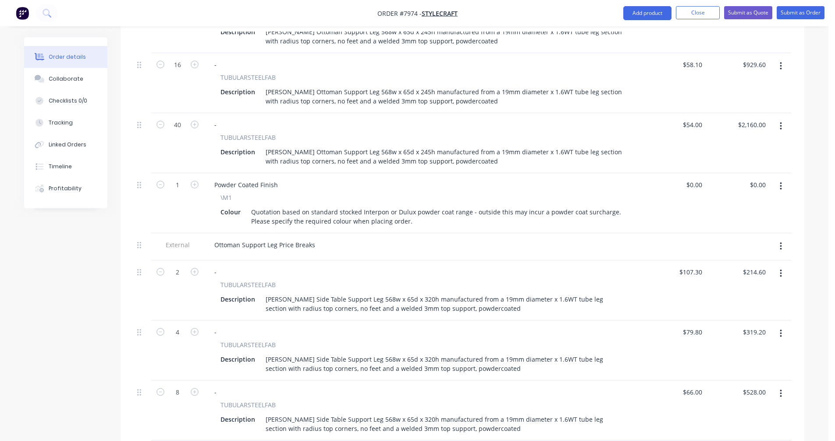
scroll to position [547, 0]
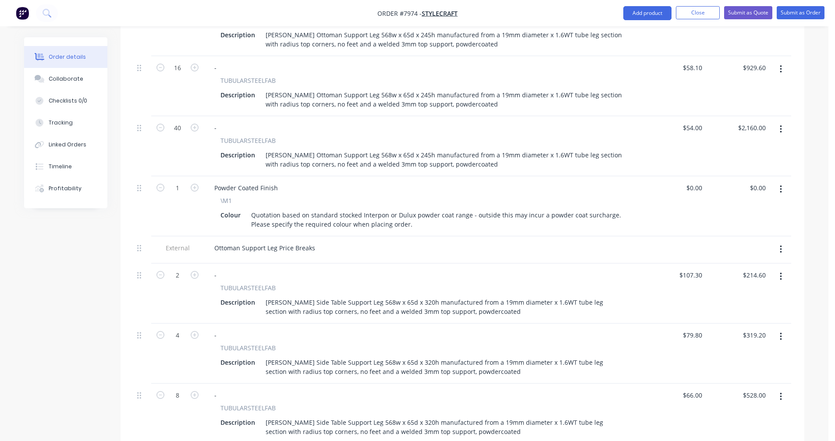
click at [780, 185] on icon "button" at bounding box center [781, 189] width 2 height 8
click at [744, 259] on div "Delete" at bounding box center [749, 265] width 67 height 13
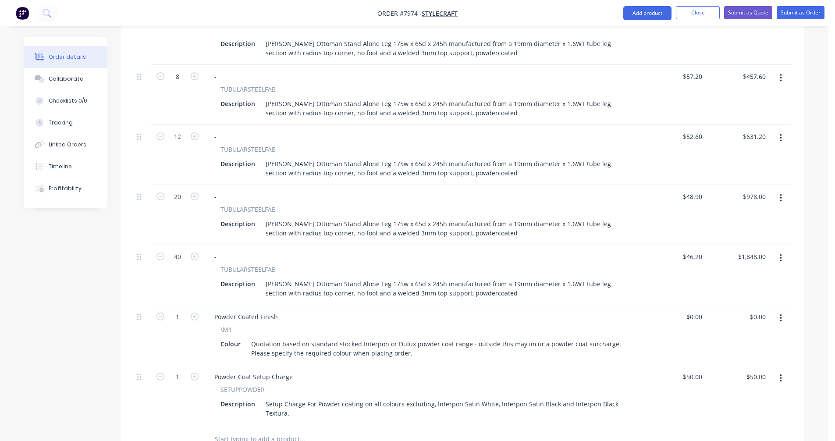
scroll to position [1161, 0]
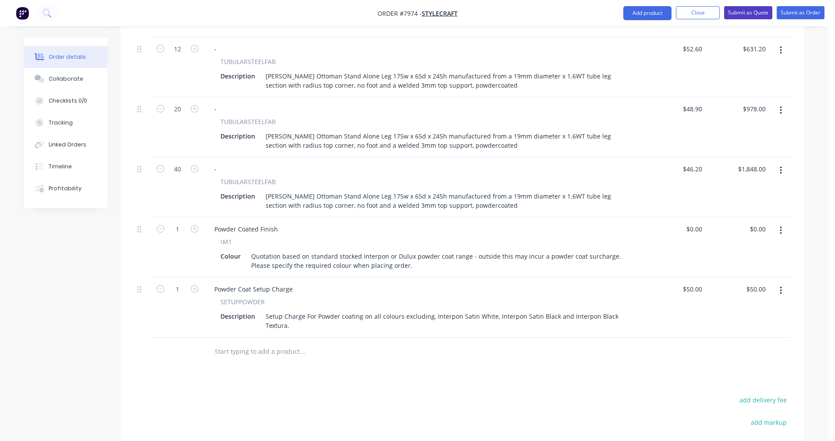
click at [750, 10] on button "Submit as Quote" at bounding box center [748, 12] width 48 height 13
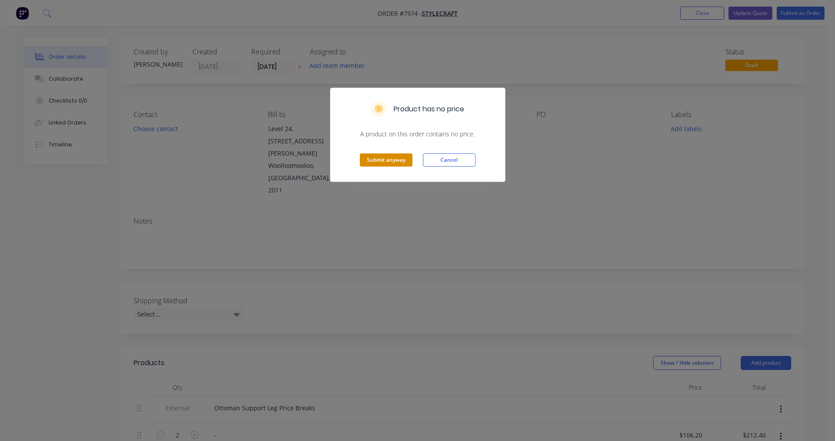
click at [385, 160] on button "Submit anyway" at bounding box center [386, 159] width 53 height 13
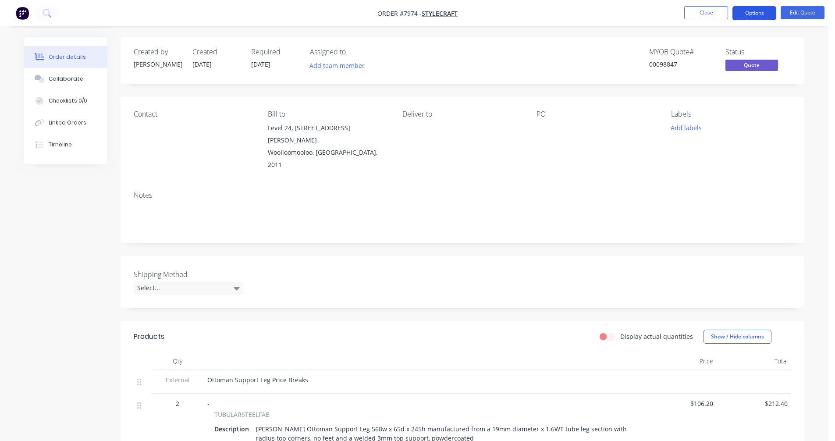
click at [750, 14] on button "Options" at bounding box center [754, 13] width 44 height 14
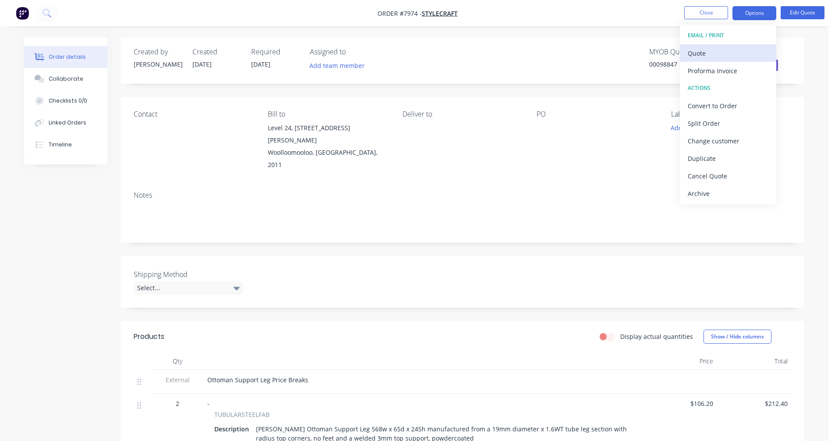
click at [703, 51] on div "Quote" at bounding box center [728, 53] width 81 height 13
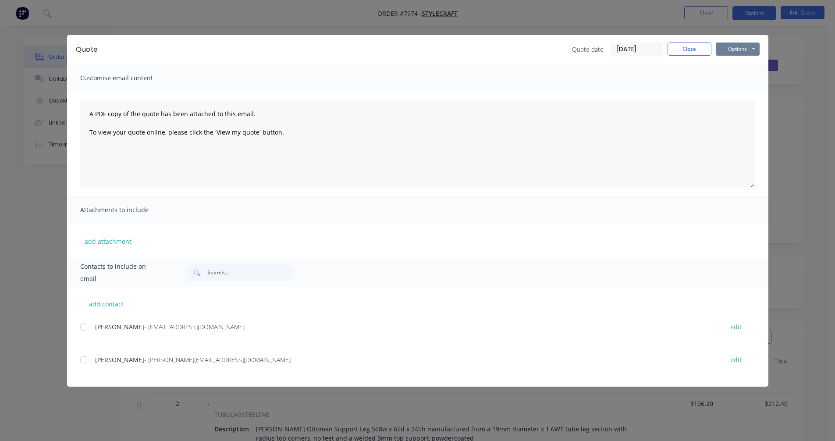
click at [736, 46] on button "Options" at bounding box center [738, 49] width 44 height 13
click at [740, 60] on button "Preview" at bounding box center [744, 64] width 56 height 14
click at [735, 49] on button "Options" at bounding box center [738, 49] width 44 height 13
click at [695, 48] on button "Close" at bounding box center [689, 49] width 44 height 13
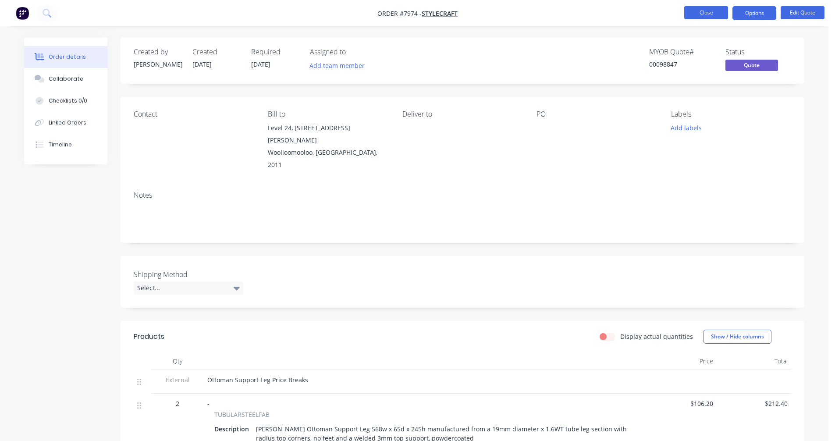
click at [712, 12] on button "Close" at bounding box center [706, 12] width 44 height 13
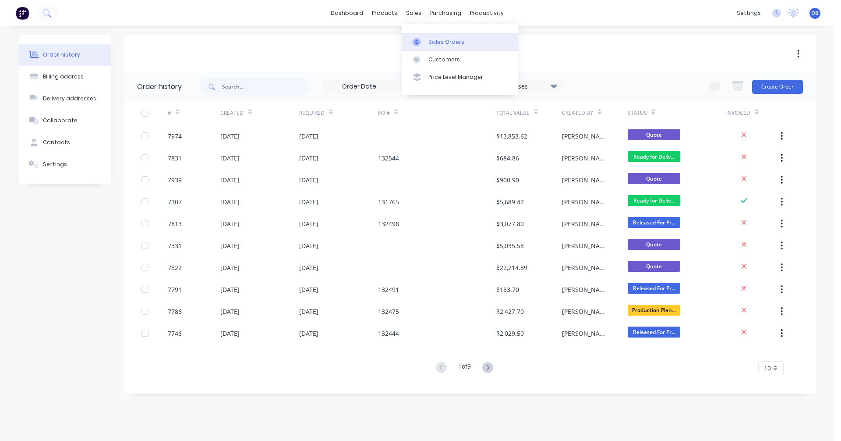
click at [430, 40] on div "Sales Orders" at bounding box center [447, 42] width 36 height 8
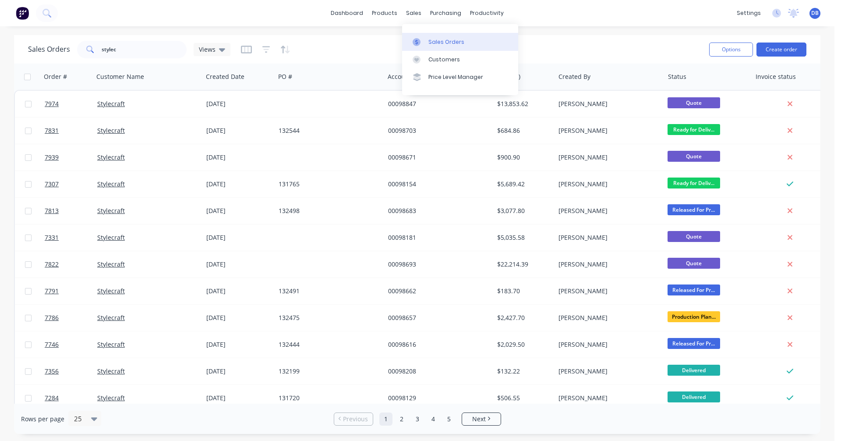
click at [437, 39] on div "Sales Orders" at bounding box center [447, 42] width 36 height 8
click at [778, 47] on button "Create order" at bounding box center [782, 50] width 50 height 14
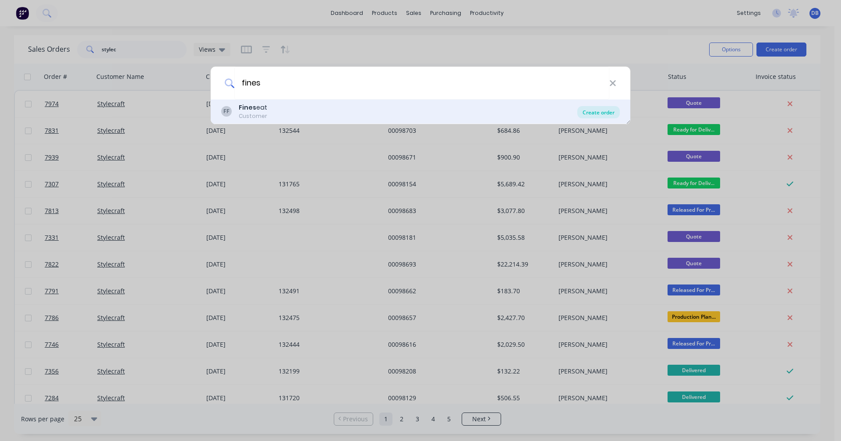
type input "fines"
click at [593, 110] on div "Create order" at bounding box center [599, 112] width 43 height 12
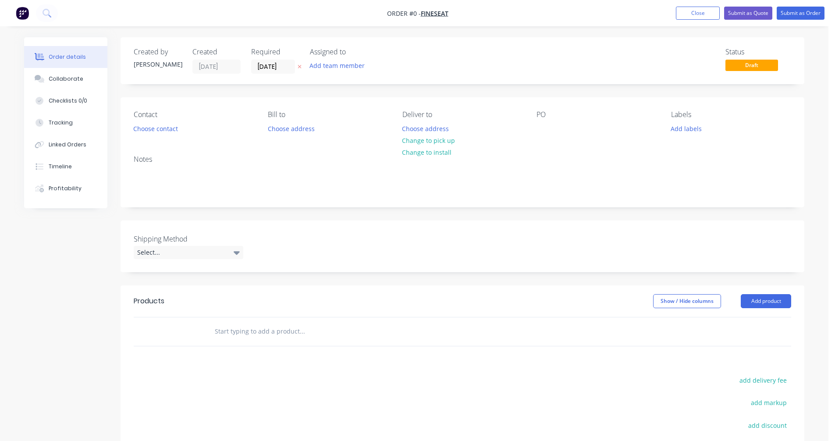
click at [235, 333] on input "text" at bounding box center [301, 332] width 175 height 18
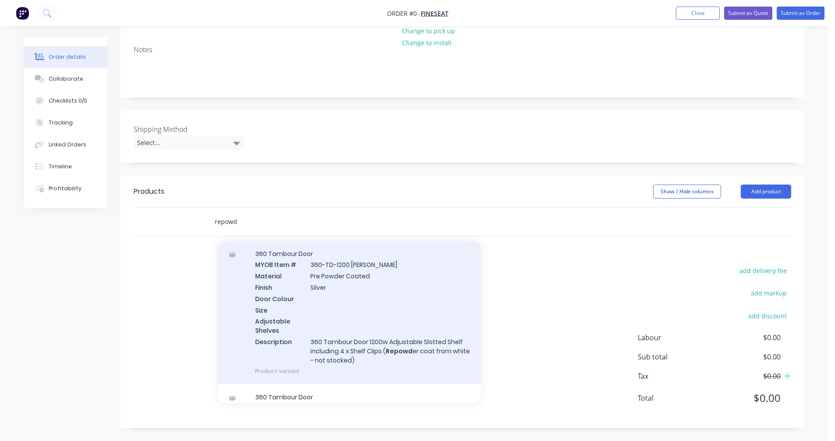
scroll to position [44, 0]
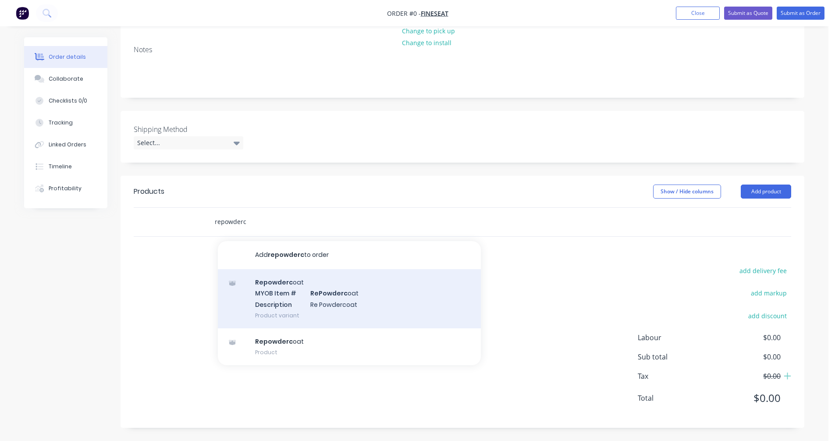
type input "repowderc"
click at [297, 299] on div "Repowderc oat MYOB Item # RePowderc oat Description Re Powdercoat Product varia…" at bounding box center [349, 298] width 263 height 59
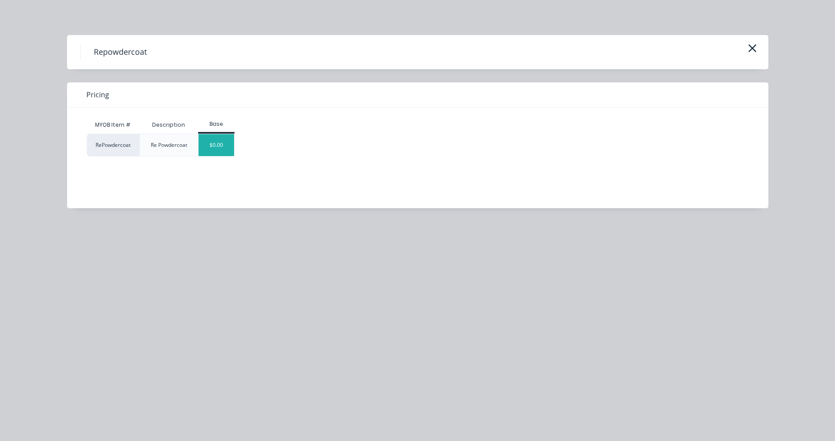
click at [222, 142] on div "$0.00" at bounding box center [216, 145] width 35 height 22
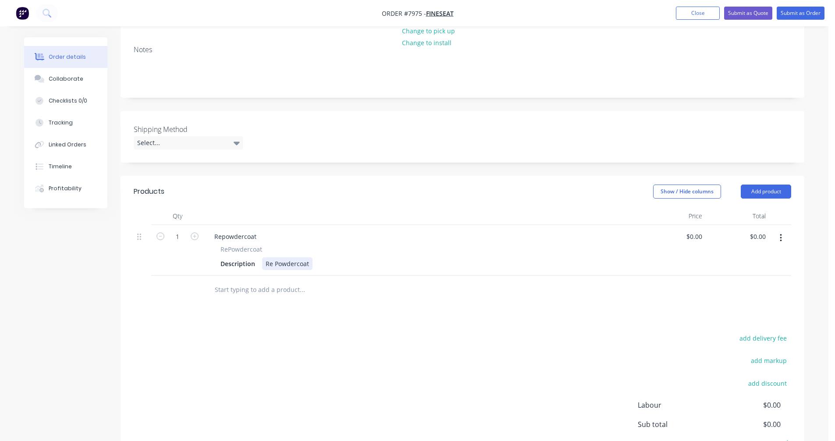
drag, startPoint x: 307, startPoint y: 262, endPoint x: 313, endPoint y: 261, distance: 6.3
click at [308, 262] on div "Re Powdercoat" at bounding box center [287, 263] width 50 height 13
type input "$56.50"
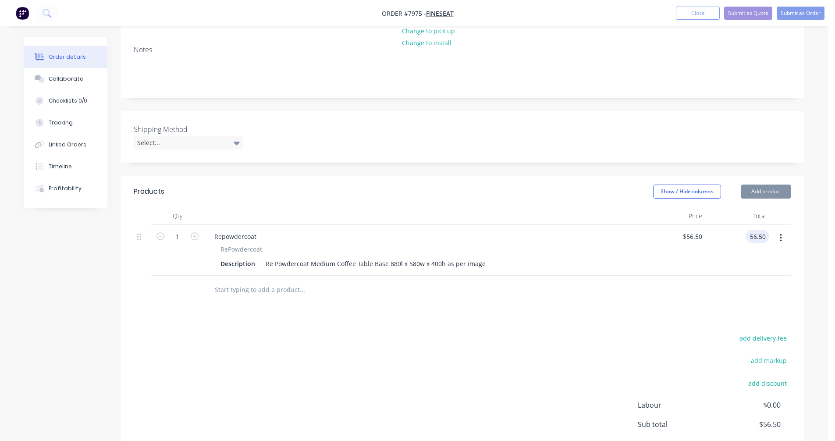
type input "$56.50"
click at [194, 235] on icon "button" at bounding box center [195, 236] width 8 height 8
type input "2"
type input "$113.00"
click at [689, 237] on input "56.5" at bounding box center [697, 236] width 17 height 13
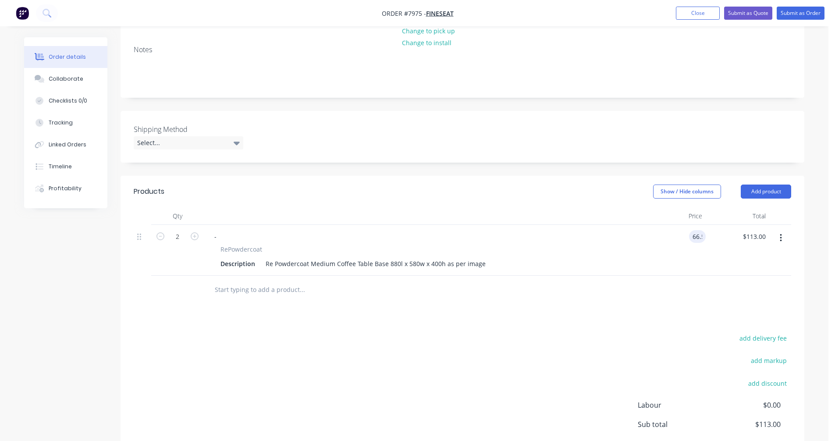
type input "$66.50"
type input "$133.00"
click at [781, 237] on icon "button" at bounding box center [781, 238] width 2 height 8
click at [743, 278] on div "Duplicate" at bounding box center [749, 278] width 67 height 13
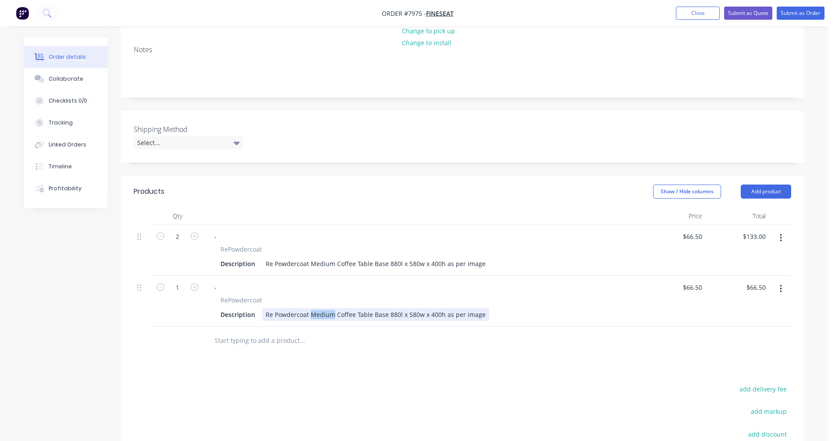
drag, startPoint x: 332, startPoint y: 315, endPoint x: 309, endPoint y: 315, distance: 22.4
click at [309, 315] on div "Re Powdercoat Medium Coffee Table Base 880l x 580w x 400h as per image" at bounding box center [375, 314] width 227 height 13
type input "$66.50"
click at [319, 313] on div "Re Powdercoat Large Coffee Table Base 1300l x 595w x 400h as per image" at bounding box center [373, 314] width 222 height 13
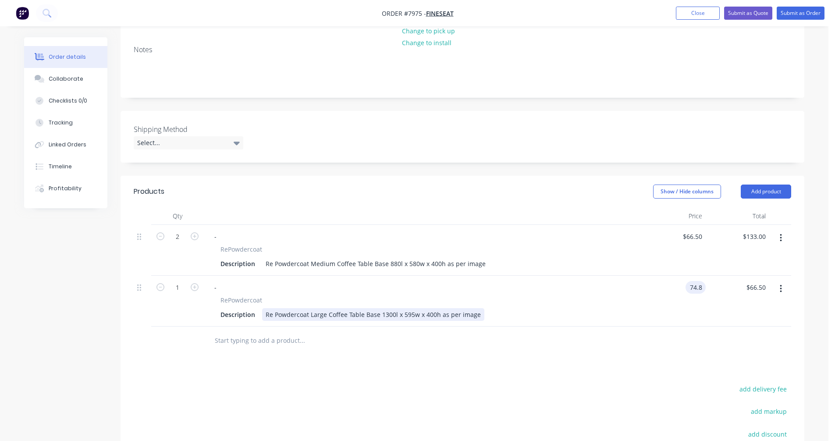
type input "$74.80"
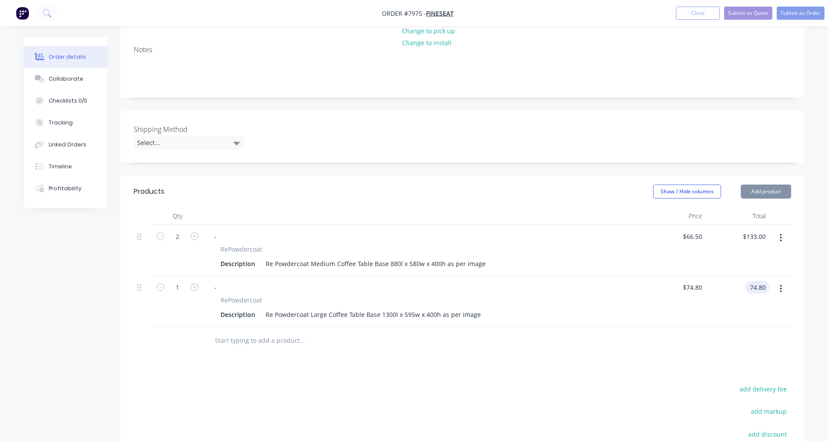
type input "$74.80"
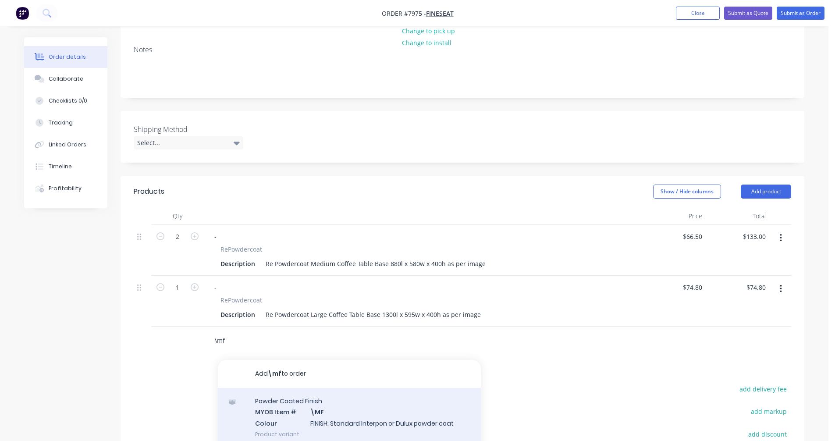
type input "\mf"
click at [346, 409] on div "Powder Coated Finish MYOB Item # \MF Colour FINISH: Standard Interpon or Dulux …" at bounding box center [349, 417] width 263 height 59
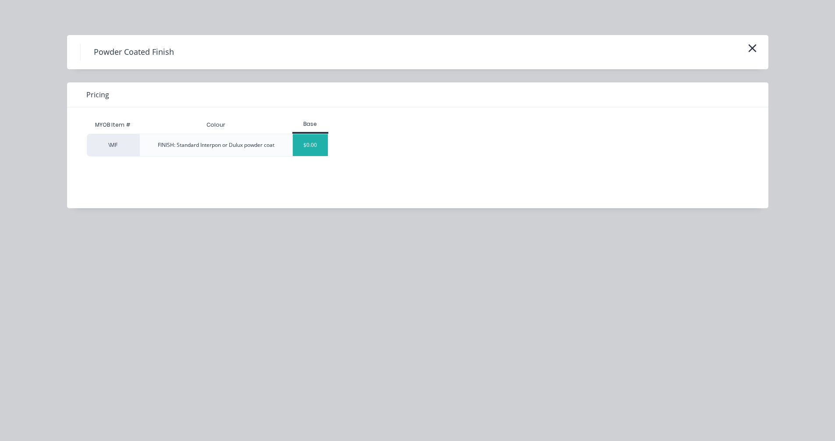
click at [303, 156] on div "$0.00" at bounding box center [310, 145] width 35 height 22
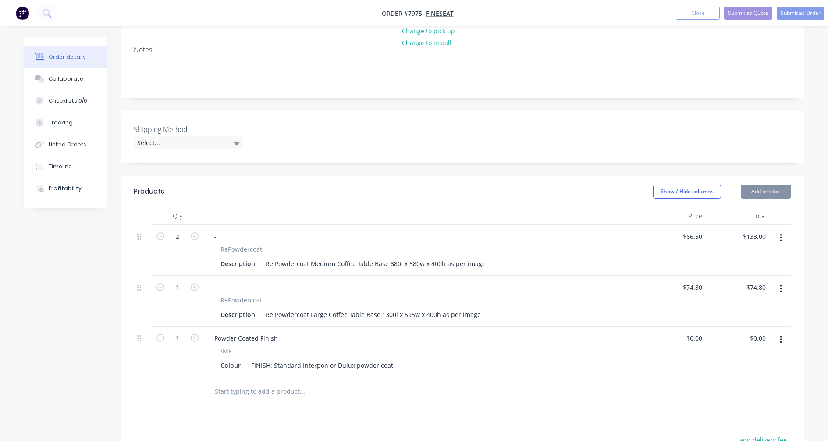
click at [306, 145] on div "Shipping Method Select..." at bounding box center [463, 137] width 684 height 52
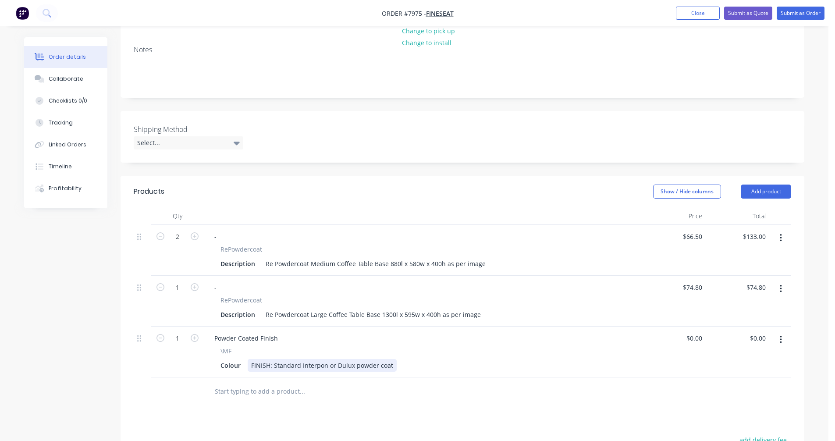
click at [353, 371] on div "FINISH: Standard Interpon or Dulux powder coat" at bounding box center [322, 365] width 149 height 13
drag, startPoint x: 391, startPoint y: 365, endPoint x: 273, endPoint y: 366, distance: 118.3
click at [273, 366] on div "FINISH: Standard Interpon or Dulux powder coat" at bounding box center [322, 365] width 149 height 13
type input "$0.00"
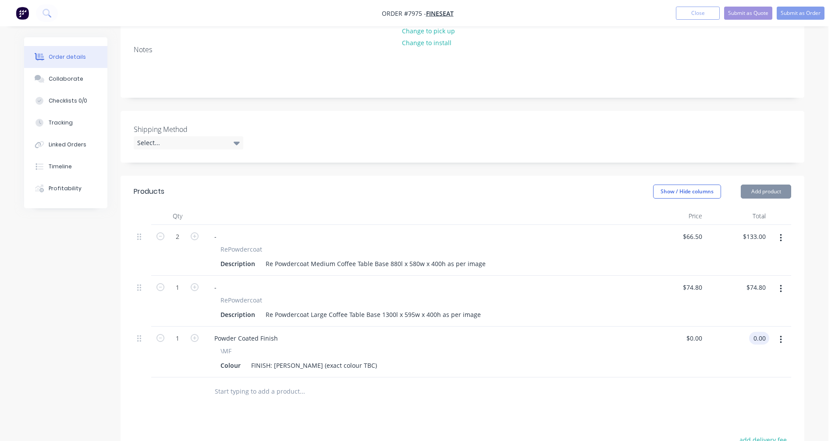
type input "$0.00"
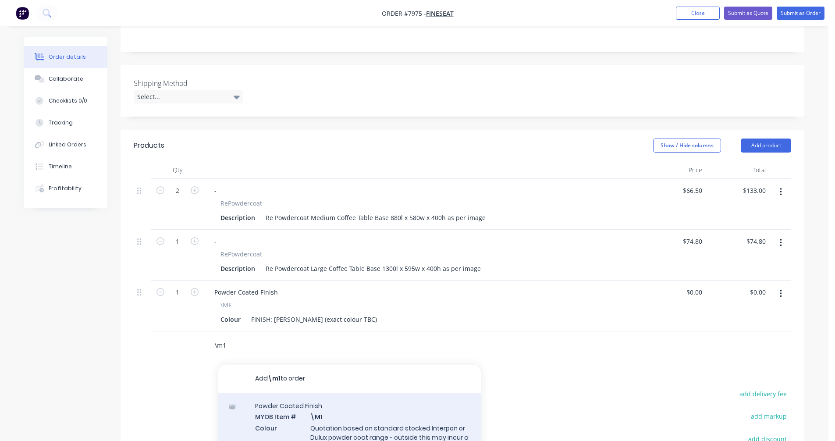
scroll to position [279, 0]
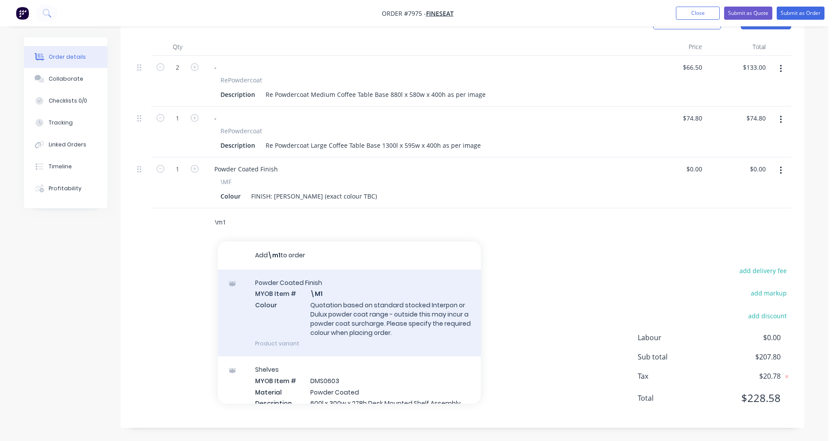
type input "\m1"
click at [356, 321] on div "Powder Coated Finish MYOB Item # \M1 Colour Quotation based on standard stocked…" at bounding box center [349, 312] width 263 height 87
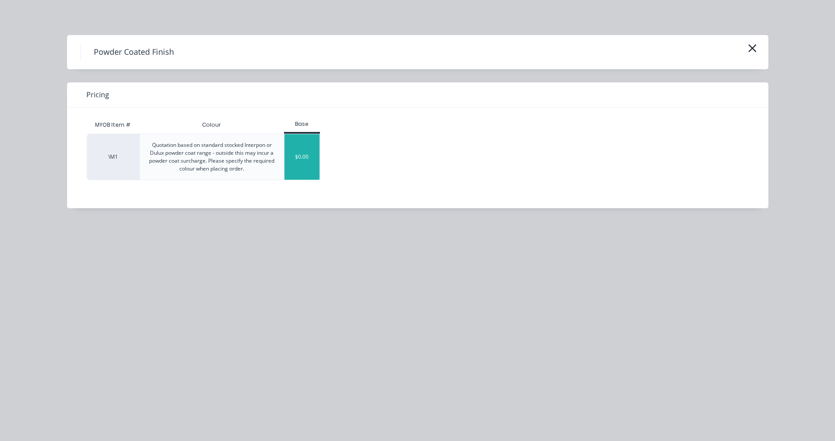
click at [304, 159] on div "$0.00" at bounding box center [301, 157] width 35 height 46
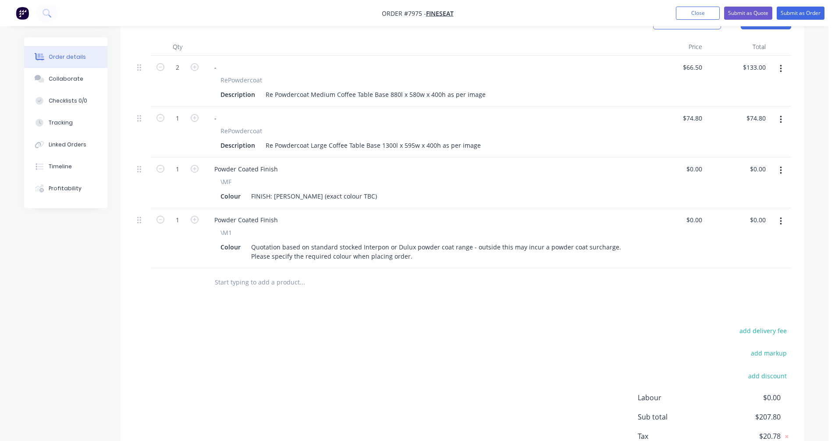
click at [237, 282] on input "text" at bounding box center [301, 282] width 175 height 18
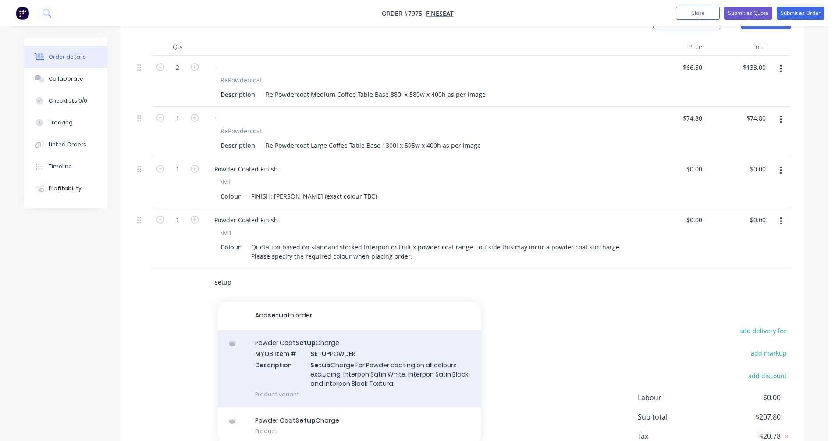
type input "setup"
click at [343, 368] on div "Powder Coat Setup Charge MYOB Item # SETUP POWDER Description Setup Charge For …" at bounding box center [349, 369] width 263 height 78
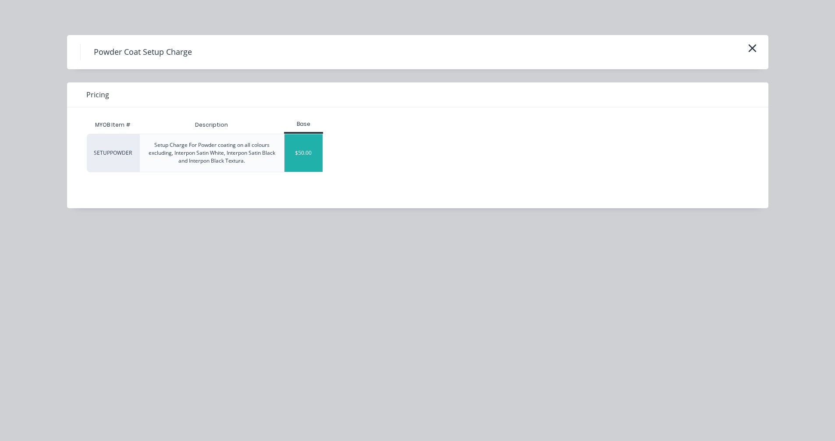
click at [298, 160] on div "$50.00" at bounding box center [303, 153] width 38 height 38
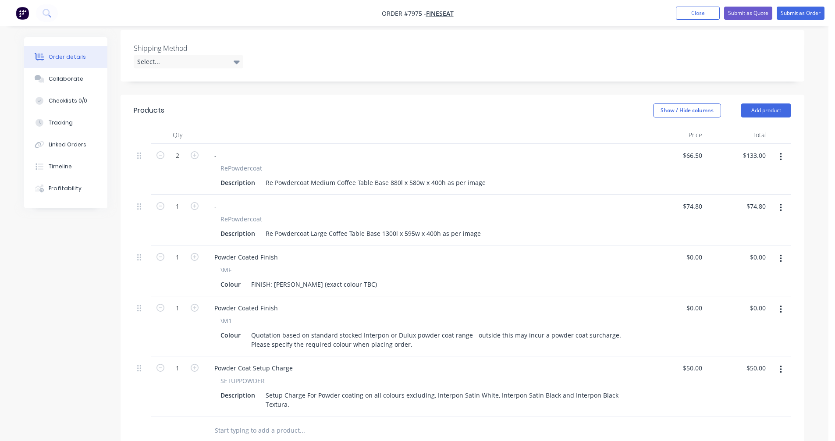
scroll to position [191, 0]
click at [700, 155] on input "66.5" at bounding box center [697, 155] width 17 height 13
type input "$58.50"
type input "$117.00"
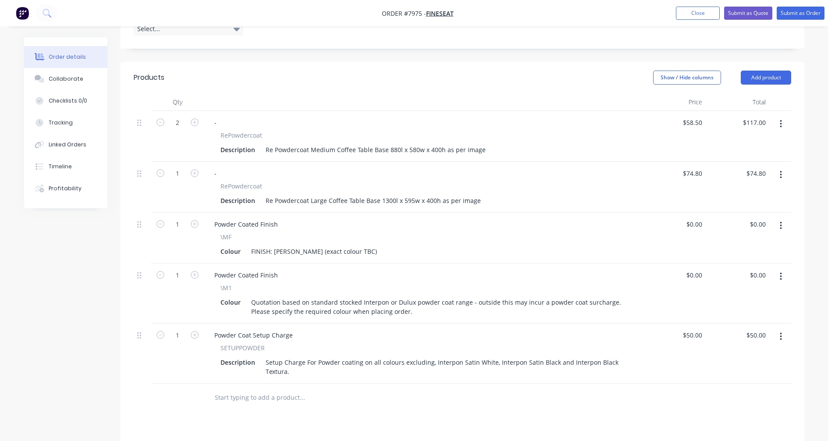
scroll to position [92, 0]
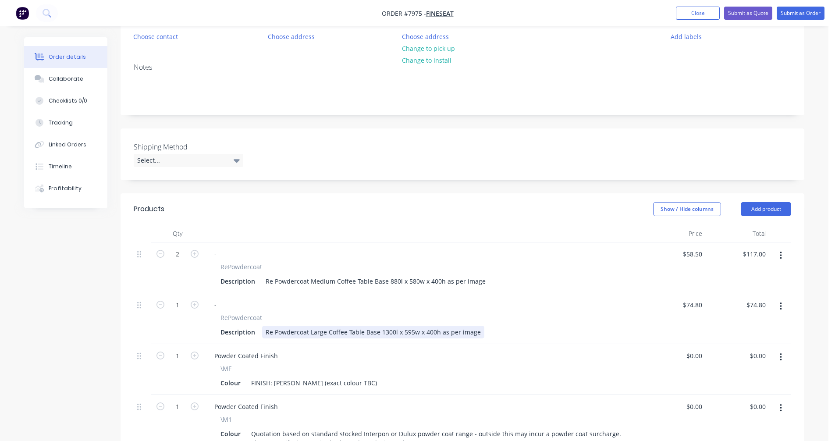
click at [441, 330] on div "Re Powdercoat Large Coffee Table Base 1300l x 595w x 400h as per image" at bounding box center [373, 332] width 222 height 13
type input "$65.80"
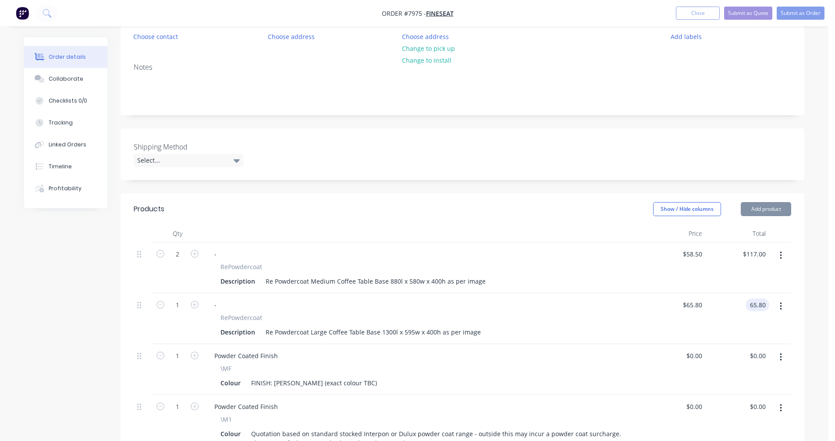
type input "$65.80"
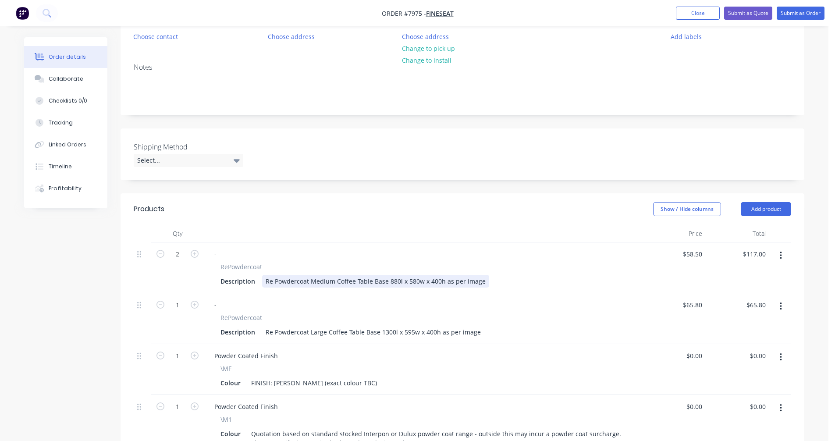
click at [393, 281] on div "Re Powdercoat Medium Coffee Table Base 880l x 580w x 400h as per image" at bounding box center [375, 281] width 227 height 13
click at [741, 13] on button "Submit as Quote" at bounding box center [748, 13] width 48 height 13
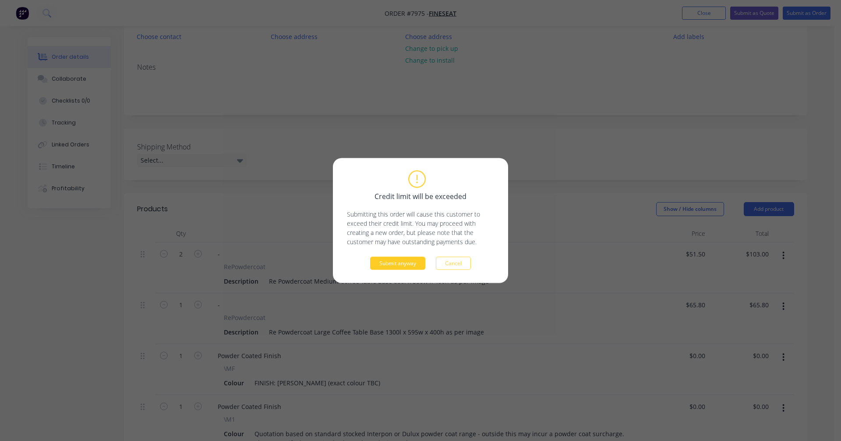
click at [404, 260] on button "Submit anyway" at bounding box center [397, 263] width 55 height 13
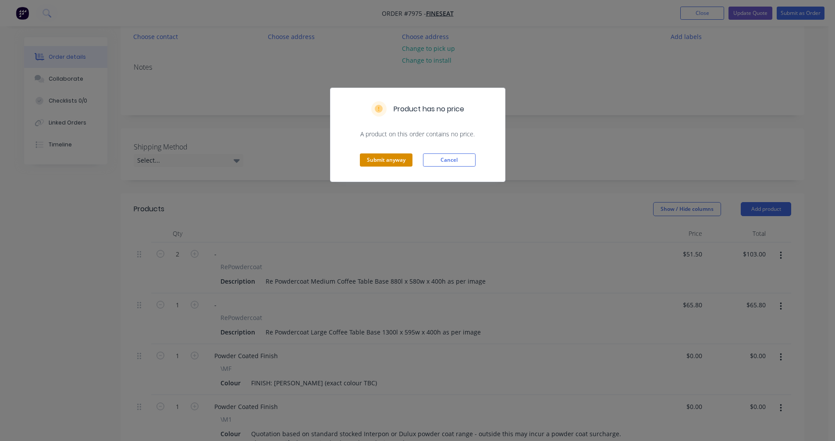
click at [392, 162] on button "Submit anyway" at bounding box center [386, 159] width 53 height 13
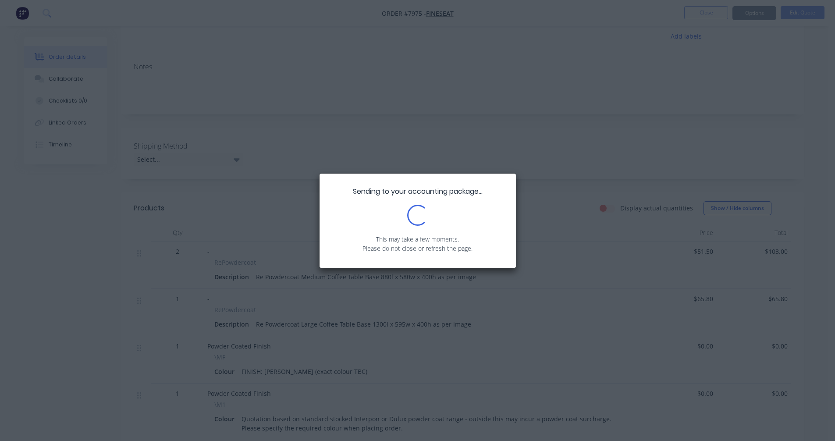
scroll to position [0, 0]
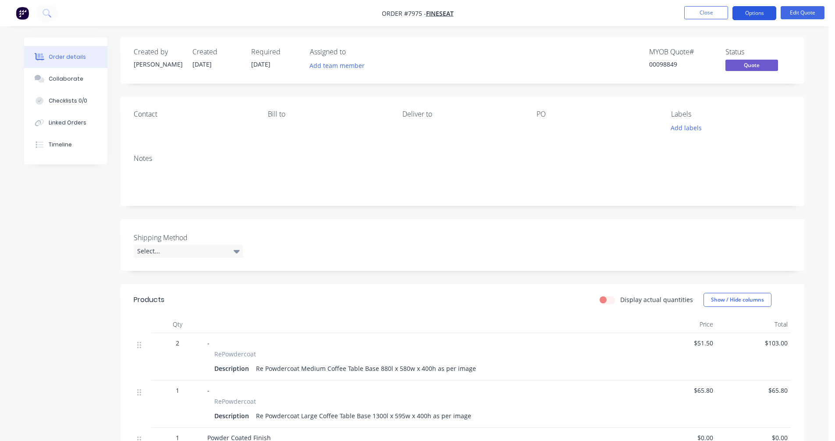
click at [756, 9] on button "Options" at bounding box center [754, 13] width 44 height 14
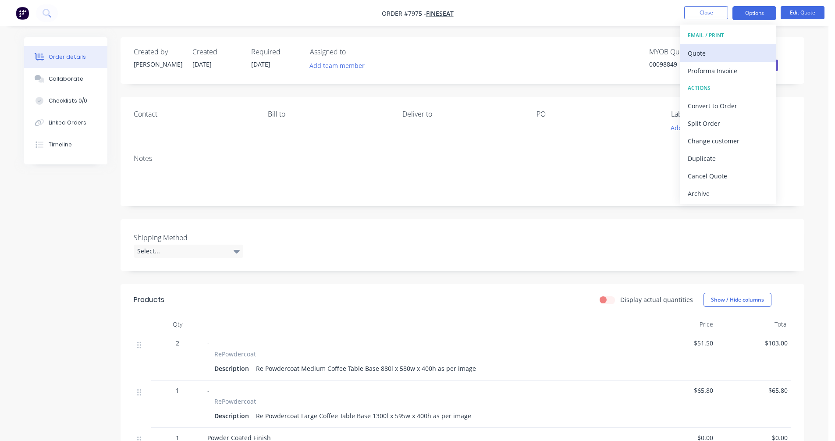
click at [719, 56] on div "Quote" at bounding box center [728, 53] width 81 height 13
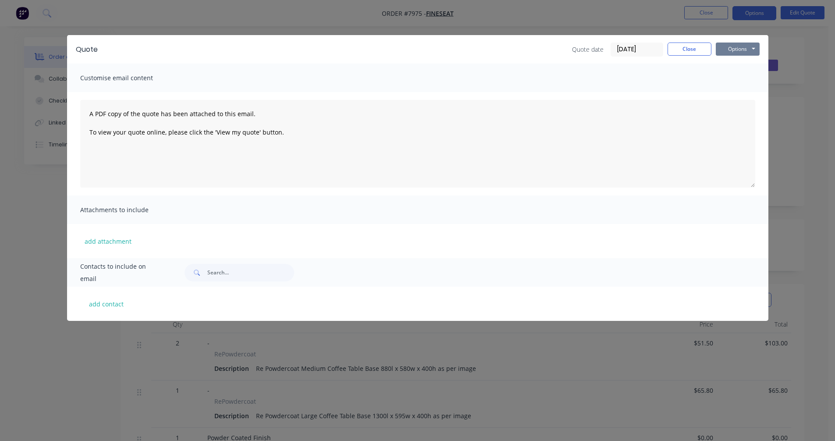
click at [744, 48] on button "Options" at bounding box center [738, 49] width 44 height 13
click at [749, 68] on button "Preview" at bounding box center [744, 64] width 56 height 14
drag, startPoint x: 43, startPoint y: 203, endPoint x: 53, endPoint y: 201, distance: 11.2
click at [43, 204] on div "Quote Quote date [DATE] Close Options Preview Print Email Customise email conte…" at bounding box center [417, 220] width 835 height 441
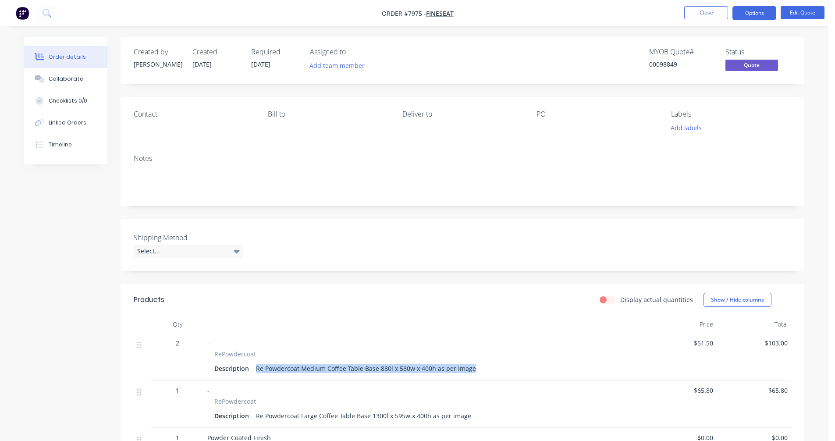
drag, startPoint x: 469, startPoint y: 369, endPoint x: 248, endPoint y: 367, distance: 220.9
click at [248, 367] on div "Description Re Powdercoat Medium Coffee Table Base 880l x 580w x 400h as per im…" at bounding box center [422, 368] width 417 height 13
copy div "Re Powdercoat Medium Coffee Table Base 880l x 580w x 400h as per image"
click at [719, 10] on button "Close" at bounding box center [706, 12] width 44 height 13
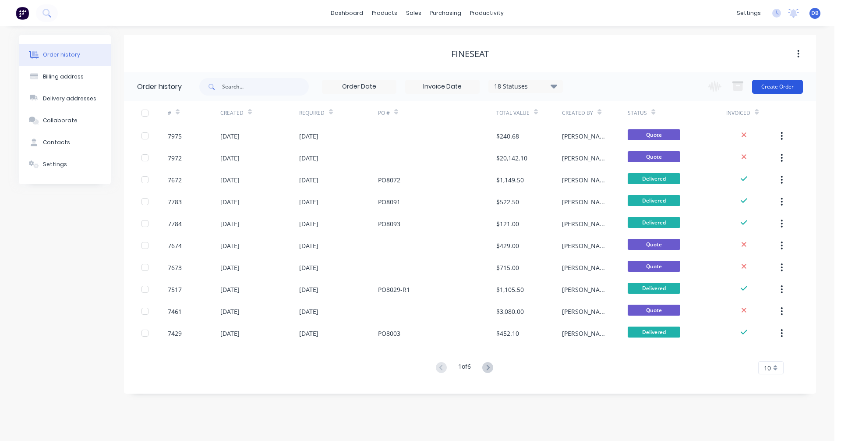
click at [785, 85] on button "Create Order" at bounding box center [777, 87] width 51 height 14
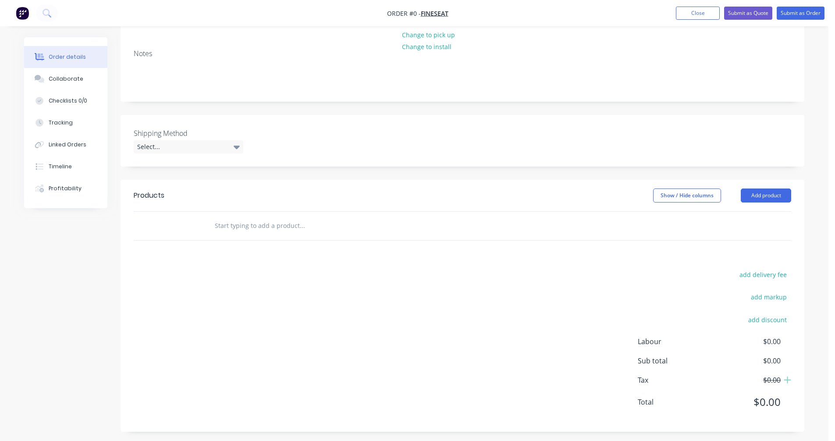
scroll to position [110, 0]
click at [231, 220] on input "text" at bounding box center [301, 222] width 175 height 18
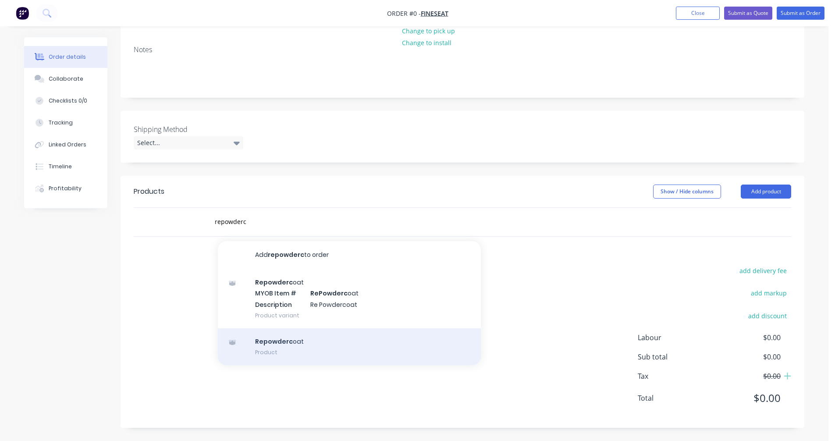
click at [291, 347] on div "Repowderc oat Product" at bounding box center [349, 346] width 263 height 37
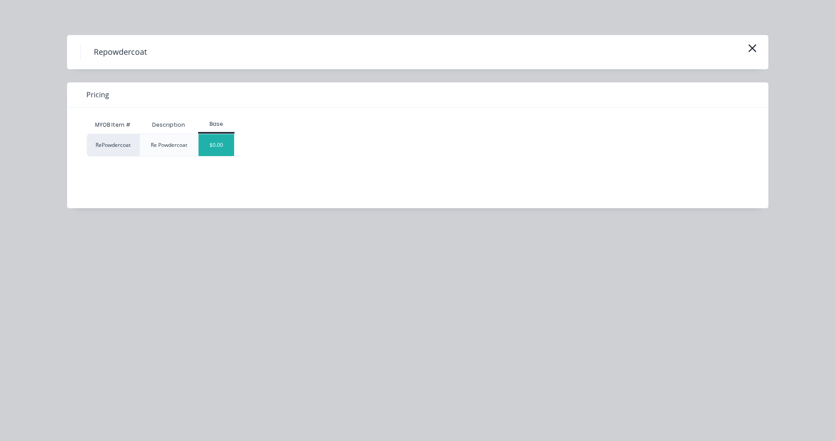
click at [217, 146] on div "$0.00" at bounding box center [216, 145] width 35 height 22
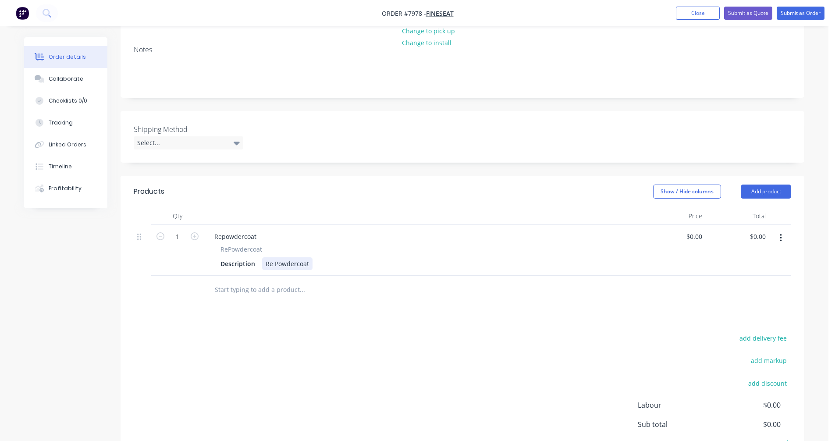
click at [286, 265] on div "Re Powdercoat" at bounding box center [287, 263] width 50 height 13
drag, startPoint x: 310, startPoint y: 264, endPoint x: 243, endPoint y: 268, distance: 66.7
click at [244, 265] on div "Description Re Powdercoat" at bounding box center [421, 263] width 408 height 13
paste div
click at [309, 264] on div "Re Powdercoat Medium Coffee Table Base 880l x 580w x 400h as per image" at bounding box center [376, 263] width 220 height 9
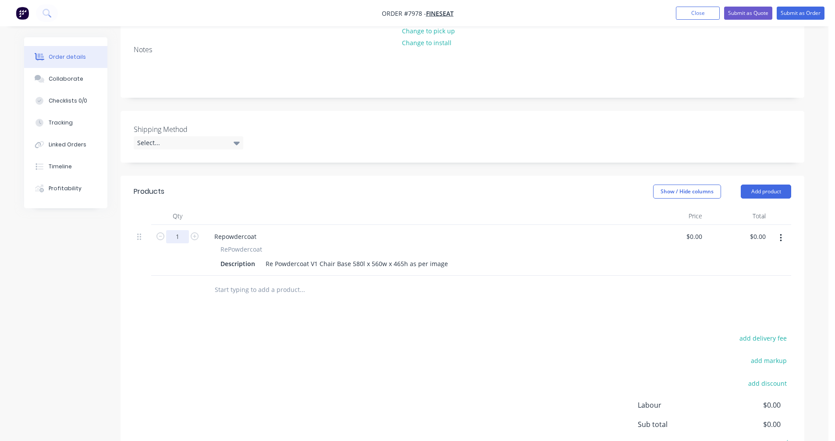
click at [185, 234] on input "1" at bounding box center [177, 236] width 23 height 13
click at [184, 234] on input "40" at bounding box center [177, 236] width 23 height 13
click at [408, 270] on div "Re Powdercoat V1 Chair Base 580l x 560w x 465h as per image" at bounding box center [356, 263] width 189 height 13
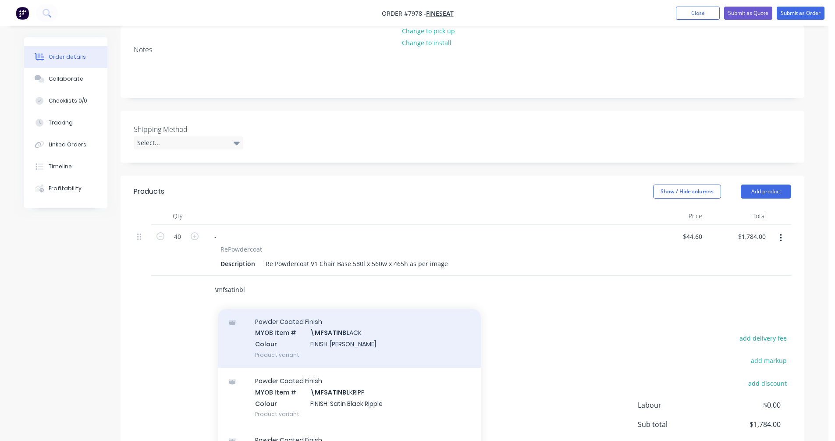
scroll to position [44, 0]
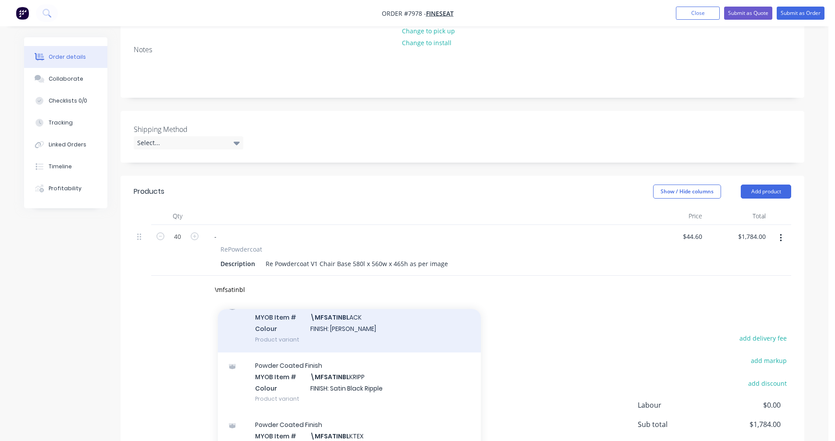
click at [339, 338] on div "Powder Coated Finish MYOB Item # \MFSATINBL ACK Colour FINISH: Satin Black Prod…" at bounding box center [349, 322] width 263 height 59
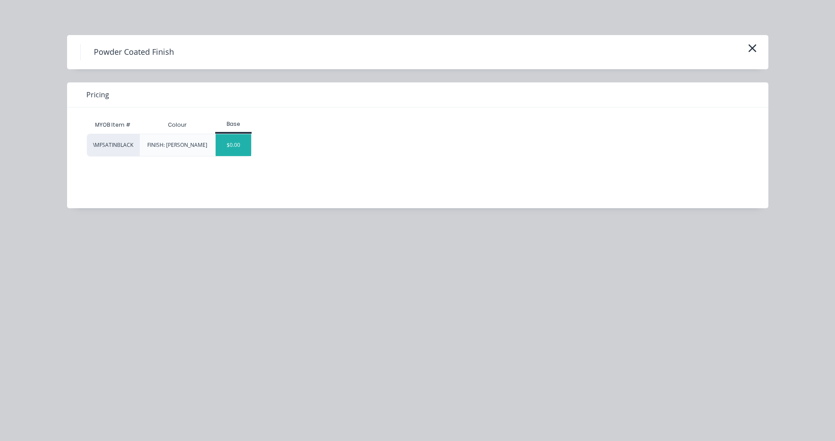
click at [227, 145] on div "$0.00" at bounding box center [233, 145] width 35 height 22
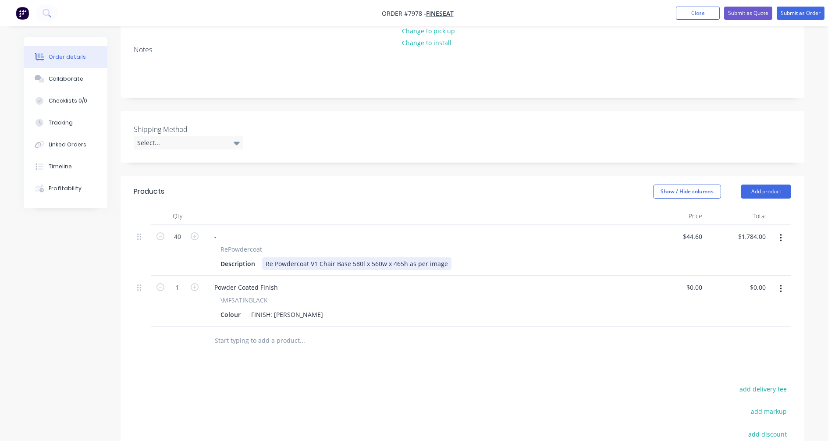
click at [443, 270] on div "Re Powdercoat V1 Chair Base 580l x 560w x 465h as per image" at bounding box center [356, 263] width 189 height 13
click at [253, 348] on input "text" at bounding box center [301, 341] width 175 height 18
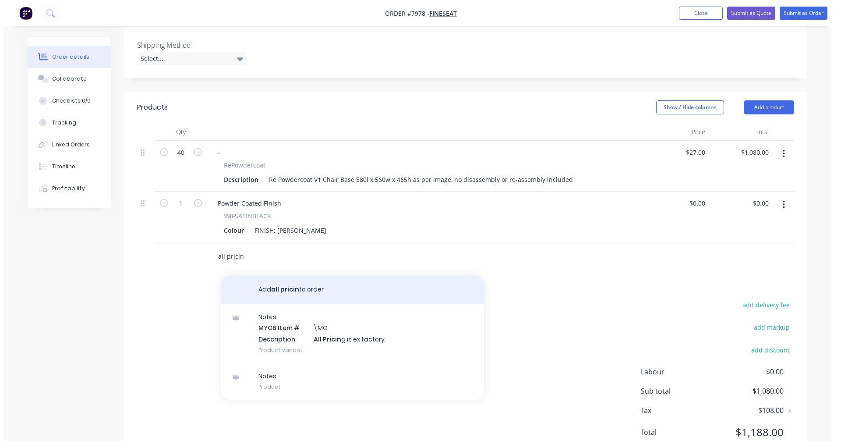
scroll to position [197, 0]
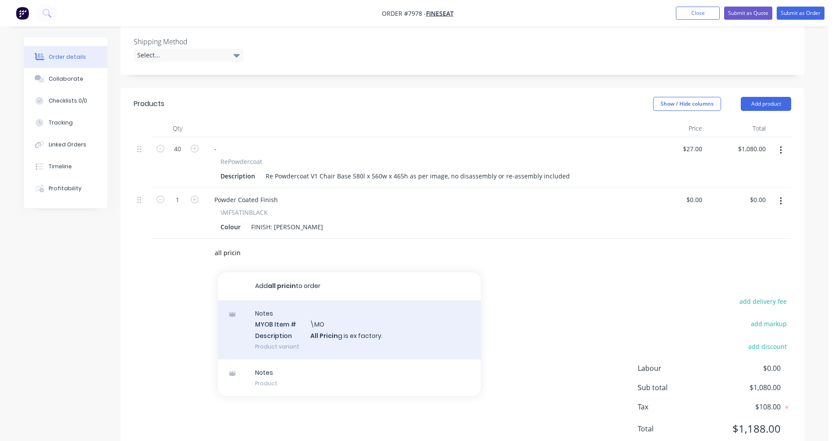
click at [331, 337] on div "Notes MYOB Item # \MO Description All Pricin g is ex factory. Product variant" at bounding box center [349, 329] width 263 height 59
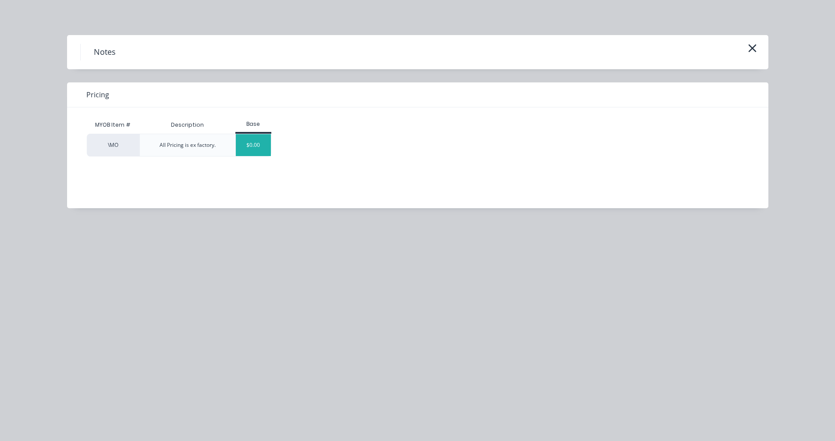
click at [262, 148] on div "$0.00" at bounding box center [253, 145] width 35 height 22
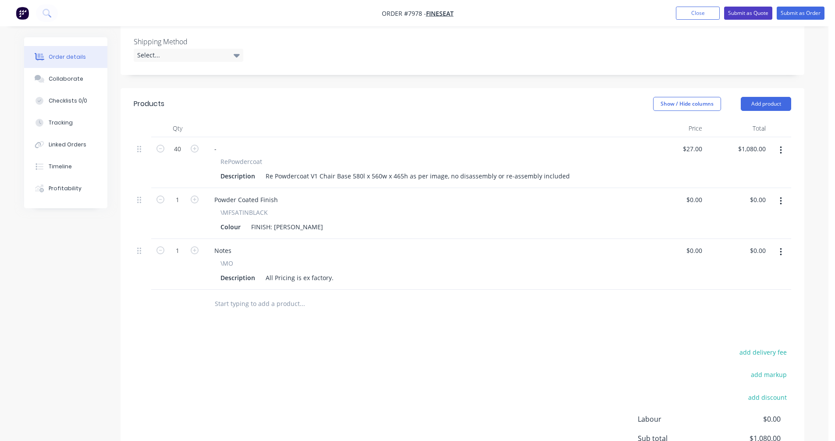
click at [744, 14] on button "Submit as Quote" at bounding box center [748, 13] width 48 height 13
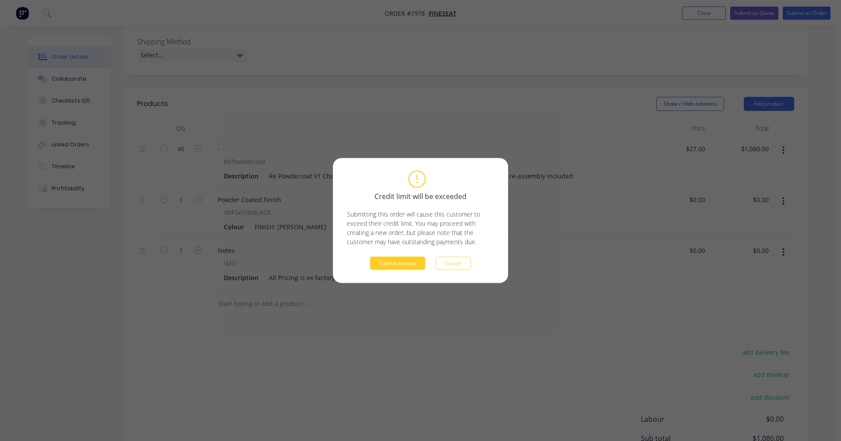
click at [405, 266] on button "Submit anyway" at bounding box center [397, 263] width 55 height 13
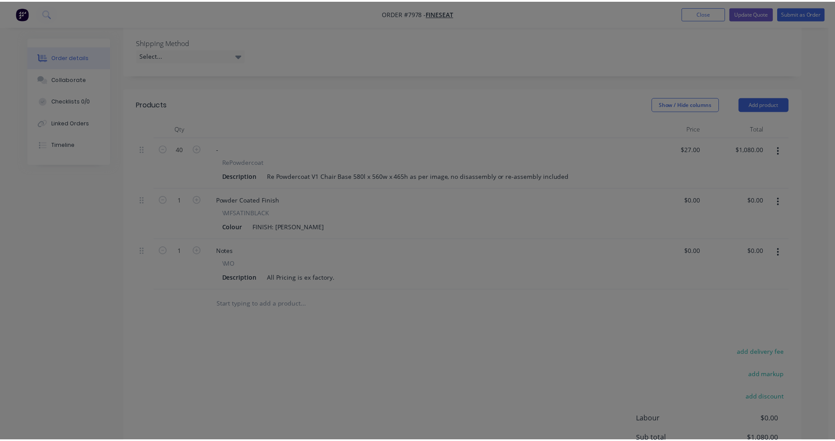
scroll to position [181, 0]
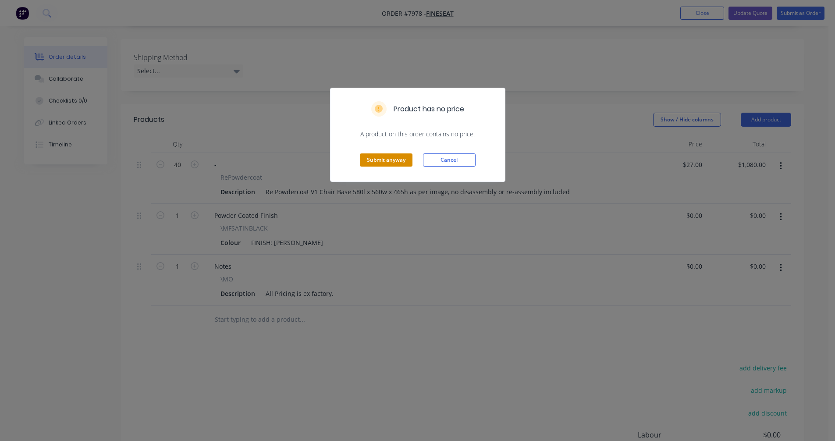
click at [396, 158] on button "Submit anyway" at bounding box center [386, 159] width 53 height 13
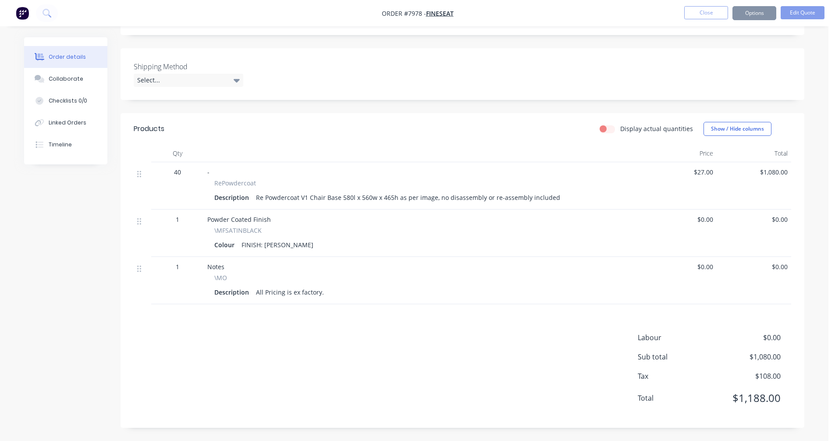
scroll to position [180, 0]
click at [746, 18] on button "Options" at bounding box center [754, 13] width 44 height 14
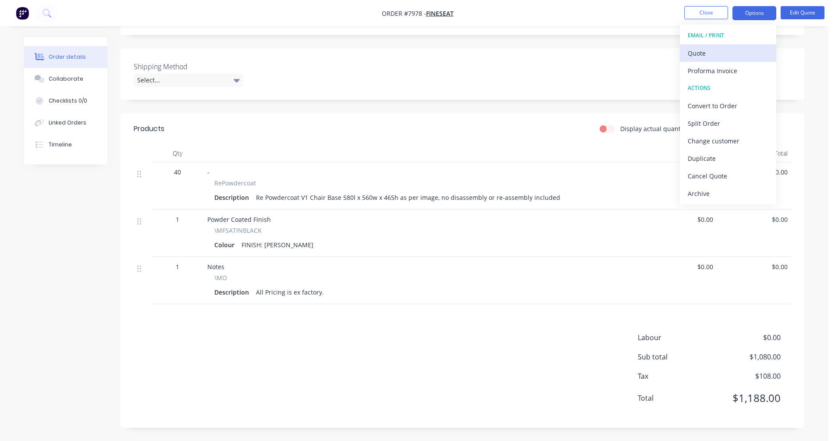
click at [714, 50] on div "Quote" at bounding box center [728, 53] width 81 height 13
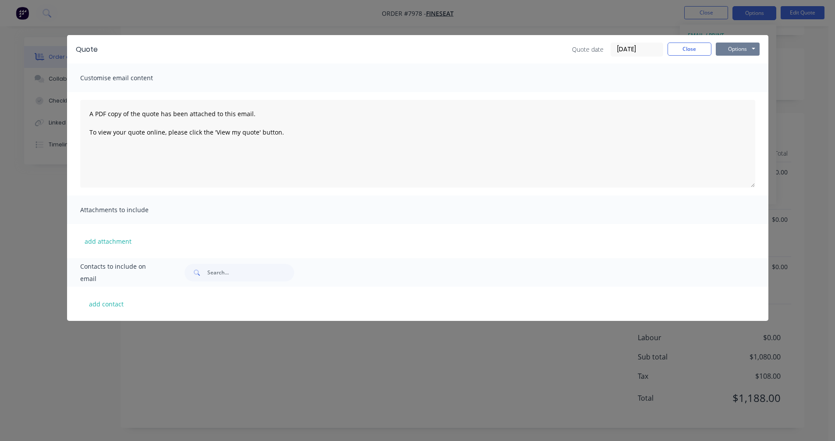
click at [744, 50] on button "Options" at bounding box center [738, 49] width 44 height 13
click at [732, 66] on button "Preview" at bounding box center [744, 64] width 56 height 14
click at [695, 50] on button "Close" at bounding box center [689, 49] width 44 height 13
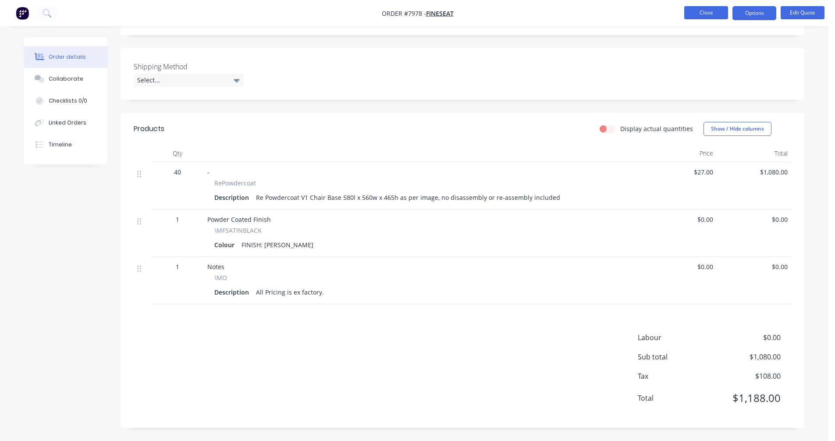
click at [704, 10] on button "Close" at bounding box center [706, 12] width 44 height 13
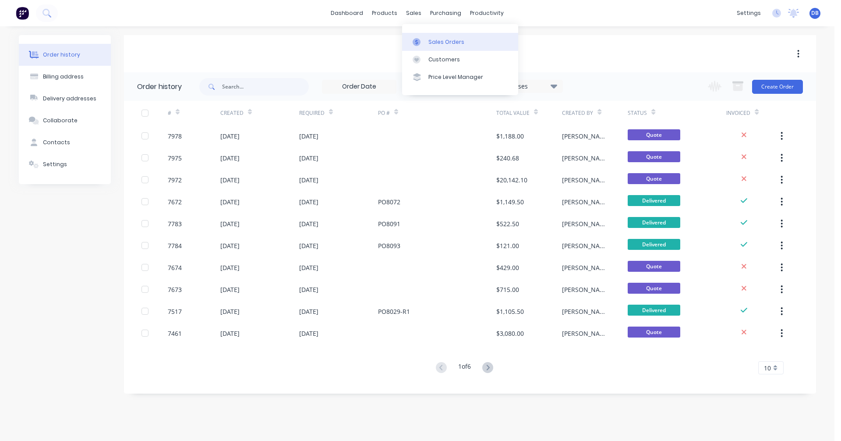
click at [431, 39] on div "Sales Orders" at bounding box center [447, 42] width 36 height 8
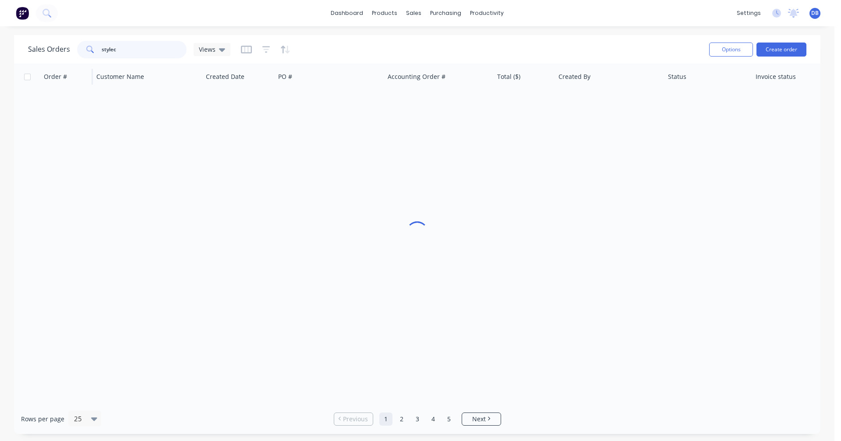
drag, startPoint x: 121, startPoint y: 47, endPoint x: 92, endPoint y: 64, distance: 33.0
click at [92, 67] on div "Sales Orders stylec Views Options Create order Order # Customer Name Created Da…" at bounding box center [417, 234] width 807 height 399
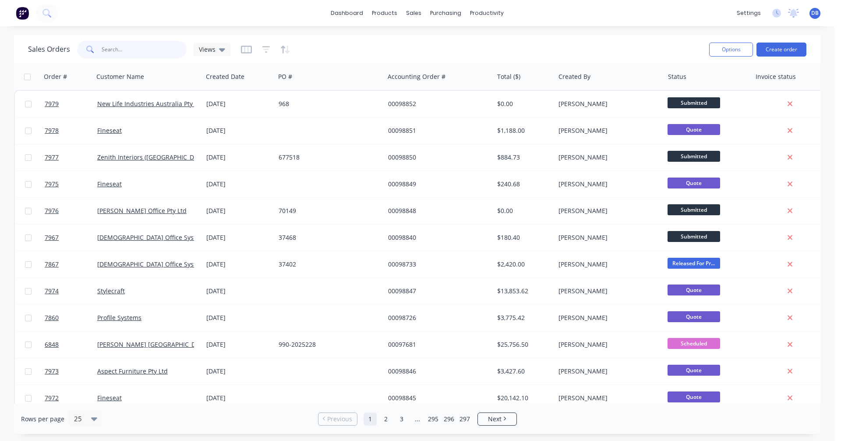
click at [113, 50] on input "text" at bounding box center [144, 50] width 85 height 18
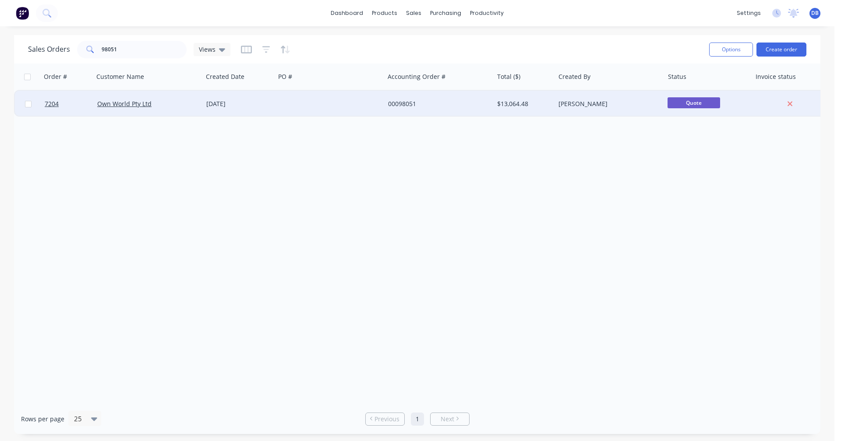
click at [225, 100] on div "[DATE]" at bounding box center [238, 103] width 65 height 9
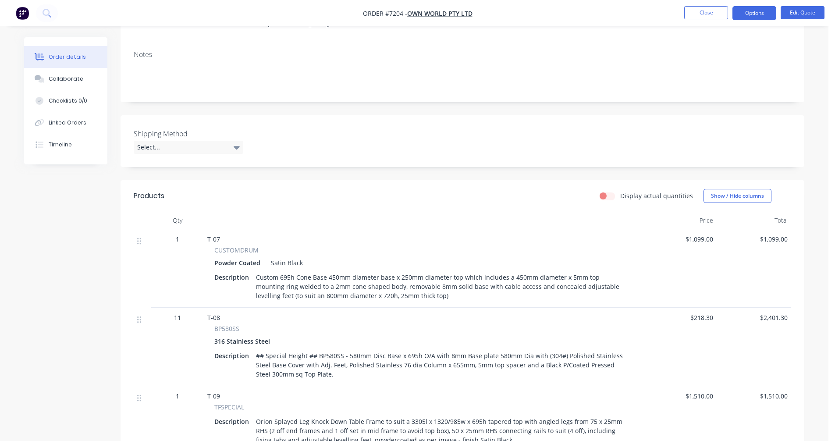
scroll to position [131, 0]
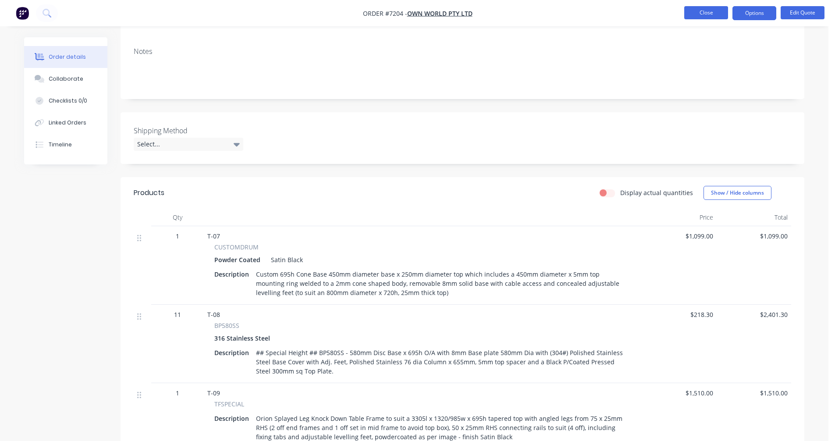
click at [704, 11] on button "Close" at bounding box center [706, 12] width 44 height 13
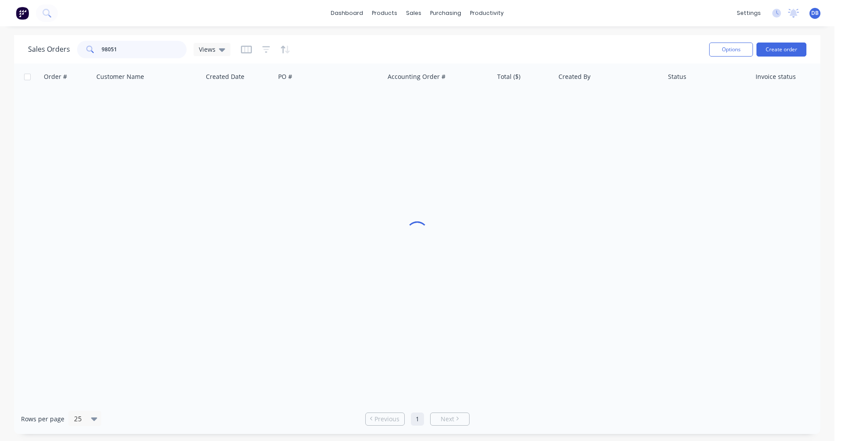
click at [122, 50] on input "98051" at bounding box center [144, 50] width 85 height 18
drag, startPoint x: 123, startPoint y: 49, endPoint x: 90, endPoint y: 53, distance: 33.1
click at [94, 50] on div "98051" at bounding box center [132, 50] width 110 height 18
click at [781, 47] on button "Create order" at bounding box center [782, 50] width 50 height 14
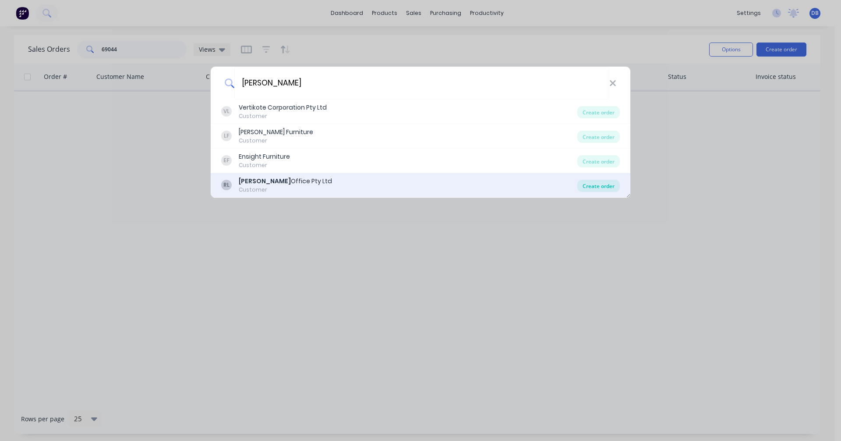
click at [594, 183] on div "Create order" at bounding box center [599, 186] width 43 height 12
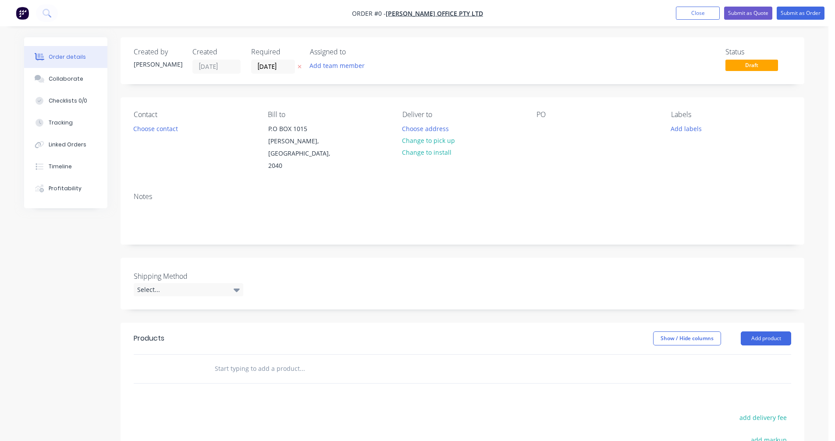
click at [248, 360] on input "text" at bounding box center [301, 369] width 175 height 18
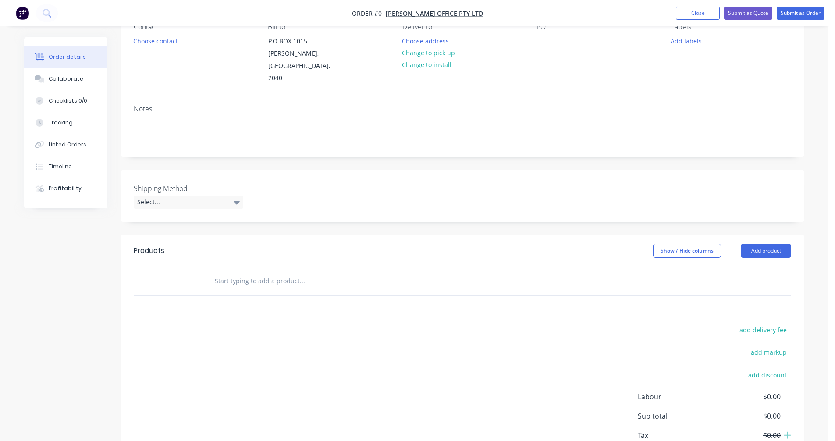
scroll to position [131, 0]
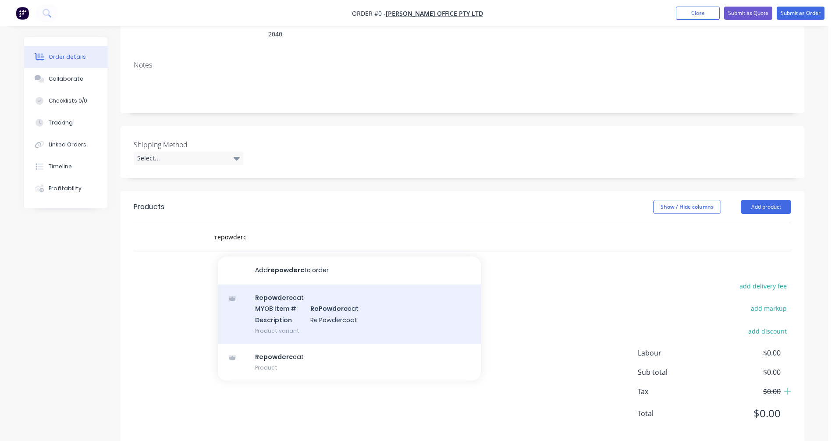
click at [327, 310] on div "Repowderc oat MYOB Item # RePowderc oat Description Re Powdercoat Product varia…" at bounding box center [349, 313] width 263 height 59
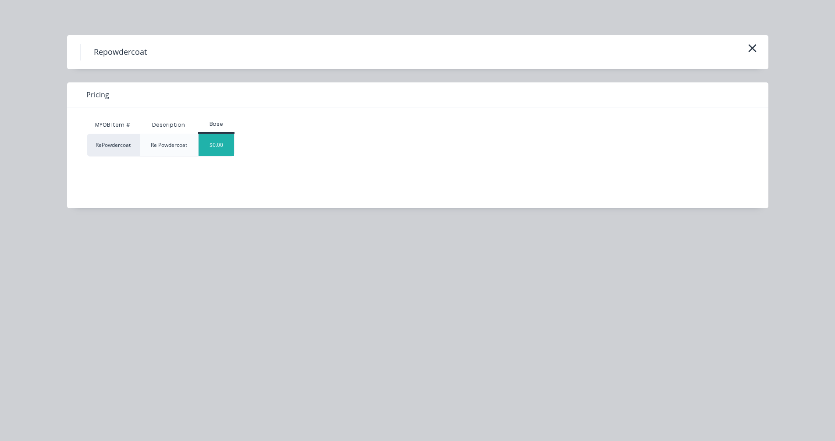
click at [214, 143] on div "$0.00" at bounding box center [216, 145] width 35 height 22
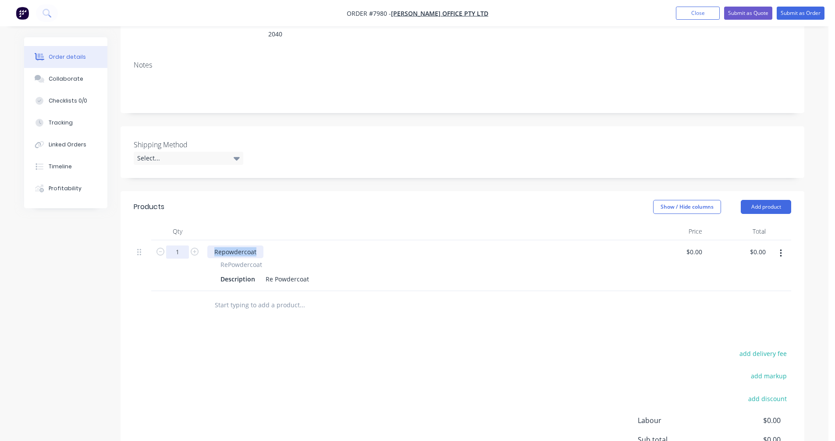
drag, startPoint x: 256, startPoint y: 238, endPoint x: 186, endPoint y: 234, distance: 69.8
click at [186, 240] on div "1 Repowdercoat RePowdercoat Description Re Powdercoat $0.00 $0.00 $0.00 $0.00" at bounding box center [462, 265] width 657 height 51
click at [192, 248] on icon "button" at bounding box center [195, 252] width 8 height 8
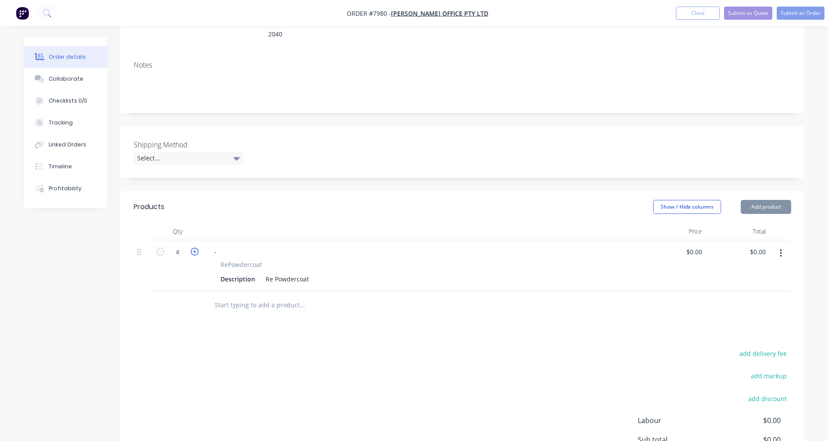
click at [192, 248] on icon "button" at bounding box center [195, 252] width 8 height 8
click at [306, 273] on div "Re Powdercoat" at bounding box center [287, 279] width 50 height 13
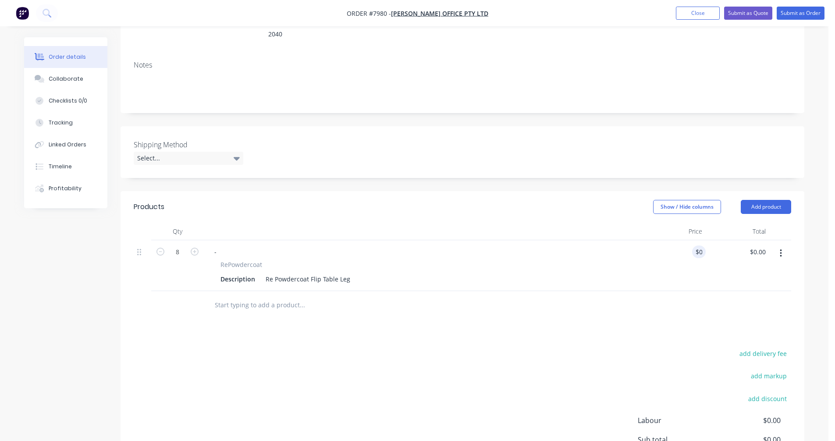
click at [112, 433] on div "Created by [PERSON_NAME] Created [DATE] Required [DATE] Assigned to Add team me…" at bounding box center [414, 215] width 780 height 618
click at [326, 273] on div "Re Powdercoat Flip Table Leg" at bounding box center [308, 279] width 92 height 13
click at [780, 249] on icon "button" at bounding box center [781, 253] width 2 height 8
click at [761, 287] on div "Duplicate" at bounding box center [749, 293] width 67 height 13
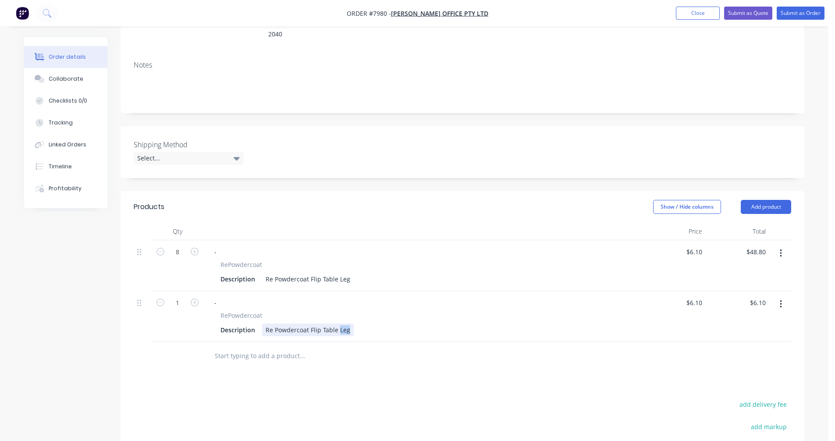
drag, startPoint x: 349, startPoint y: 319, endPoint x: 338, endPoint y: 316, distance: 10.7
click at [338, 323] on div "Re Powdercoat Flip Table Leg" at bounding box center [308, 329] width 92 height 13
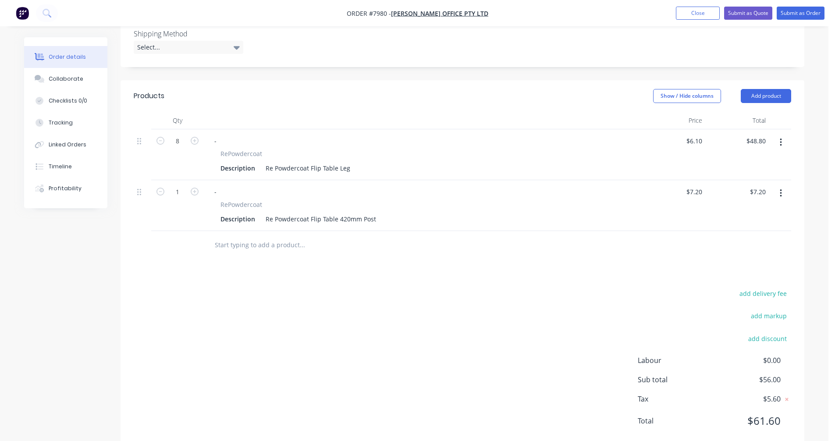
scroll to position [253, 0]
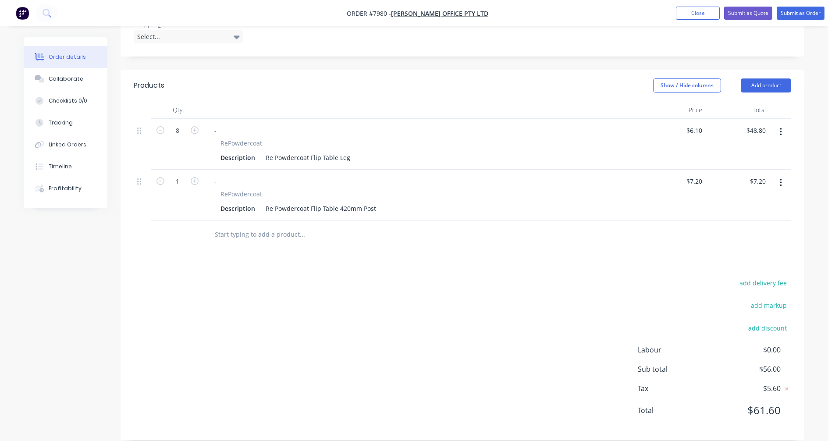
click at [781, 178] on icon "button" at bounding box center [781, 183] width 2 height 10
click at [745, 217] on div "Duplicate" at bounding box center [749, 223] width 67 height 13
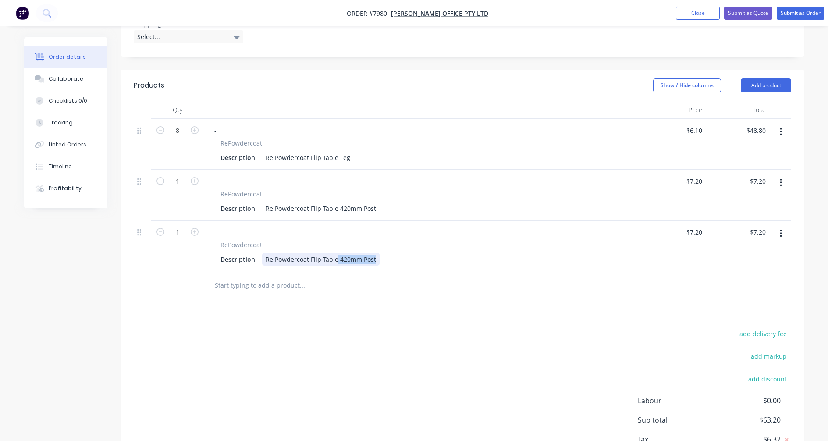
drag, startPoint x: 373, startPoint y: 248, endPoint x: 338, endPoint y: 246, distance: 35.1
click at [336, 253] on div "Re Powdercoat Flip Table 420mm Post" at bounding box center [320, 259] width 117 height 13
click at [780, 229] on icon "button" at bounding box center [781, 234] width 2 height 10
click at [737, 268] on div "Duplicate" at bounding box center [749, 274] width 67 height 13
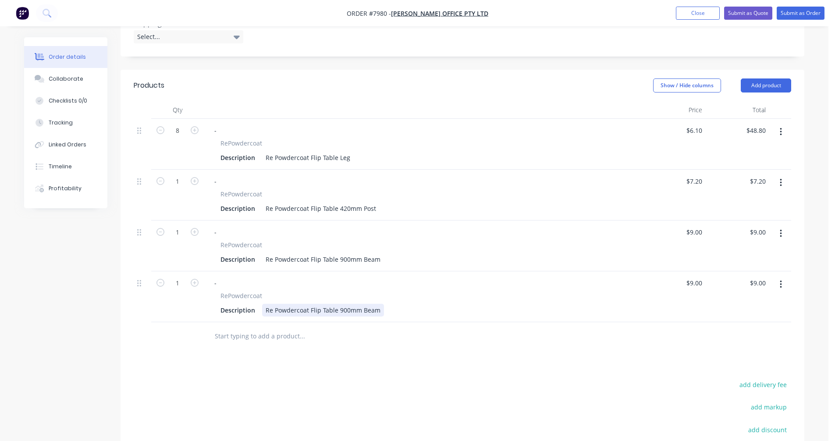
click at [379, 304] on div "Re Powdercoat Flip Table 900mm Beam" at bounding box center [323, 310] width 122 height 13
click at [194, 177] on icon "button" at bounding box center [195, 181] width 8 height 8
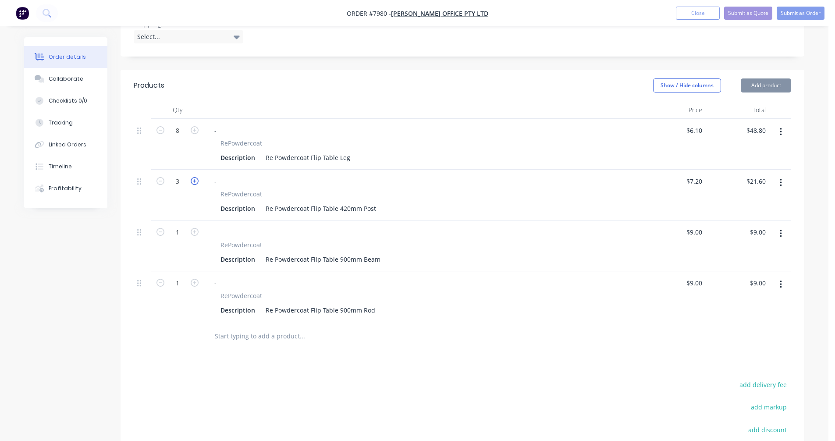
click at [194, 177] on icon "button" at bounding box center [195, 181] width 8 height 8
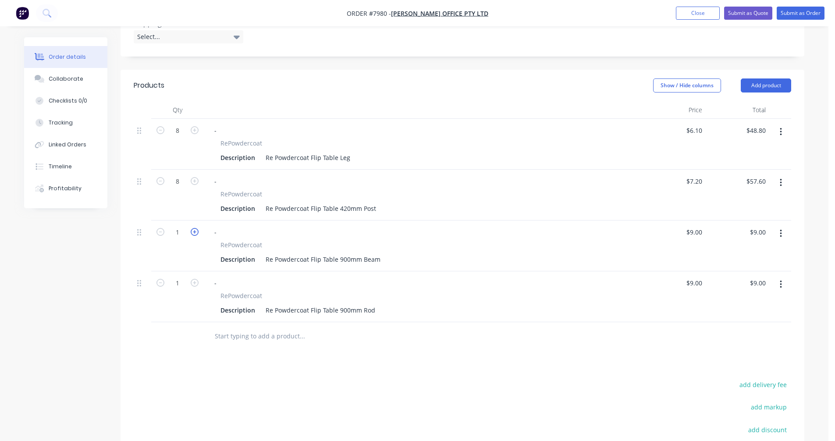
click at [191, 228] on icon "button" at bounding box center [195, 232] width 8 height 8
click at [161, 228] on icon "button" at bounding box center [160, 232] width 8 height 8
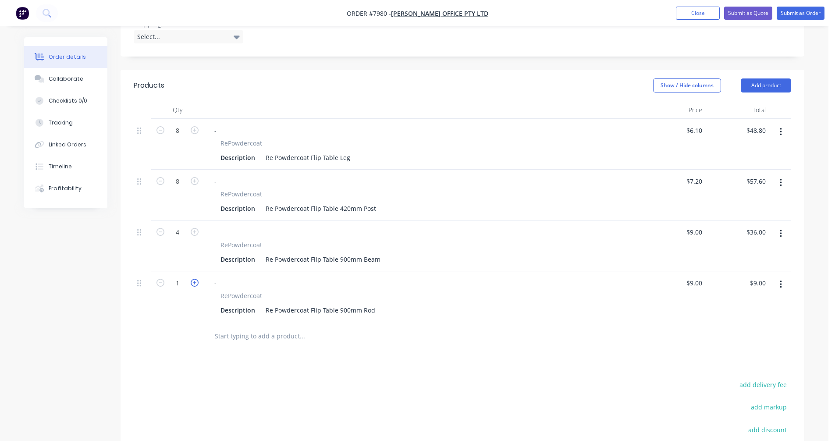
click at [195, 279] on icon "button" at bounding box center [195, 283] width 8 height 8
click at [161, 279] on icon "button" at bounding box center [160, 283] width 8 height 8
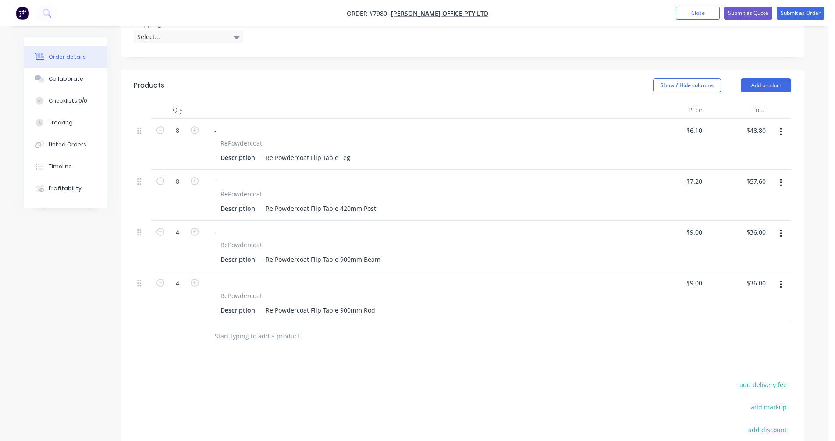
click at [232, 327] on input "text" at bounding box center [301, 336] width 175 height 18
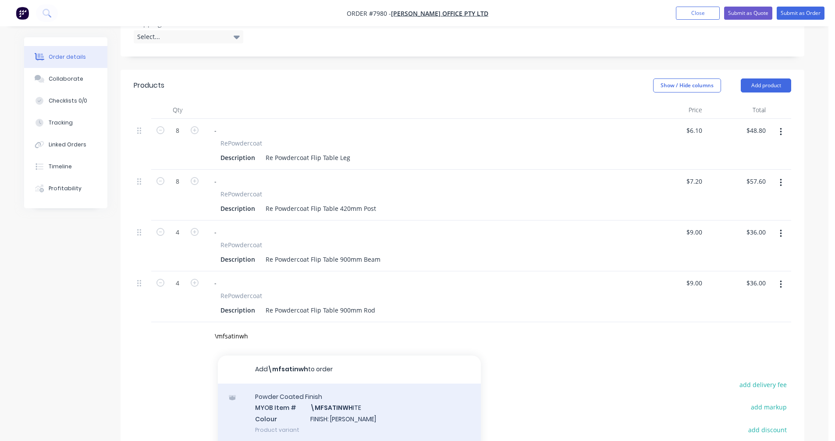
click at [328, 398] on div "Powder Coated Finish MYOB Item # \MFSATINWH ITE Colour FINISH: Satin White Prod…" at bounding box center [349, 412] width 263 height 59
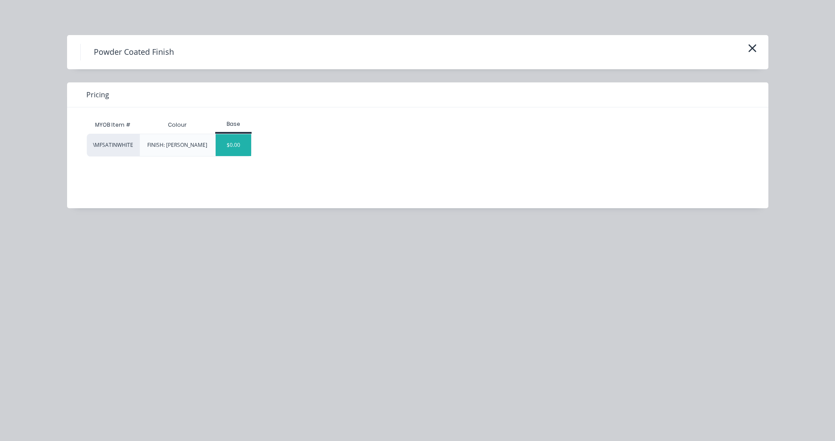
click at [243, 144] on div "$0.00" at bounding box center [233, 145] width 35 height 22
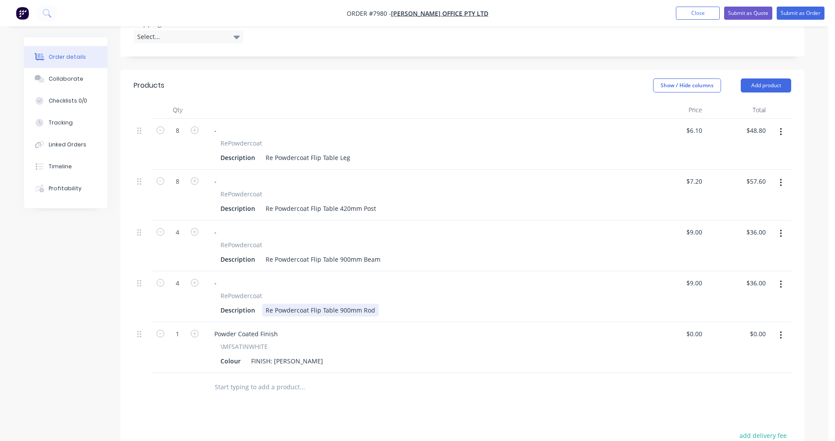
click at [353, 304] on div "Re Powdercoat Flip Table 900mm Rod" at bounding box center [320, 310] width 117 height 13
click at [759, 14] on button "Submit as Quote" at bounding box center [748, 13] width 48 height 13
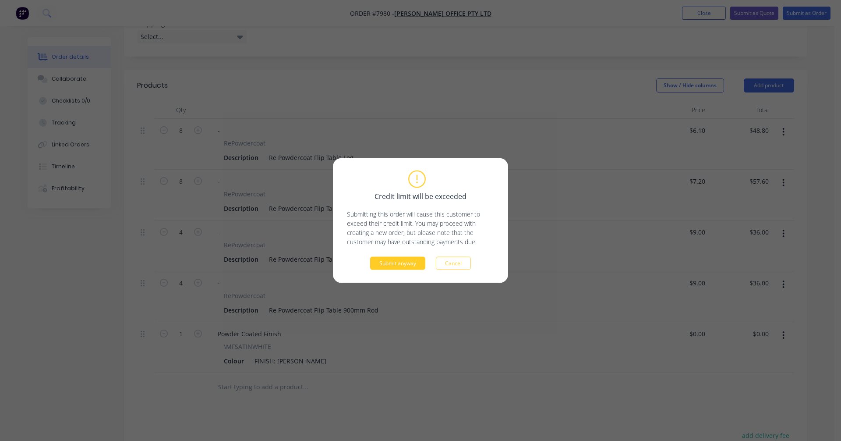
click at [405, 262] on button "Submit anyway" at bounding box center [397, 263] width 55 height 13
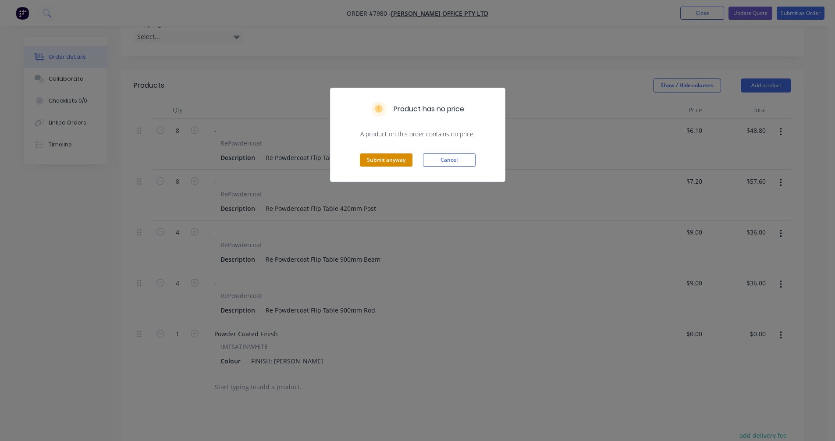
click at [393, 158] on button "Submit anyway" at bounding box center [386, 159] width 53 height 13
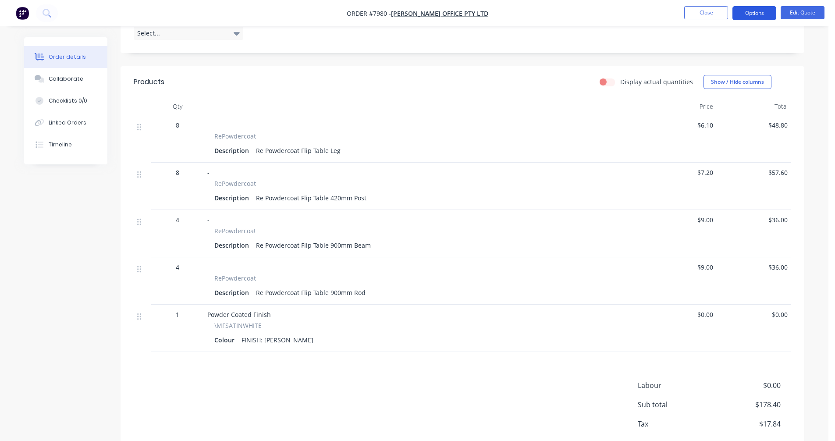
click at [751, 10] on button "Options" at bounding box center [754, 13] width 44 height 14
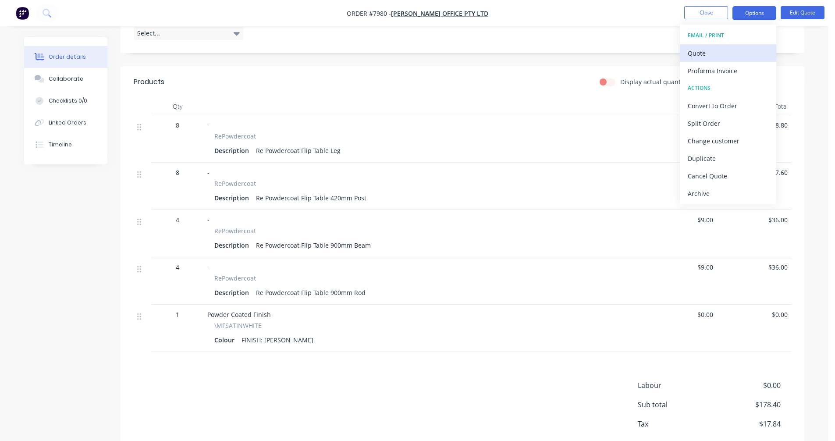
click at [715, 50] on div "Quote" at bounding box center [728, 53] width 81 height 13
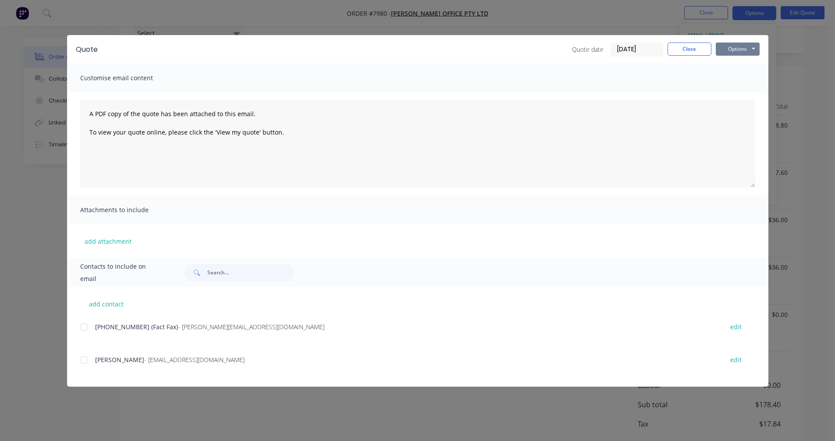
click at [738, 48] on button "Options" at bounding box center [738, 49] width 44 height 13
click at [745, 62] on button "Preview" at bounding box center [744, 64] width 56 height 14
click at [693, 46] on button "Close" at bounding box center [689, 49] width 44 height 13
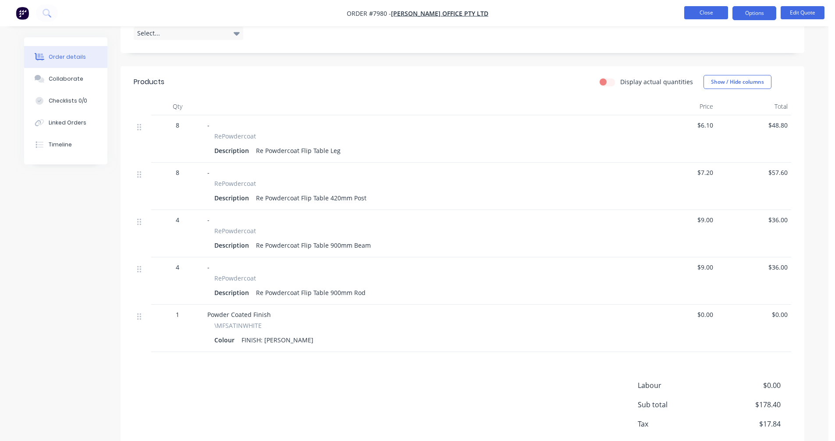
click at [706, 10] on button "Close" at bounding box center [706, 12] width 44 height 13
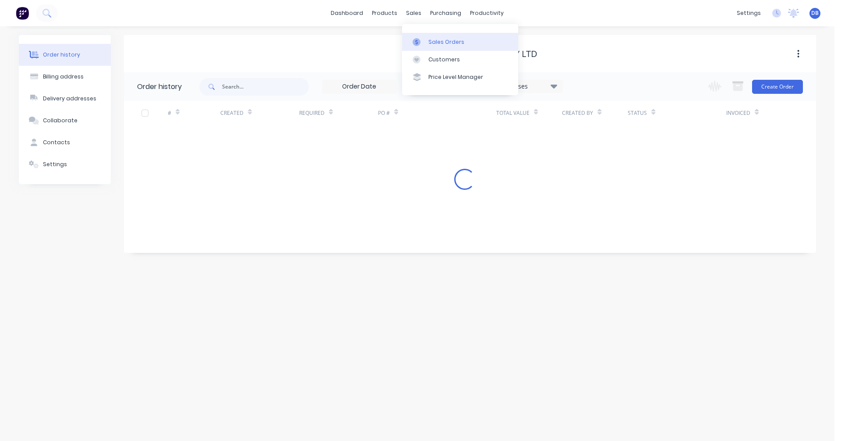
click at [434, 45] on div "Sales Orders" at bounding box center [447, 42] width 36 height 8
